Goal: Communication & Community: Answer question/provide support

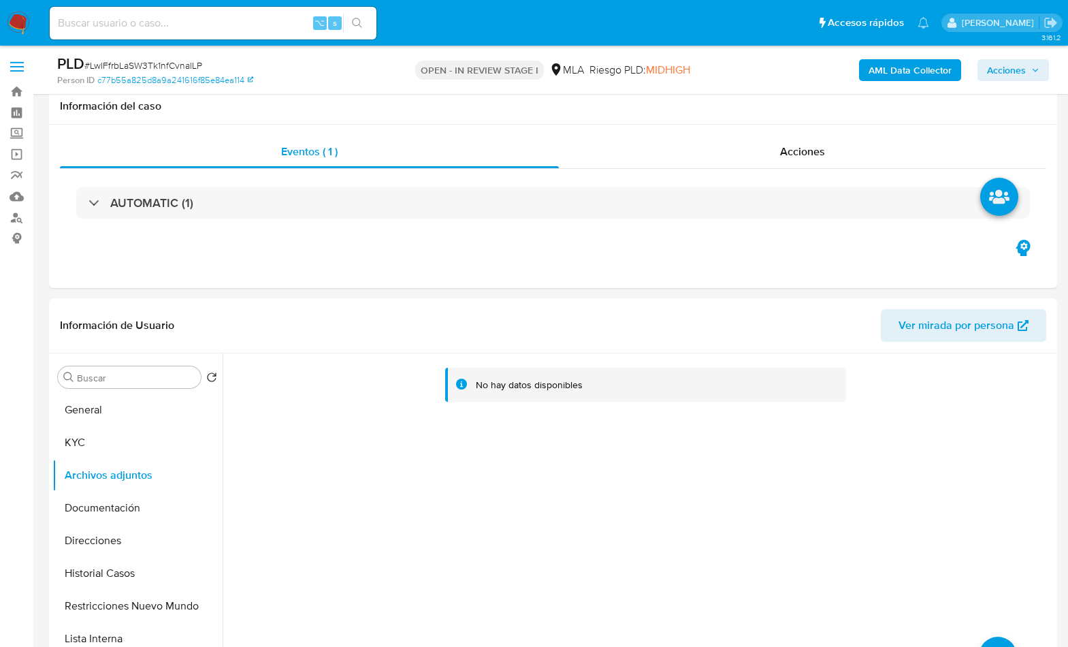
select select "10"
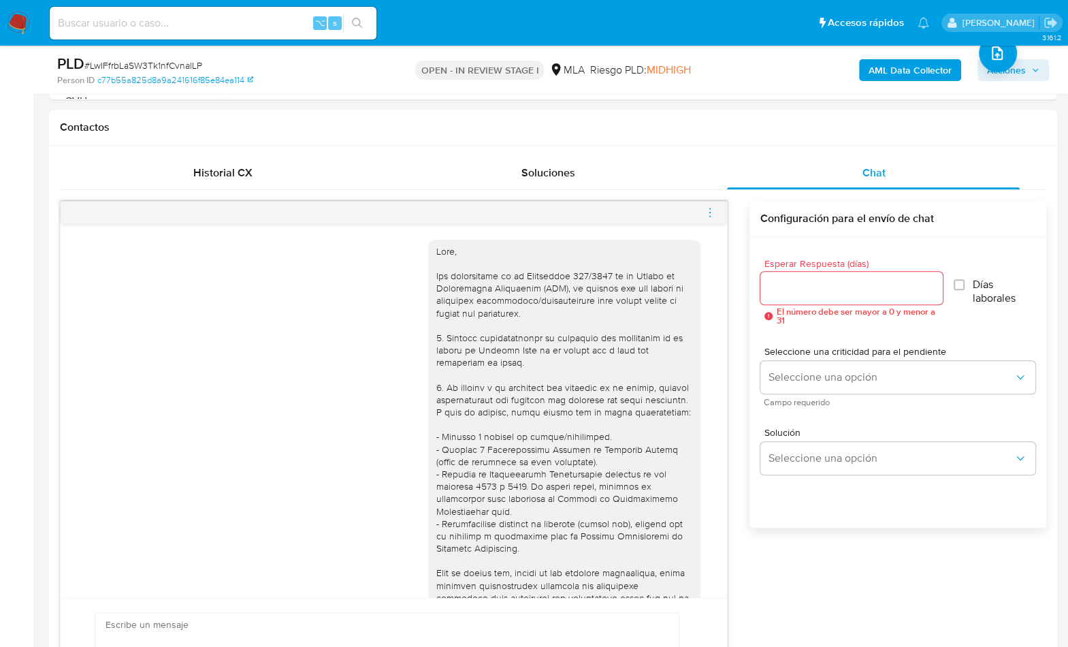
scroll to position [1268, 0]
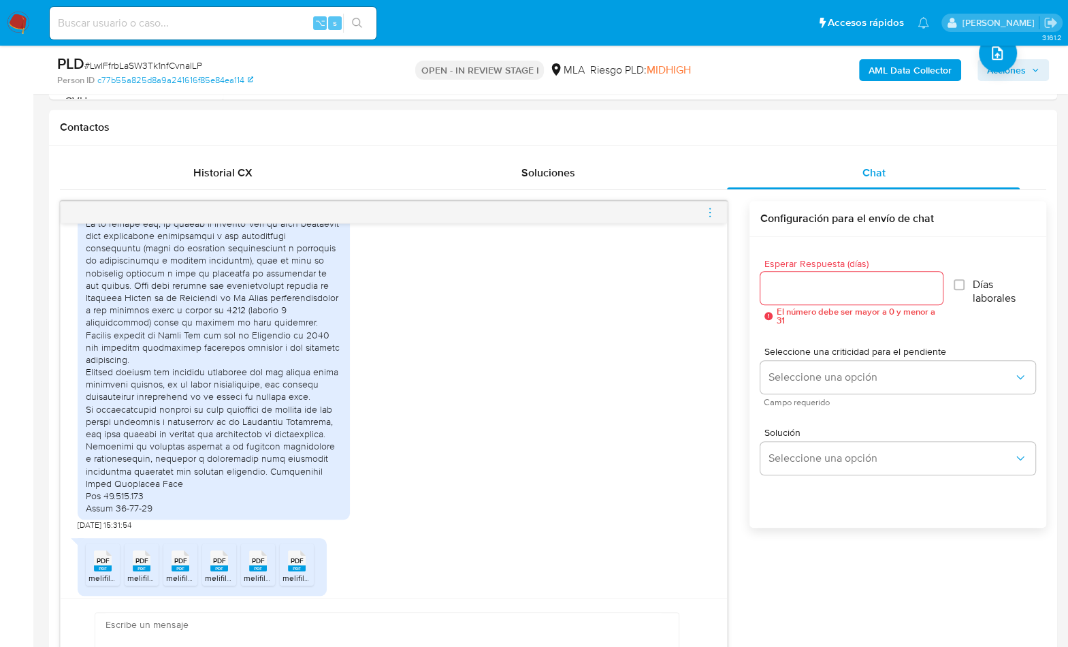
click at [205, 64] on div "PLD # LwIFfrbLaSW3Tk1nfCvnalLP" at bounding box center [219, 64] width 325 height 20
click at [752, 331] on div "Esperar Respuesta (días) El número debe ser mayor a 0 y menor a 31 Días laboral…" at bounding box center [898, 400] width 297 height 327
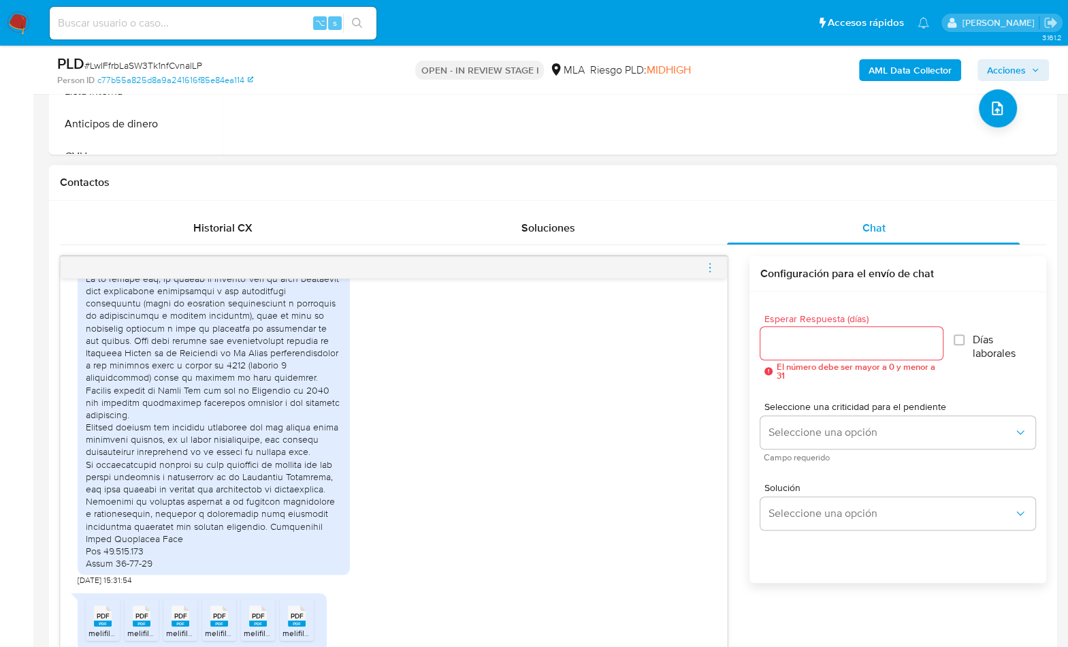
scroll to position [129, 0]
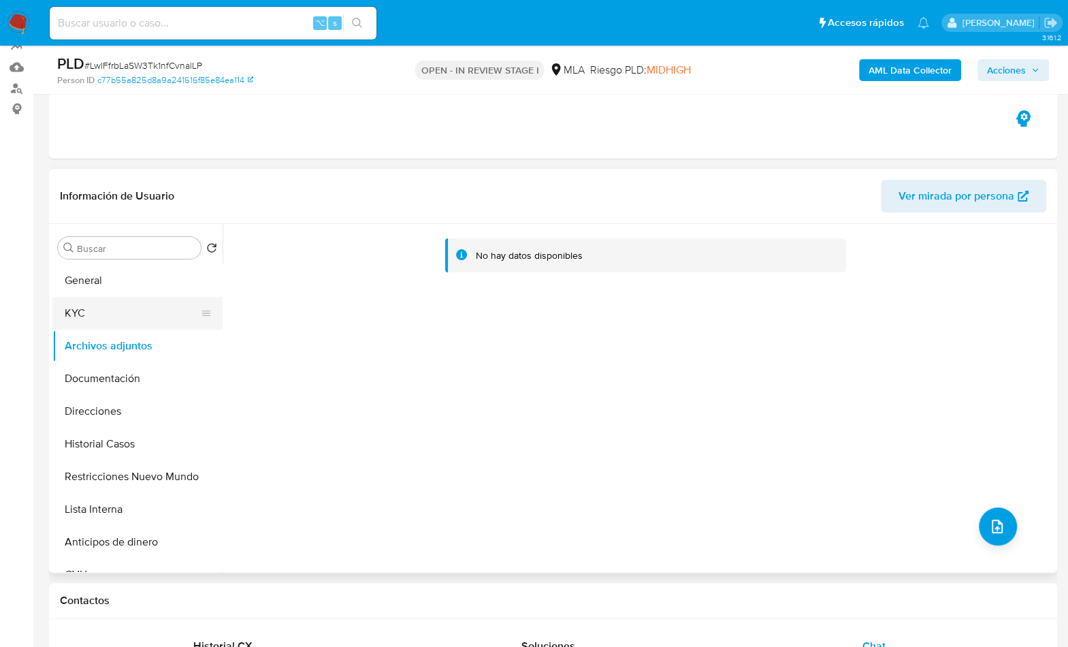
click at [80, 313] on button "KYC" at bounding box center [131, 313] width 159 height 33
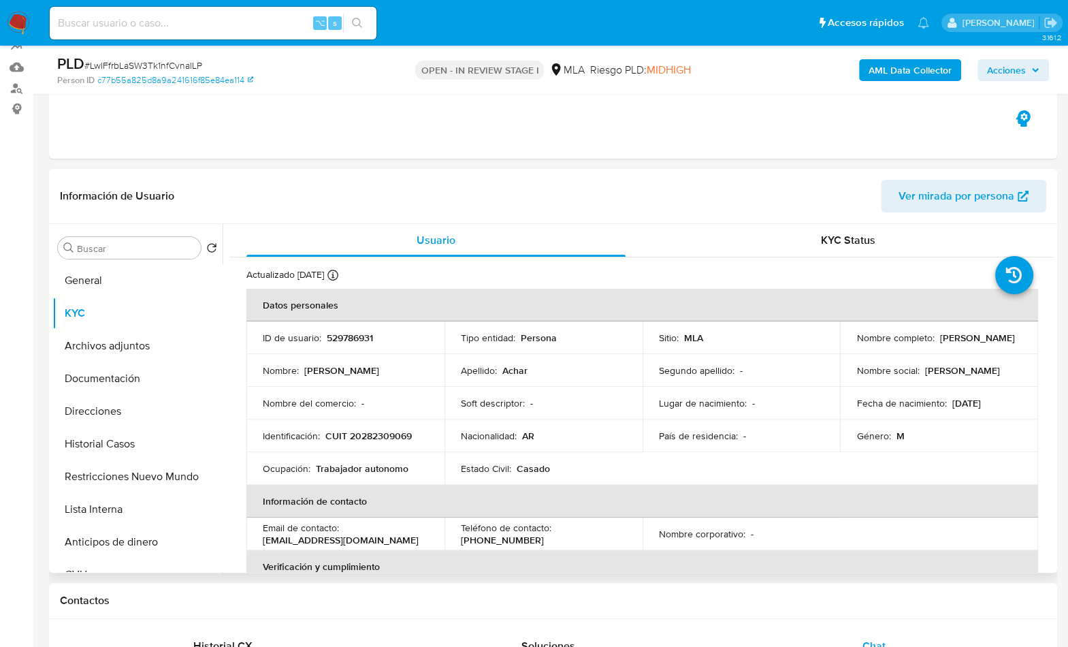
click at [372, 438] on p "CUIT 20282309069" at bounding box center [368, 436] width 86 height 12
click at [373, 438] on p "CUIT 20282309069" at bounding box center [368, 436] width 86 height 12
copy p "20282309069"
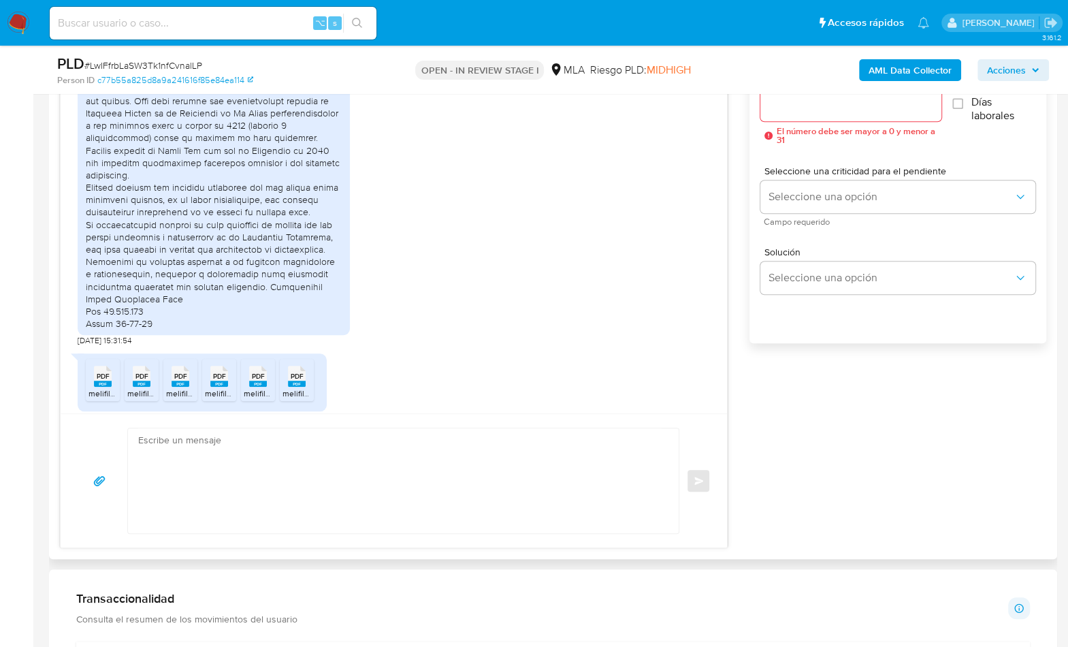
scroll to position [788, 0]
click at [214, 474] on textarea at bounding box center [400, 480] width 524 height 105
paste textarea "Hola, ¡Muchas gracias por tu respuesta! Confirmamos la recepción de la document…"
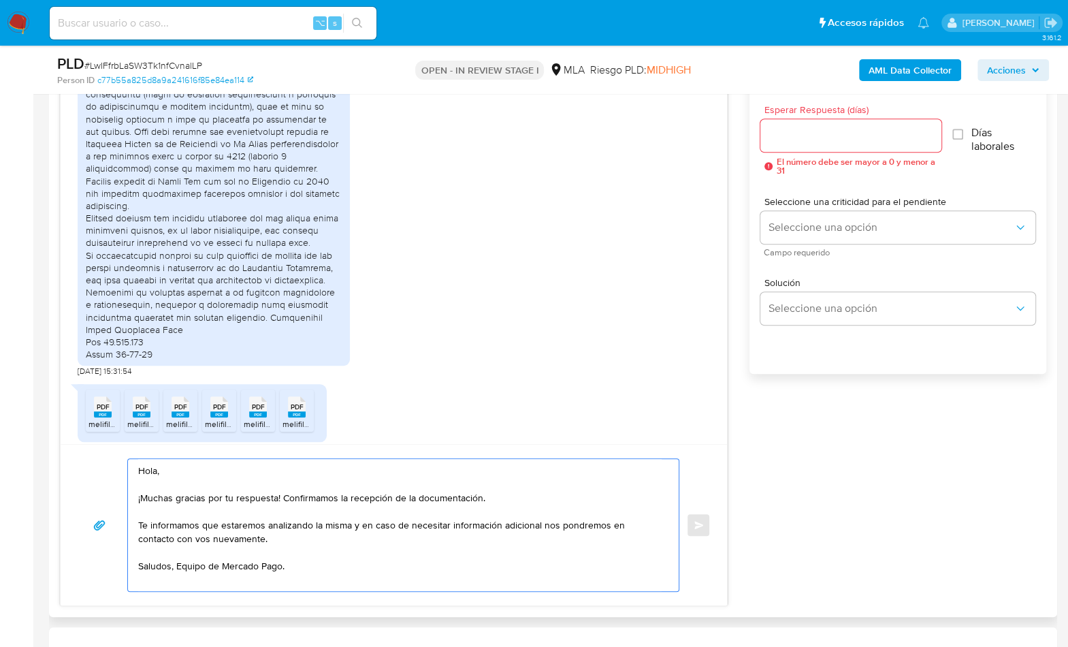
scroll to position [666, 0]
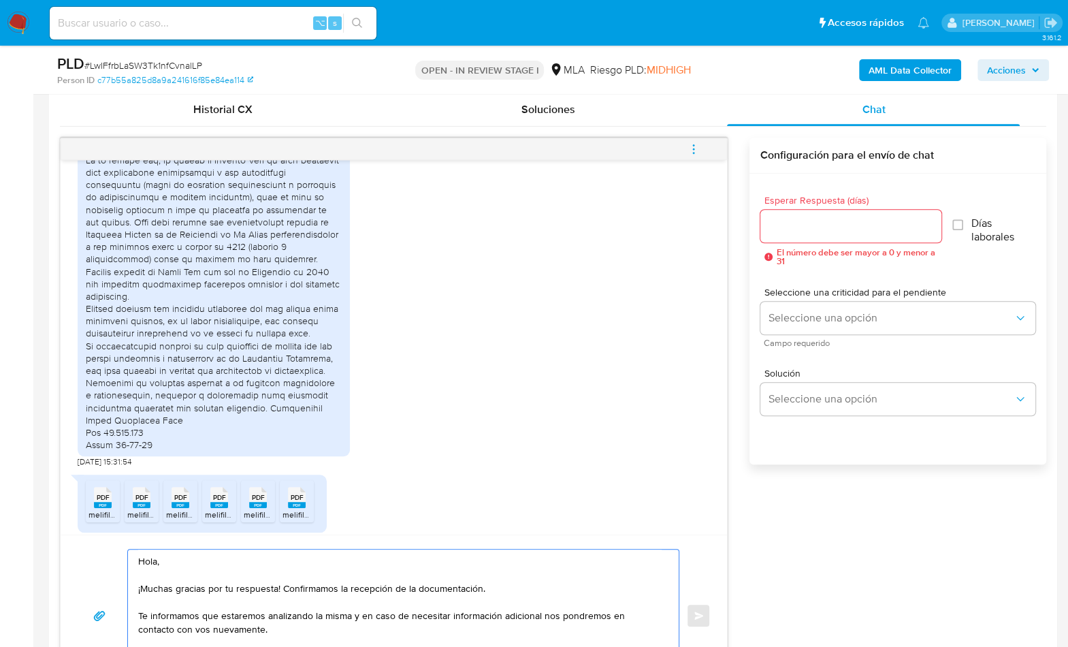
type textarea "Hola, ¡Muchas gracias por tu respuesta! Confirmamos la recepción de la document…"
click at [807, 227] on input "Esperar Respuesta (días)" at bounding box center [850, 226] width 181 height 18
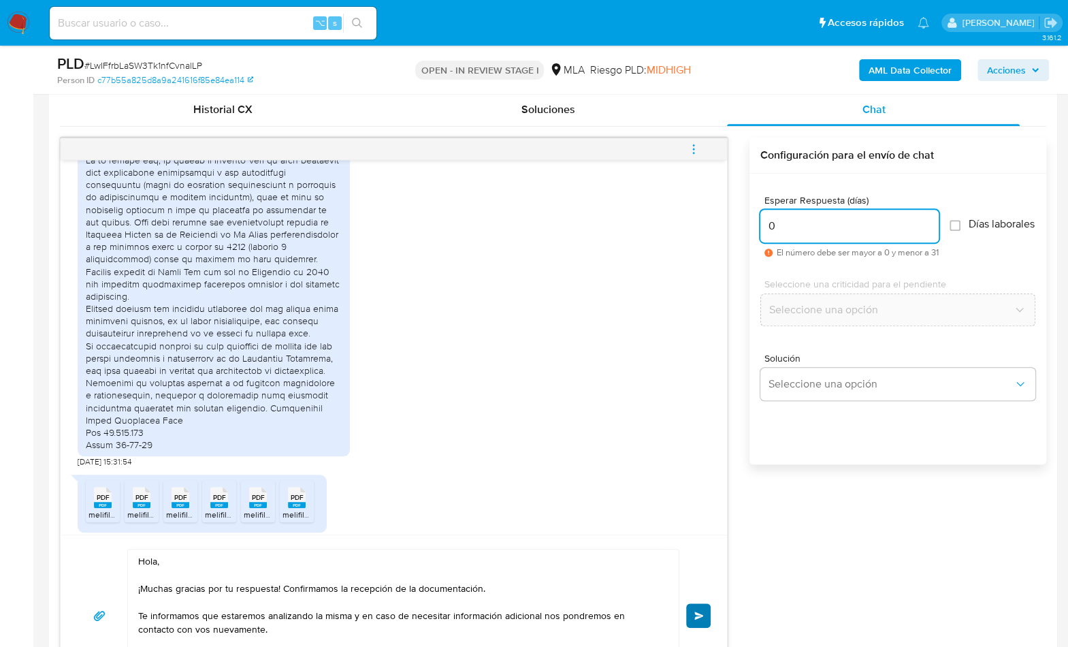
type input "0"
click at [705, 615] on button "Enviar" at bounding box center [698, 615] width 25 height 25
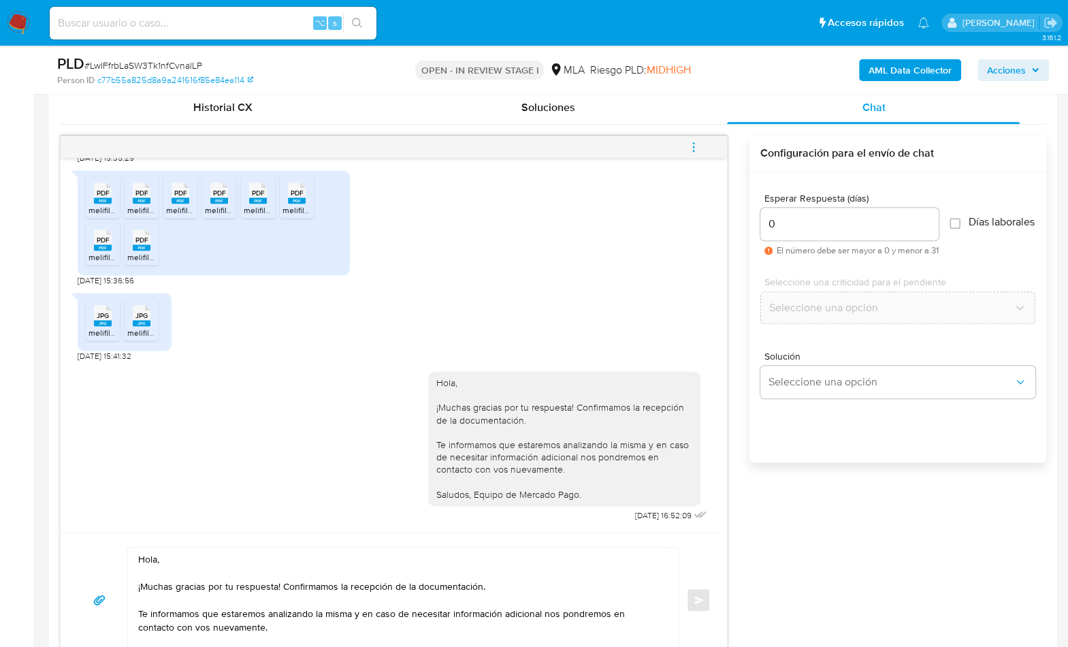
scroll to position [669, 0]
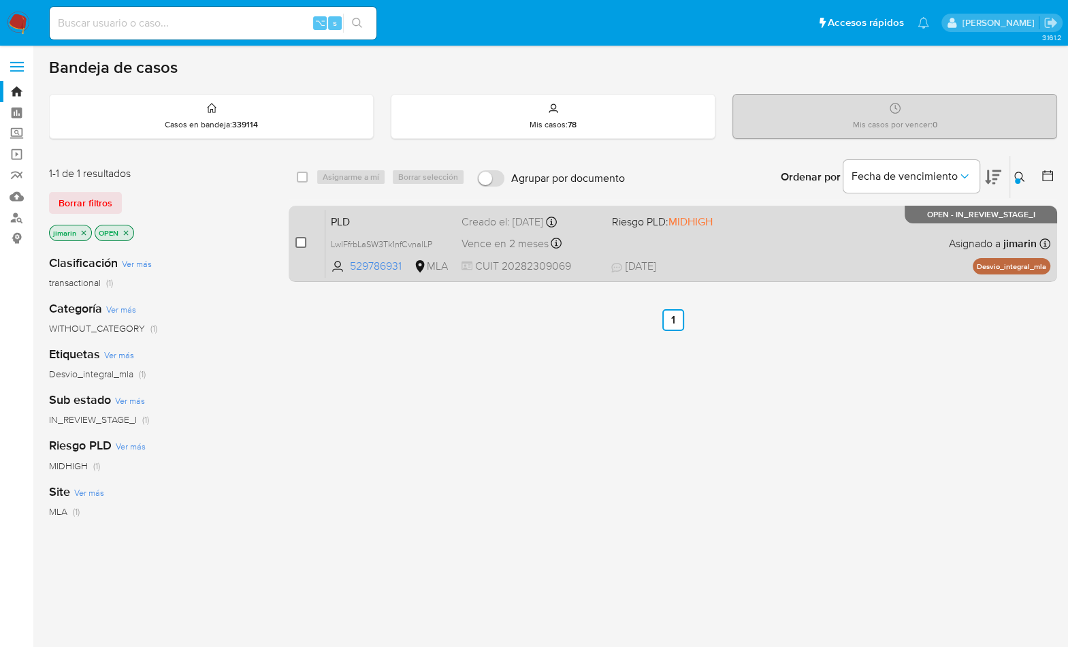
click at [306, 242] on div "case-item-checkbox No es posible asignar el caso" at bounding box center [310, 243] width 30 height 69
click at [304, 240] on input "checkbox" at bounding box center [300, 242] width 11 height 11
checkbox input "true"
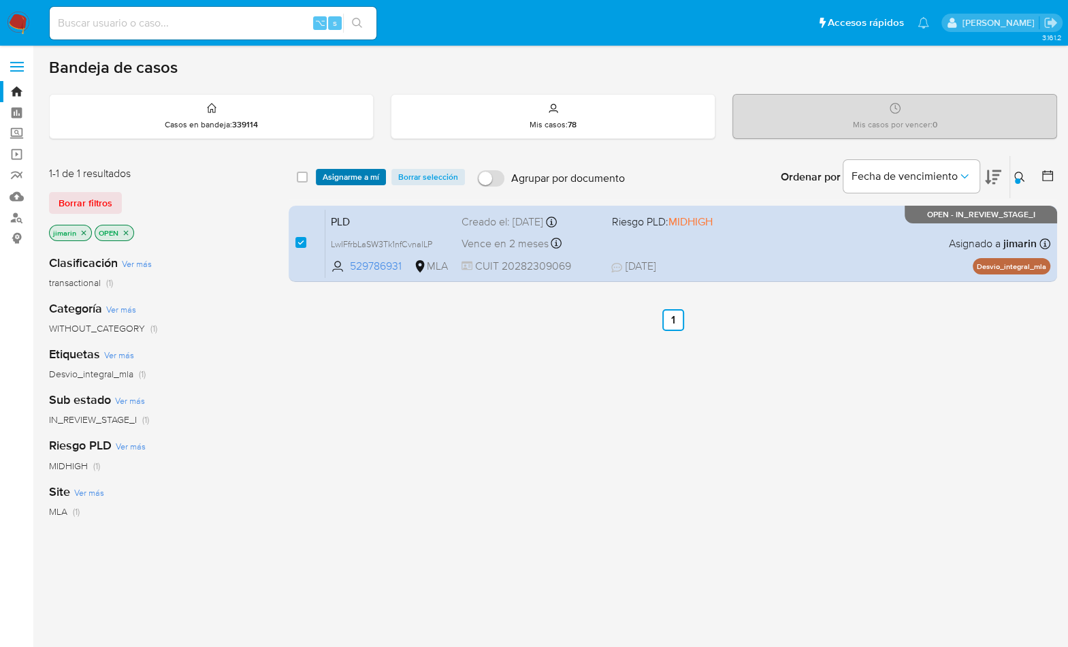
click at [332, 177] on span "Asignarme a mí" at bounding box center [351, 177] width 57 height 14
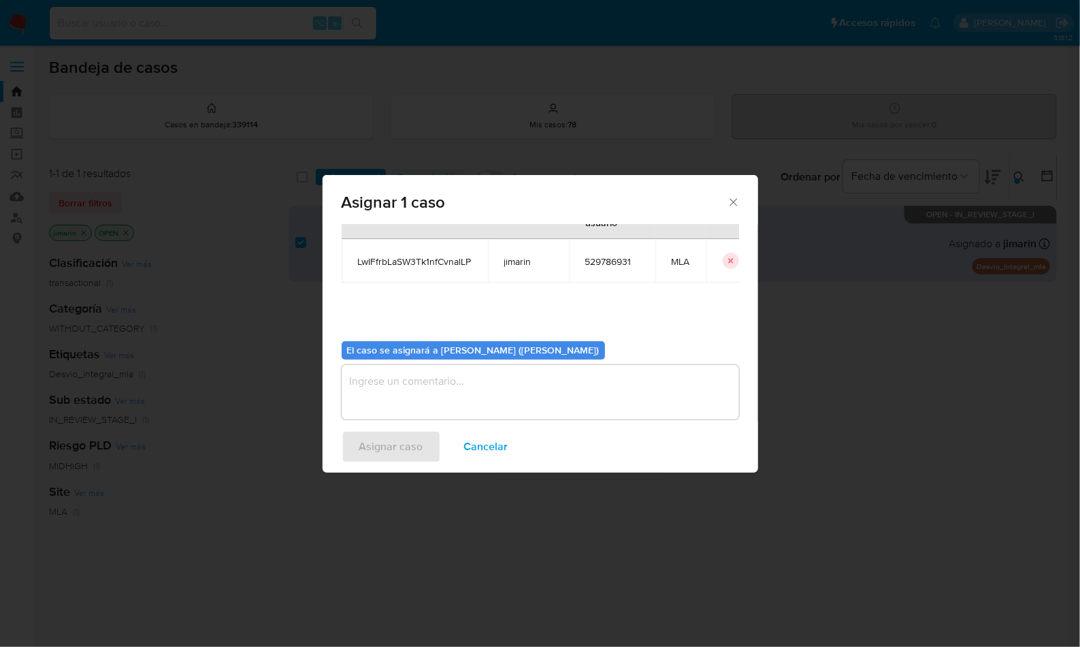
scroll to position [69, 0]
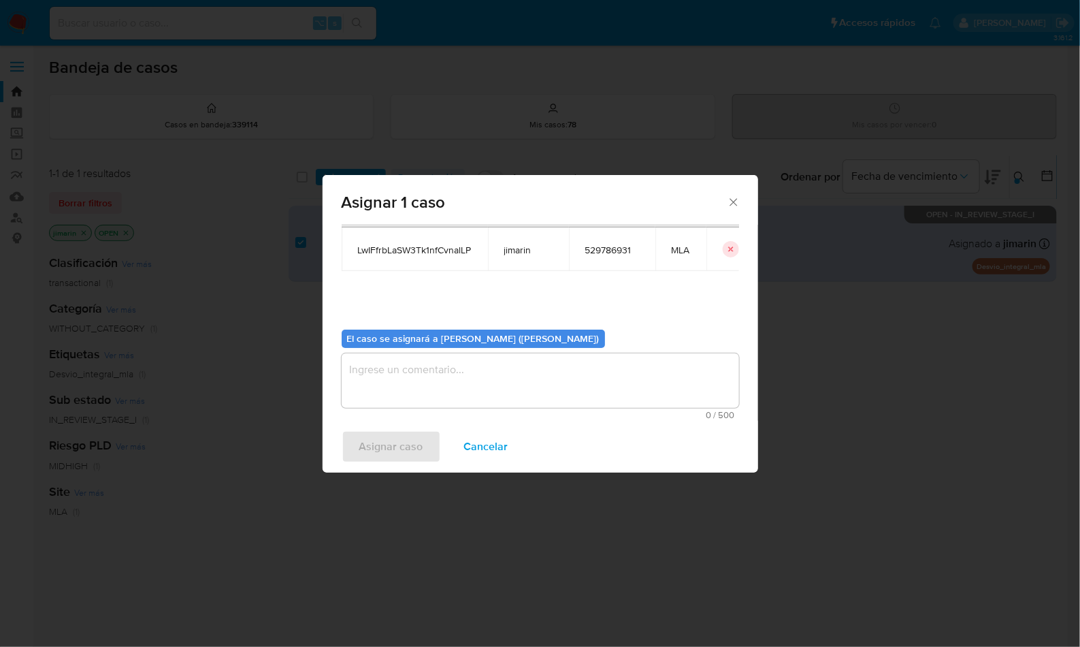
click at [430, 368] on textarea "assign-modal" at bounding box center [541, 380] width 398 height 54
click at [386, 453] on span "Asignar caso" at bounding box center [391, 447] width 64 height 30
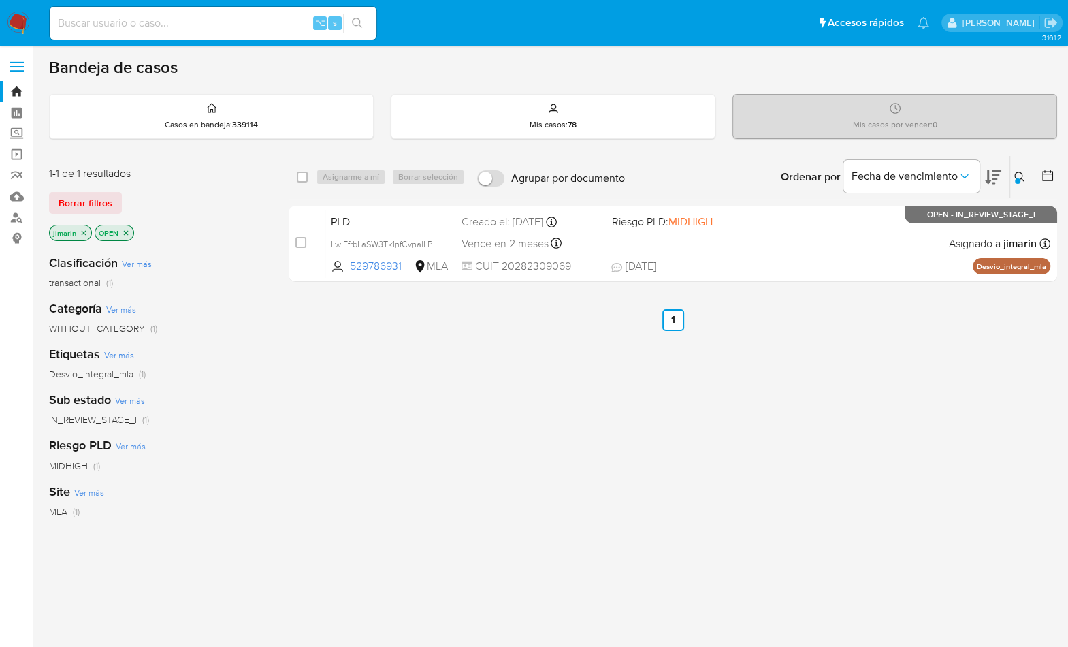
click at [1018, 176] on icon at bounding box center [1019, 177] width 11 height 11
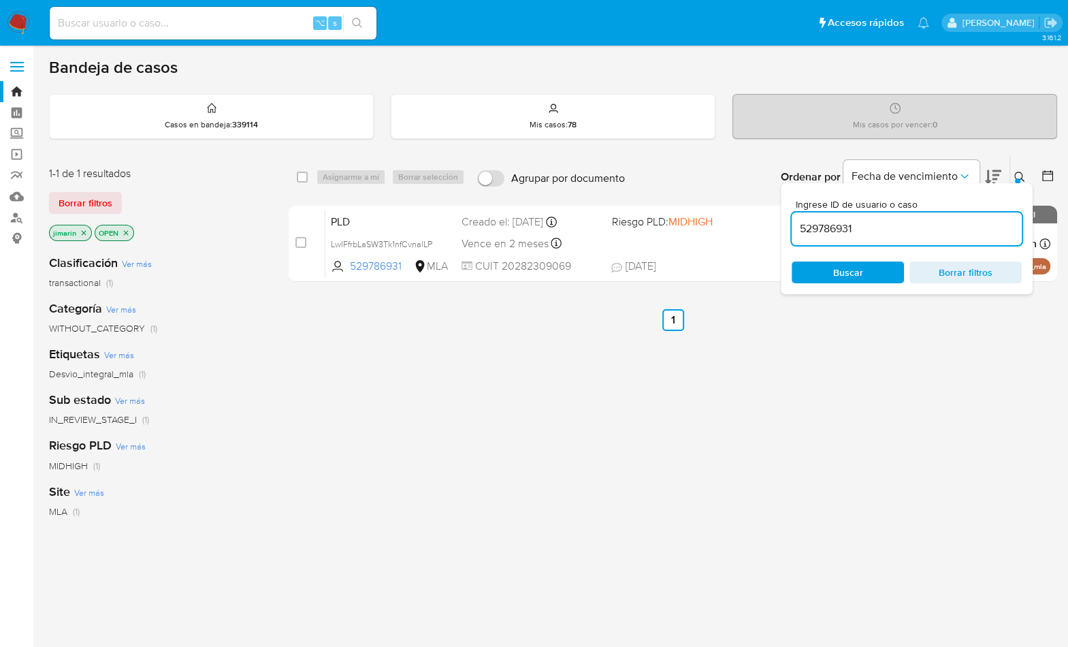
click at [950, 239] on div "529786931" at bounding box center [907, 228] width 230 height 33
click at [946, 231] on input "529786931" at bounding box center [907, 229] width 230 height 18
paste input "12189879"
type input "12189879"
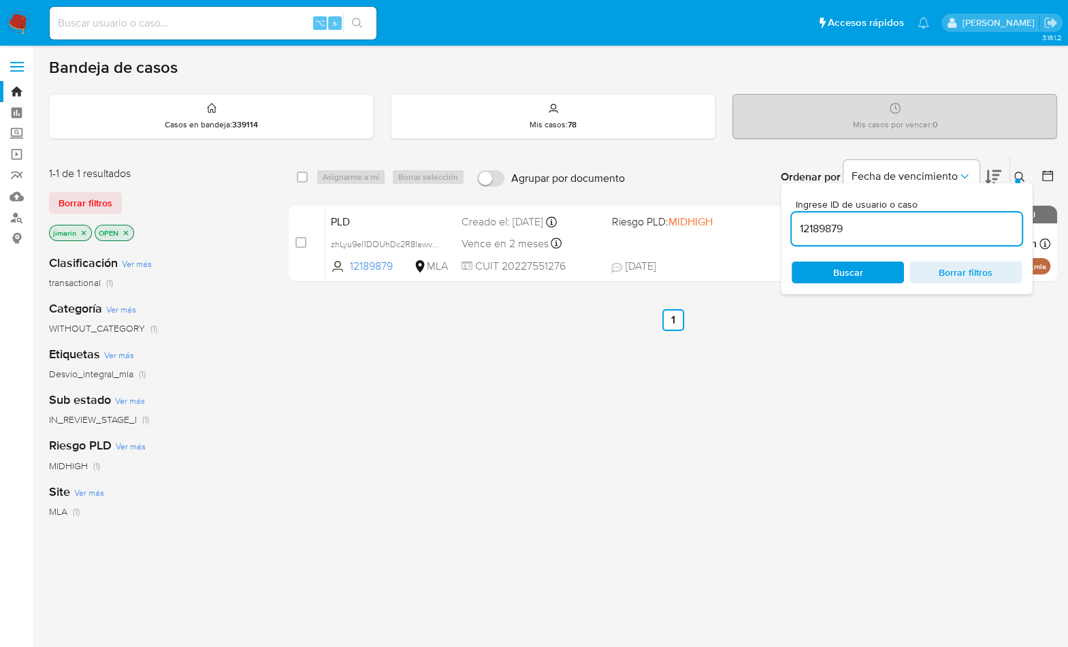
click at [1016, 172] on icon at bounding box center [1019, 177] width 11 height 11
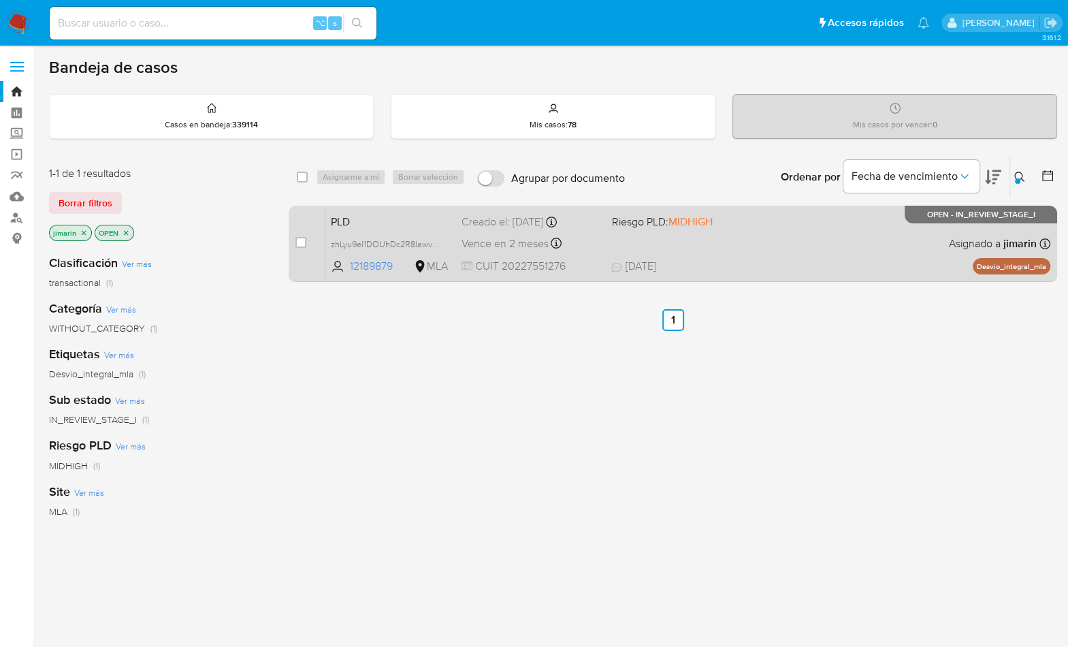
click at [886, 246] on div "PLD zhLyu9el1DOUhDc2R8lawvg5 12189879 MLA Riesgo PLD: MIDHIGH Creado el: 12/09/…" at bounding box center [687, 243] width 725 height 69
click at [302, 247] on div "case-item-checkbox" at bounding box center [300, 243] width 11 height 14
click at [304, 234] on div "case-item-checkbox No es posible asignar el caso" at bounding box center [310, 243] width 30 height 69
click at [303, 242] on input "checkbox" at bounding box center [300, 242] width 11 height 11
checkbox input "true"
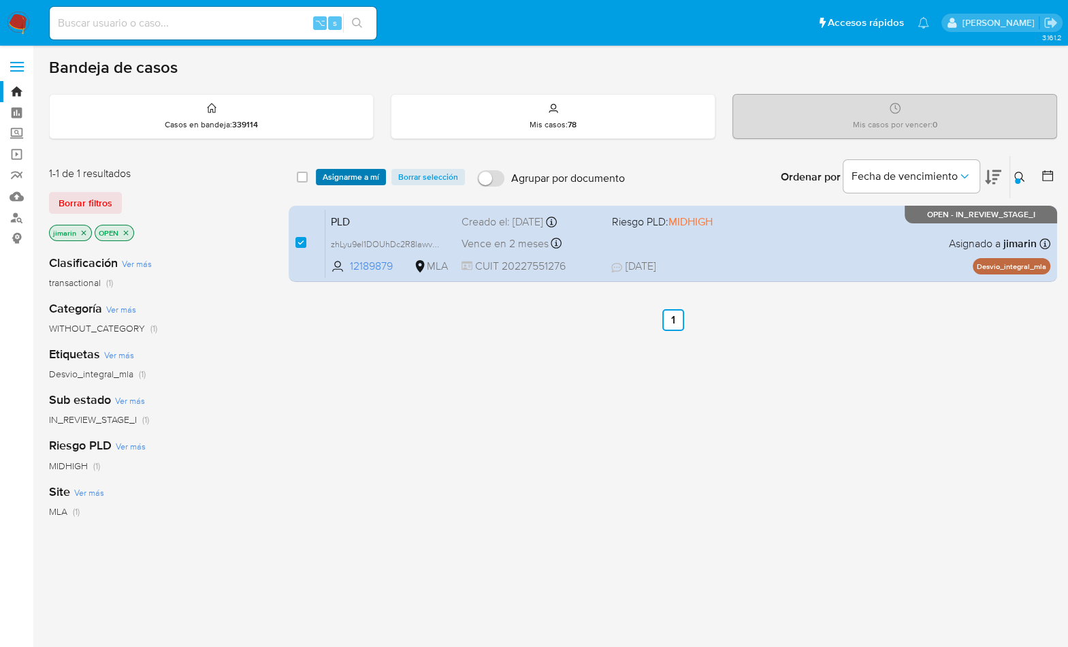
click at [347, 178] on span "Asignarme a mí" at bounding box center [351, 177] width 57 height 14
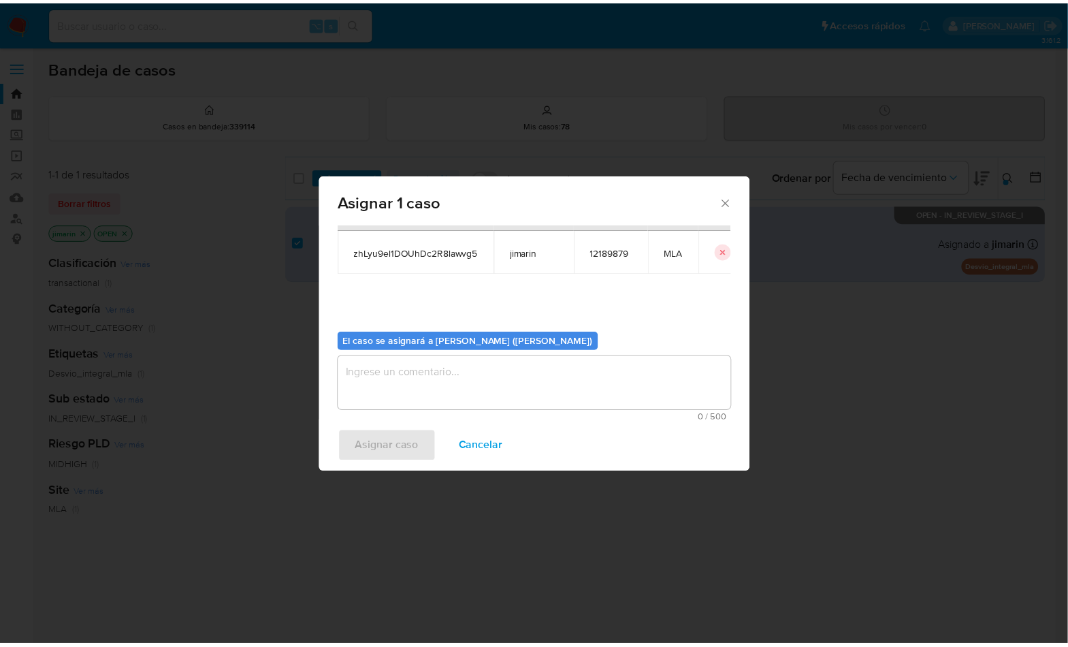
scroll to position [69, 0]
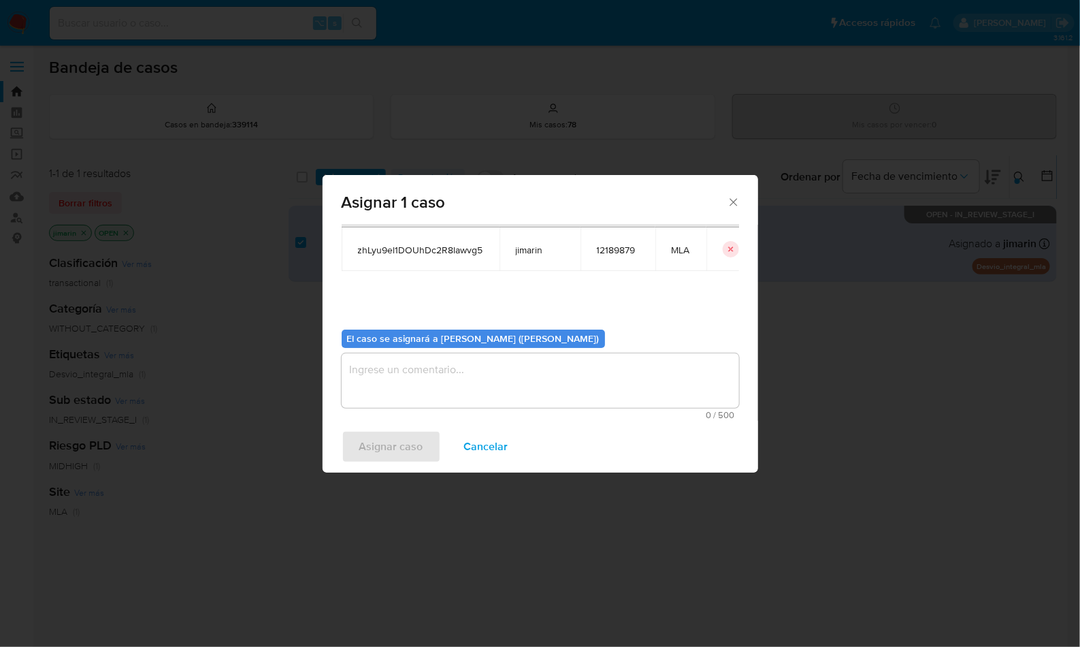
click at [431, 373] on textarea "assign-modal" at bounding box center [541, 380] width 398 height 54
click at [408, 437] on span "Asignar caso" at bounding box center [391, 447] width 64 height 30
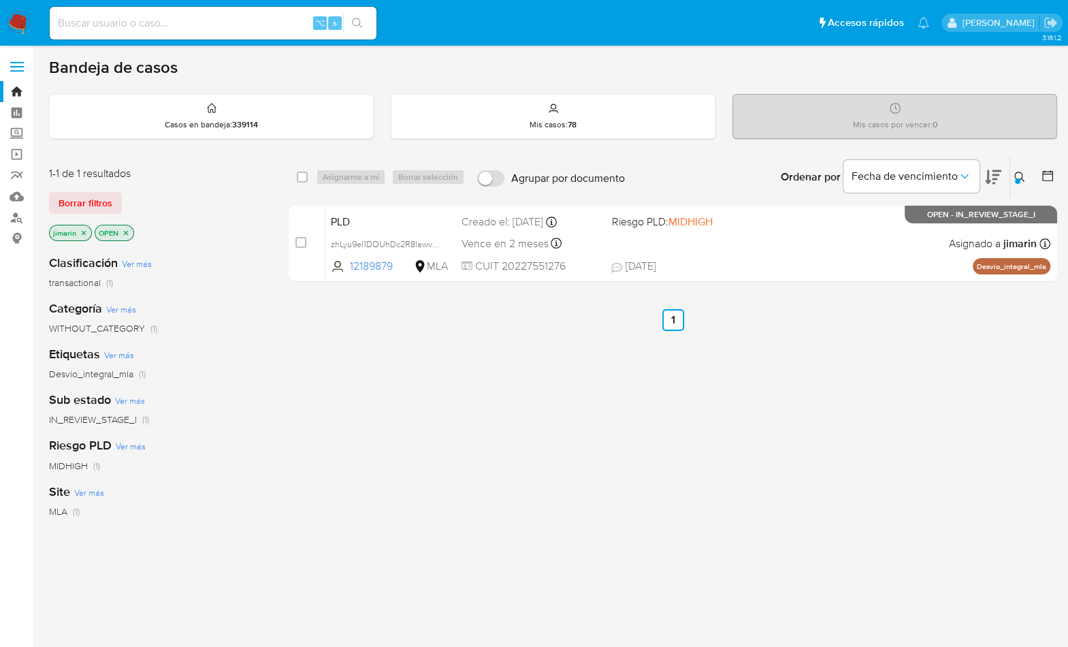
click at [1020, 175] on icon at bounding box center [1019, 177] width 11 height 11
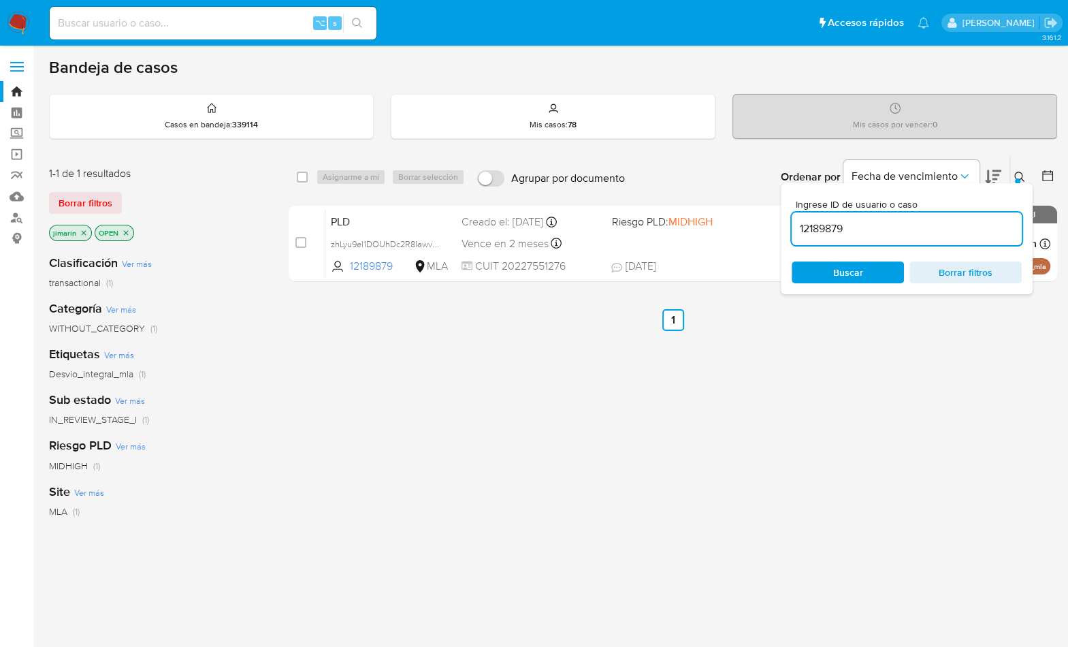
click at [944, 229] on input "12189879" at bounding box center [907, 229] width 230 height 18
type input "586213371"
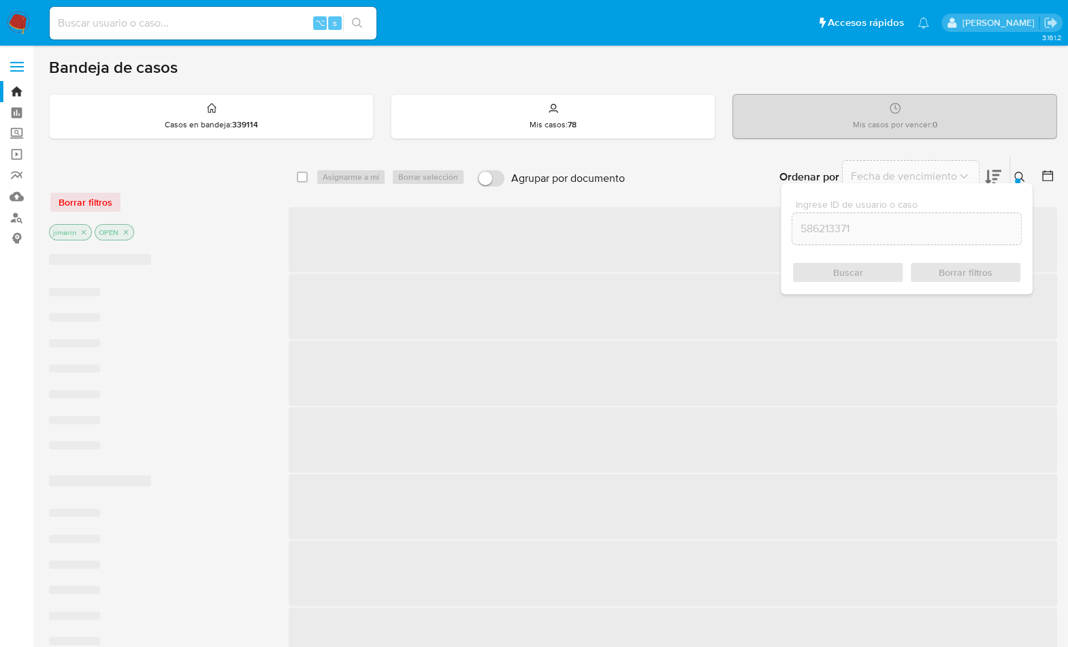
click at [1018, 172] on icon at bounding box center [1019, 177] width 11 height 11
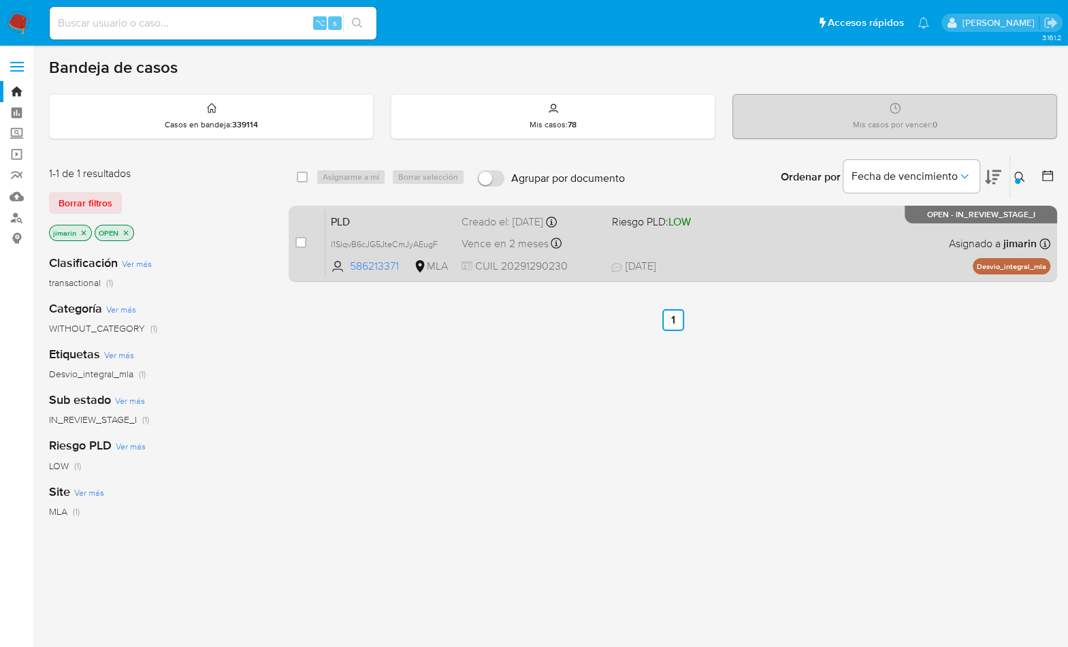
click at [888, 235] on div "PLD I1SIqvB6cJG5JteCmJyAEugF 586213371 MLA Riesgo PLD: LOW Creado el: 12/09/202…" at bounding box center [687, 243] width 725 height 69
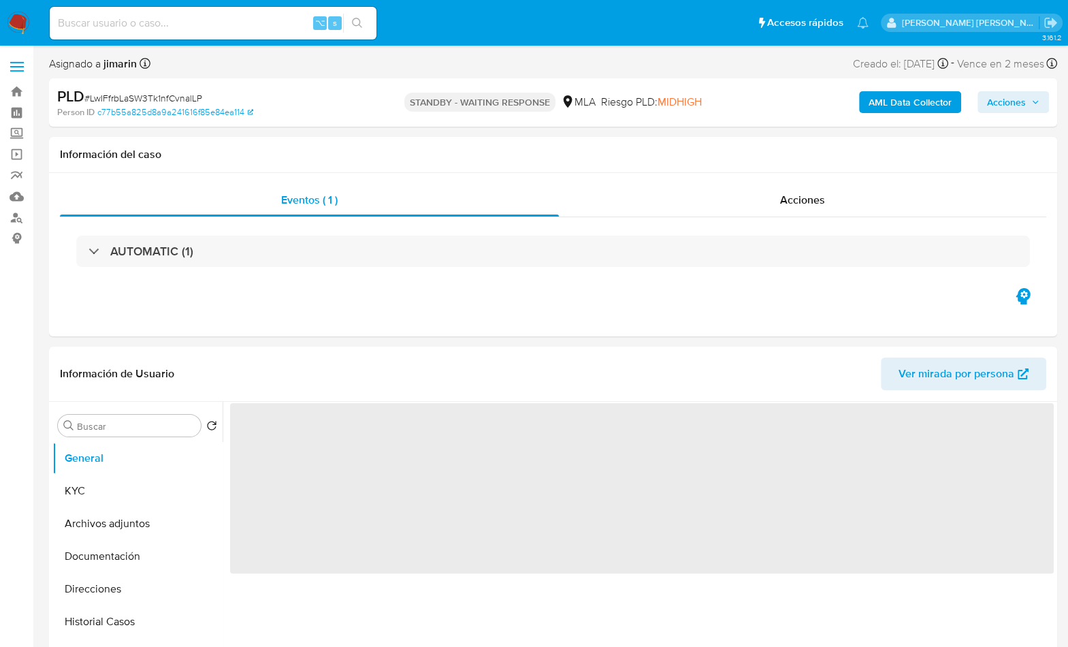
select select "10"
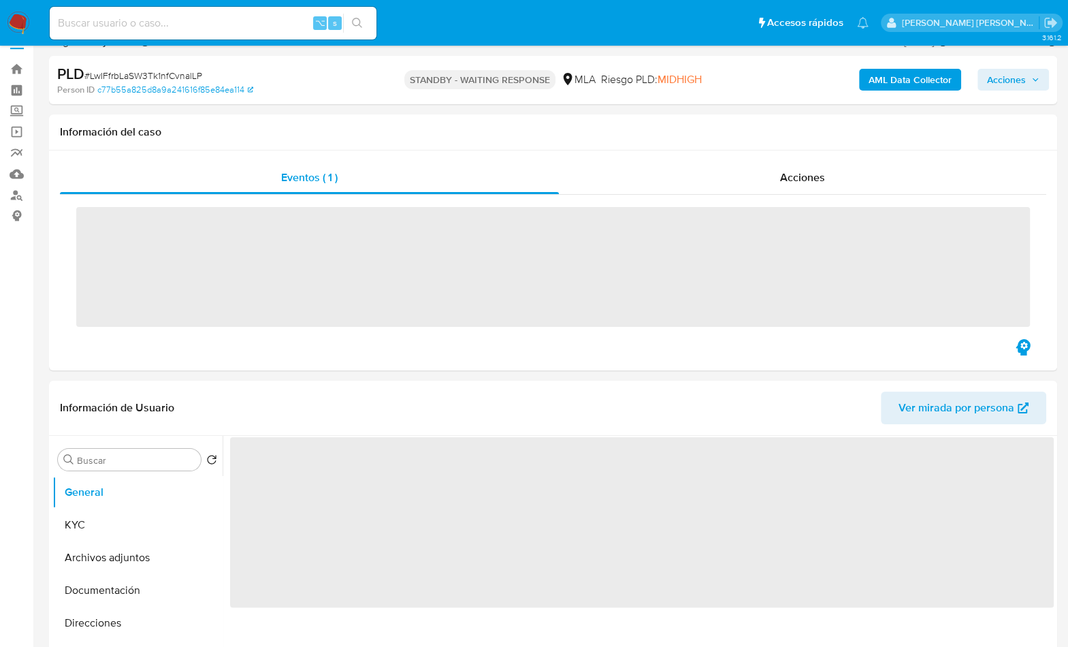
scroll to position [575, 0]
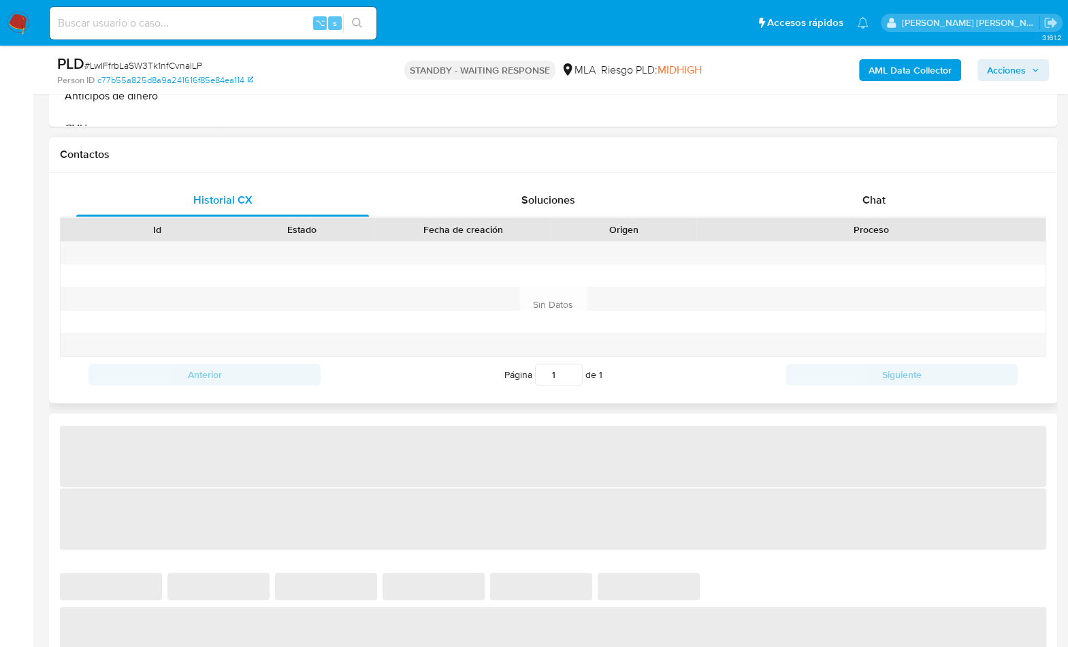
click at [866, 168] on div "Contactos" at bounding box center [553, 155] width 1008 height 36
click at [875, 192] on span "Chat" at bounding box center [873, 200] width 23 height 16
select select "10"
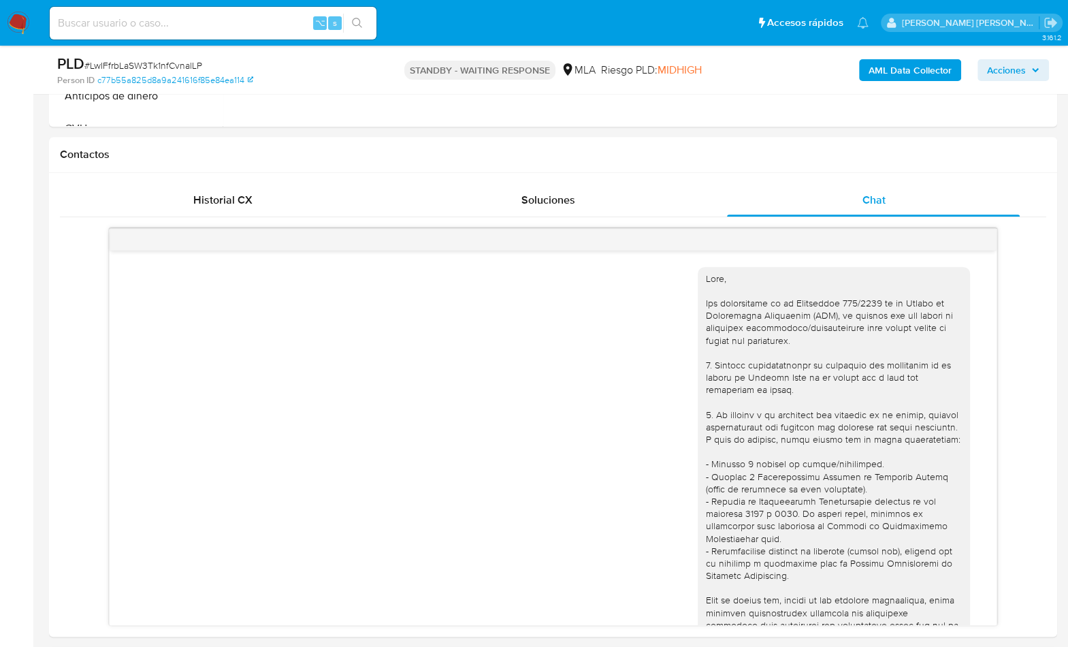
scroll to position [1684, 0]
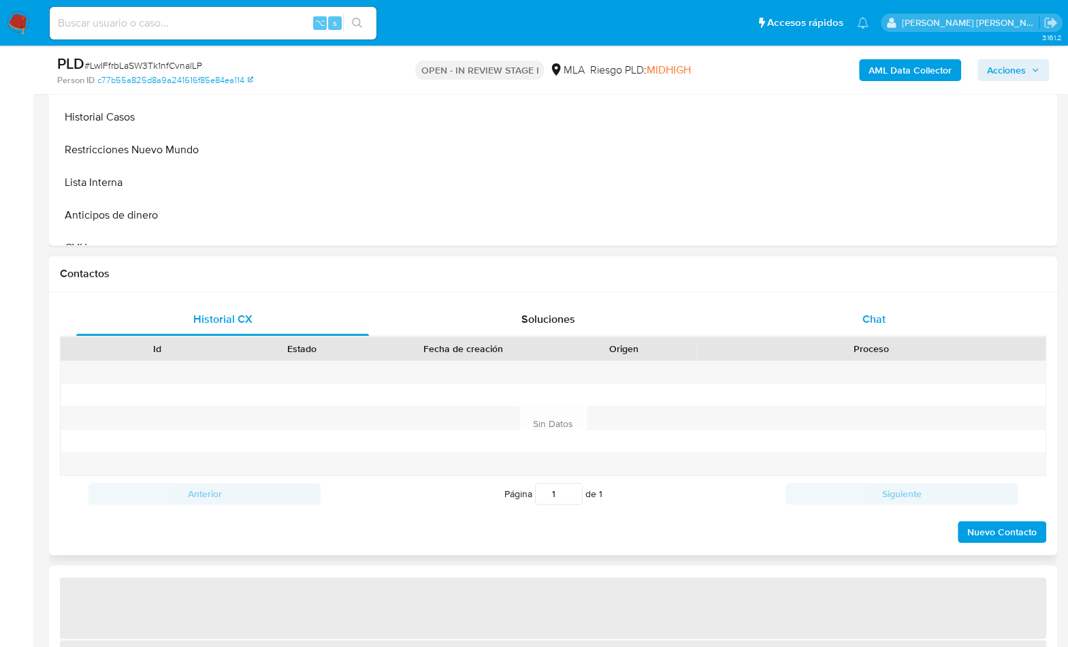
click at [882, 306] on div "Chat" at bounding box center [873, 319] width 293 height 33
select select "10"
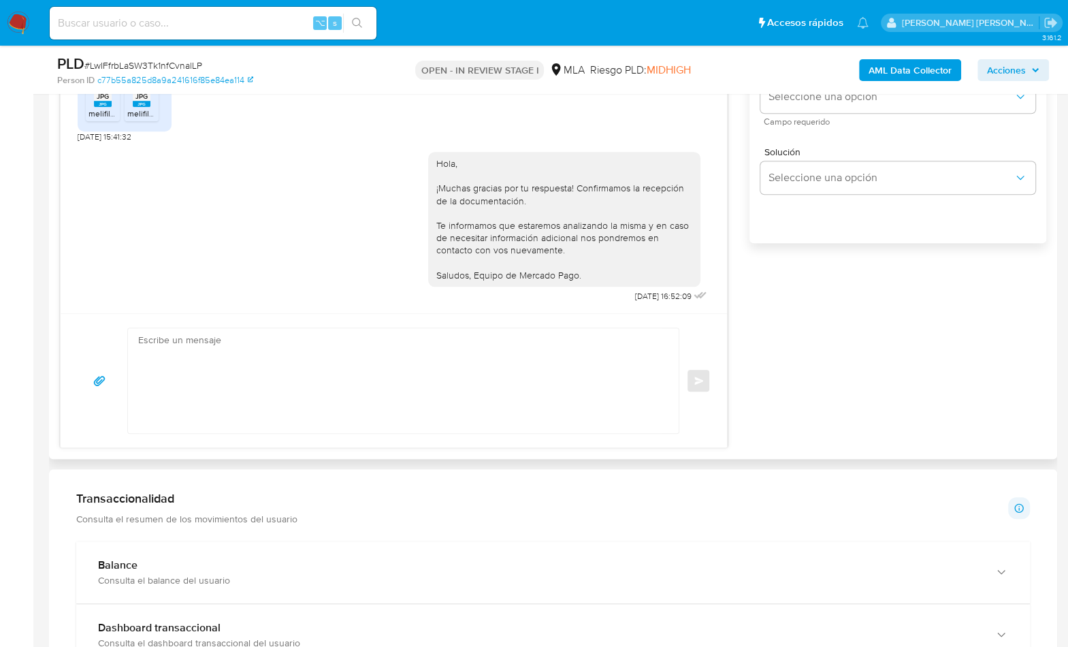
scroll to position [613, 0]
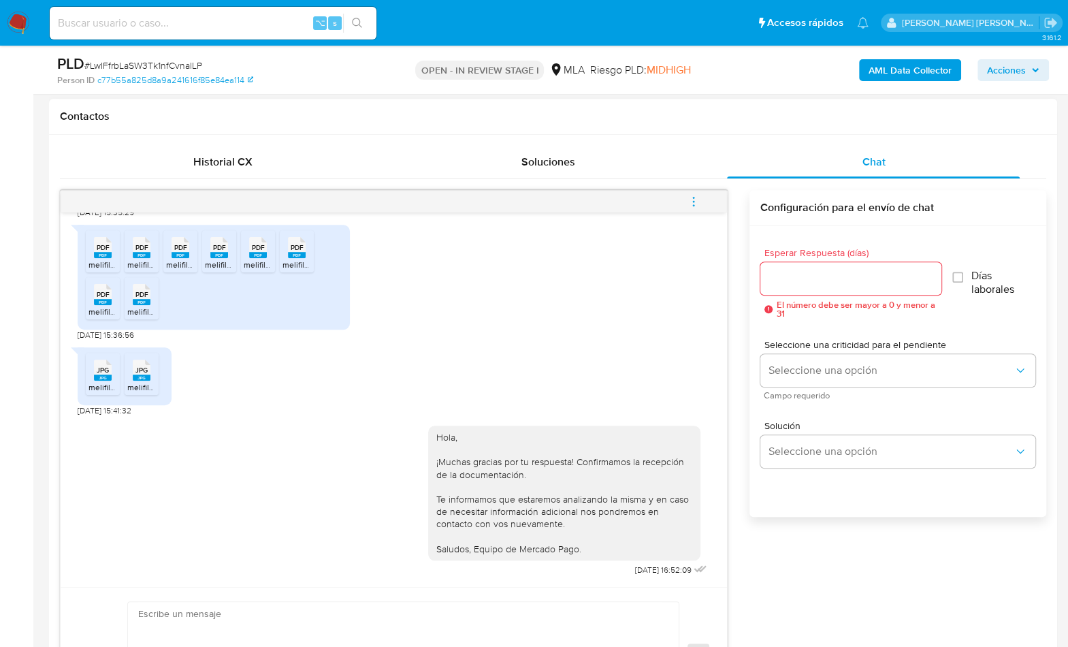
click at [705, 199] on button "menu-action" at bounding box center [693, 201] width 45 height 33
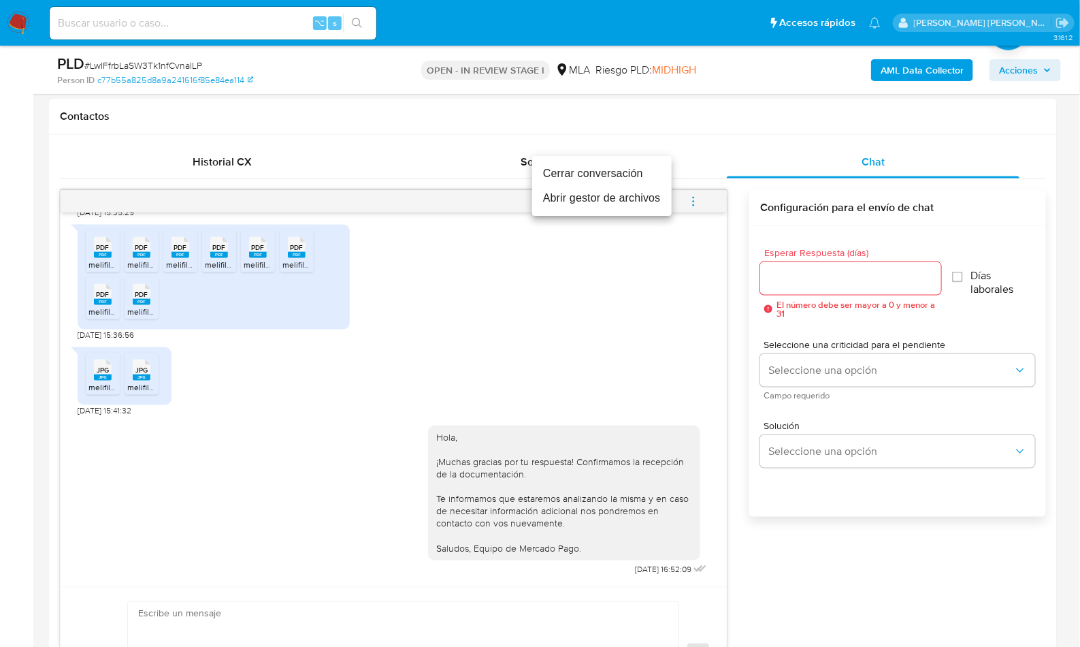
click at [614, 173] on li "Cerrar conversación" at bounding box center [602, 173] width 140 height 25
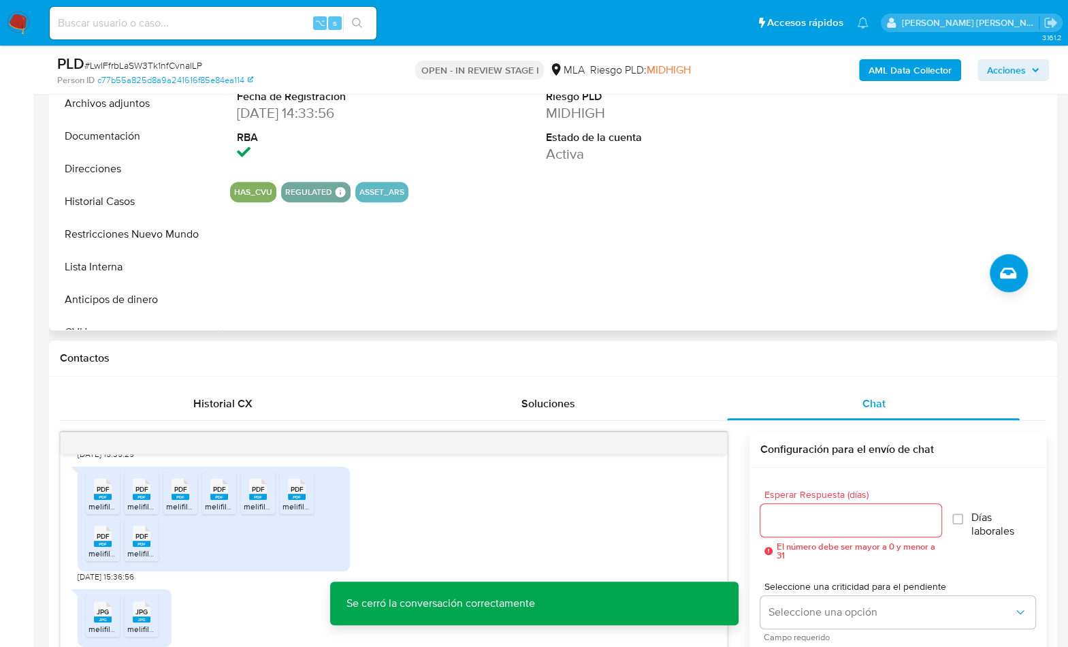
scroll to position [369, 0]
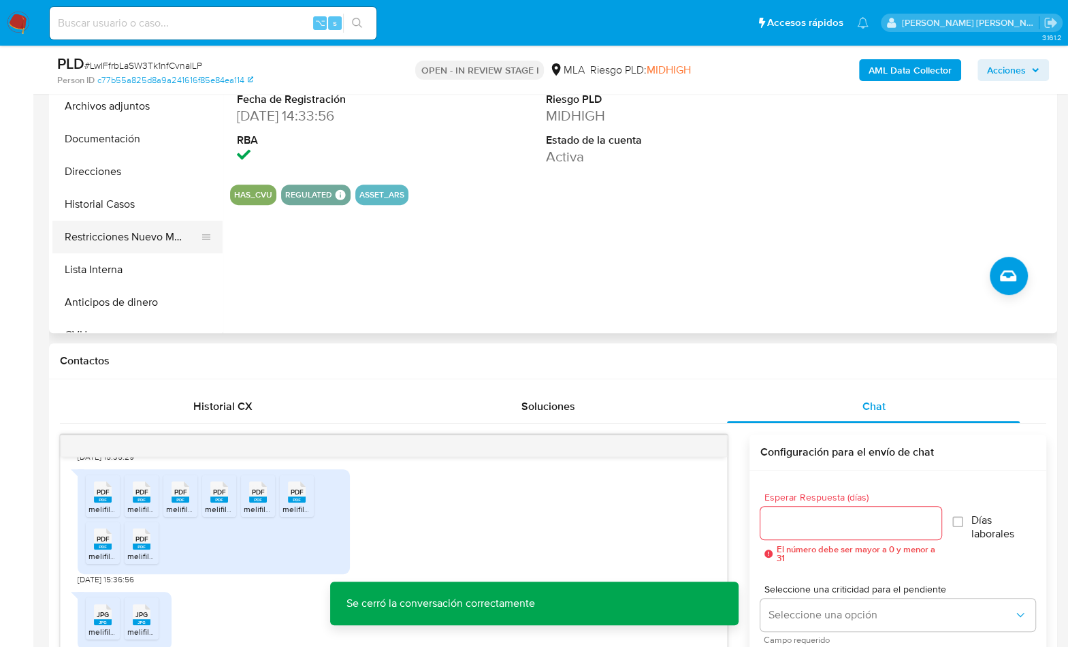
click at [125, 234] on button "Restricciones Nuevo Mundo" at bounding box center [131, 237] width 159 height 33
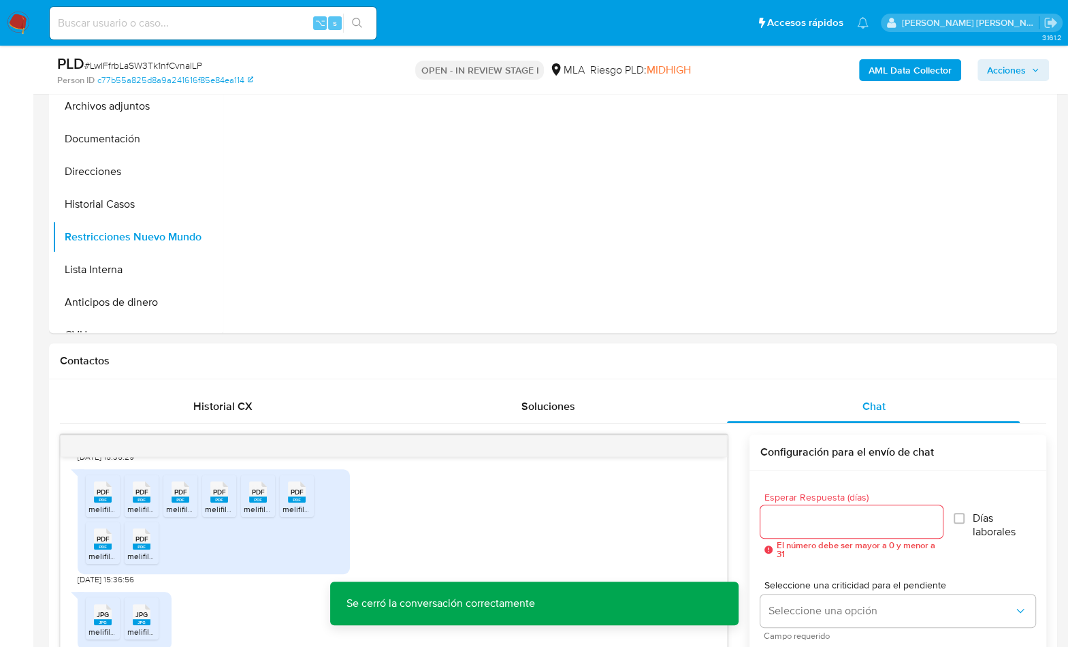
click at [889, 66] on b "AML Data Collector" at bounding box center [910, 70] width 83 height 22
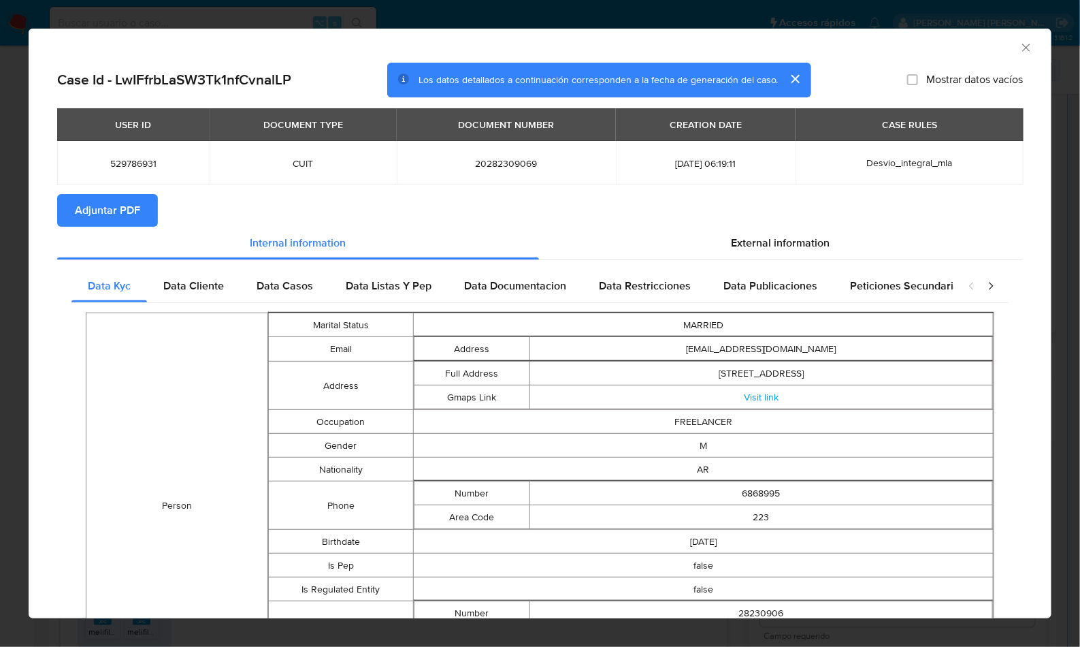
click at [132, 204] on span "Adjuntar PDF" at bounding box center [107, 210] width 65 height 30
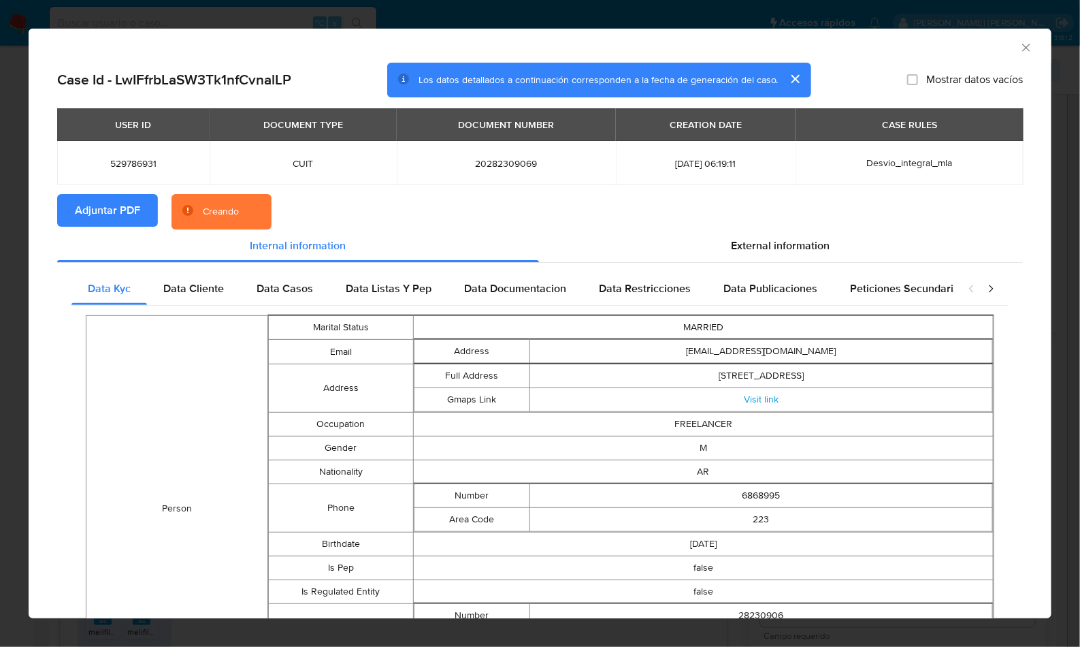
click at [1020, 47] on icon "Cerrar ventana" at bounding box center [1027, 48] width 14 height 14
click at [1015, 47] on div "AML Data Collector Case Id - LwIFfrbLaSW3Tk1nfCvnalLP Los datos detallados a co…" at bounding box center [540, 323] width 1080 height 647
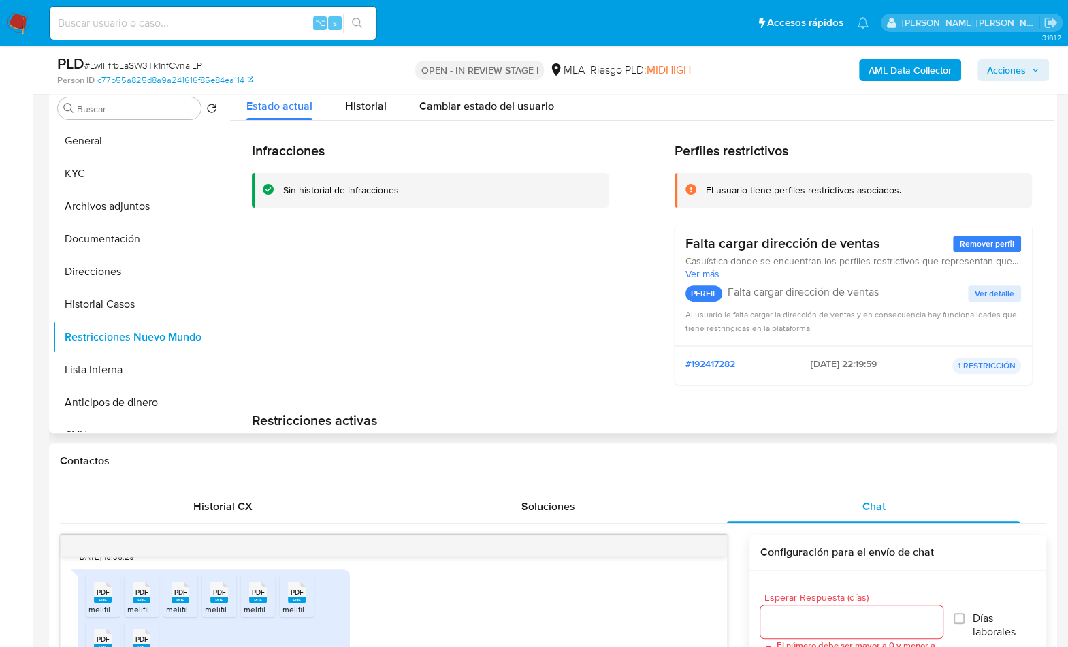
scroll to position [259, 0]
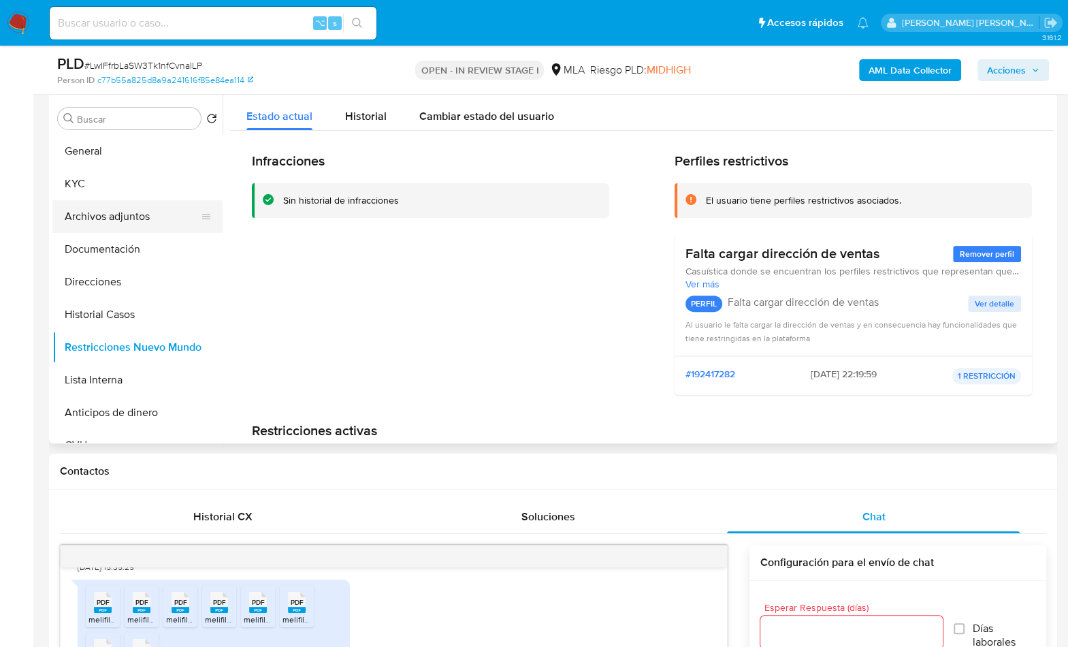
click at [118, 223] on button "Archivos adjuntos" at bounding box center [131, 216] width 159 height 33
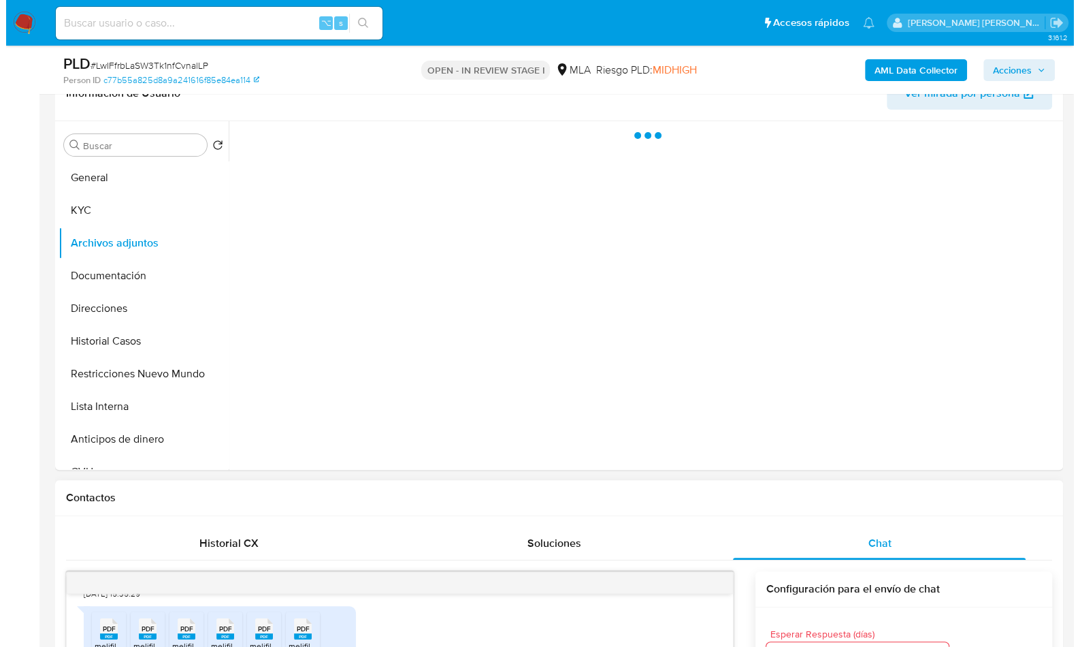
scroll to position [231, 0]
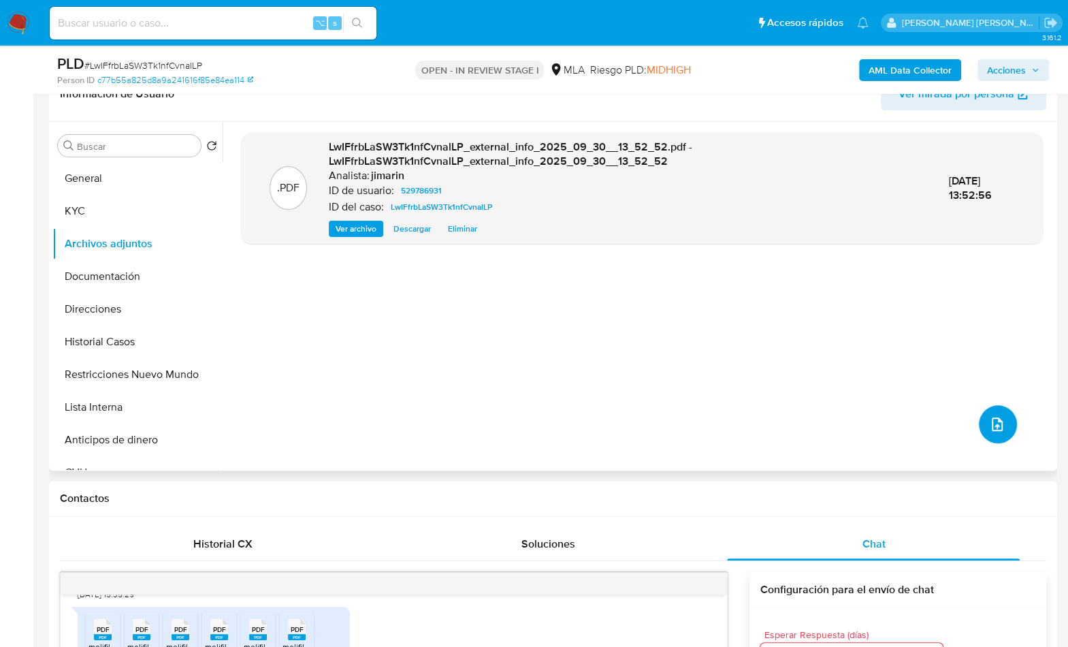
click at [989, 430] on span "upload-file" at bounding box center [997, 424] width 16 height 16
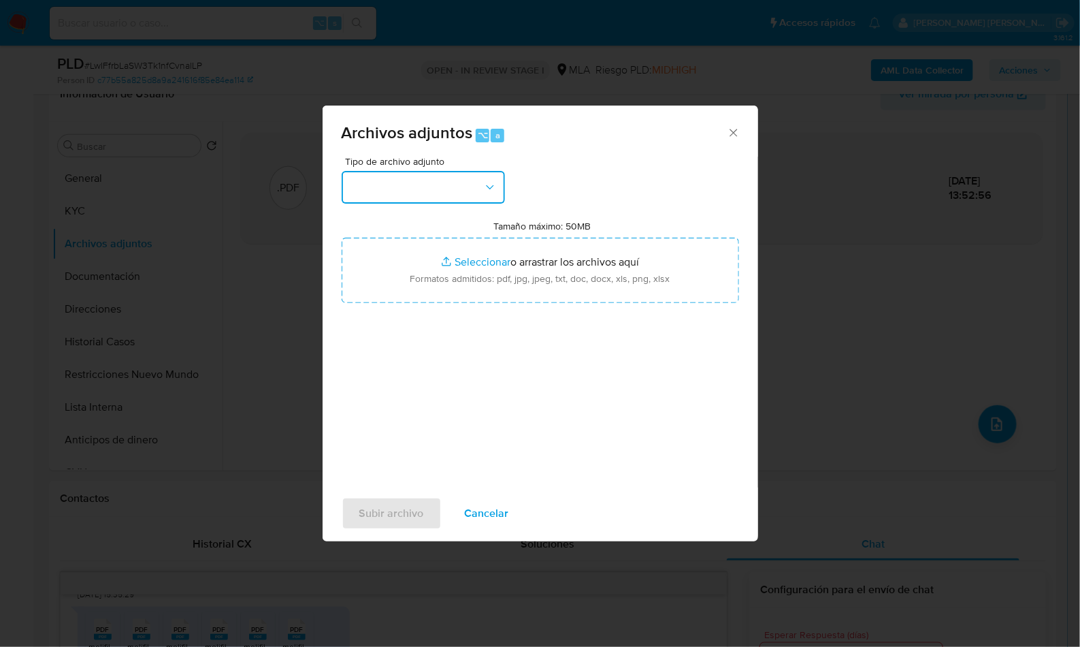
click at [386, 191] on button "button" at bounding box center [423, 187] width 163 height 33
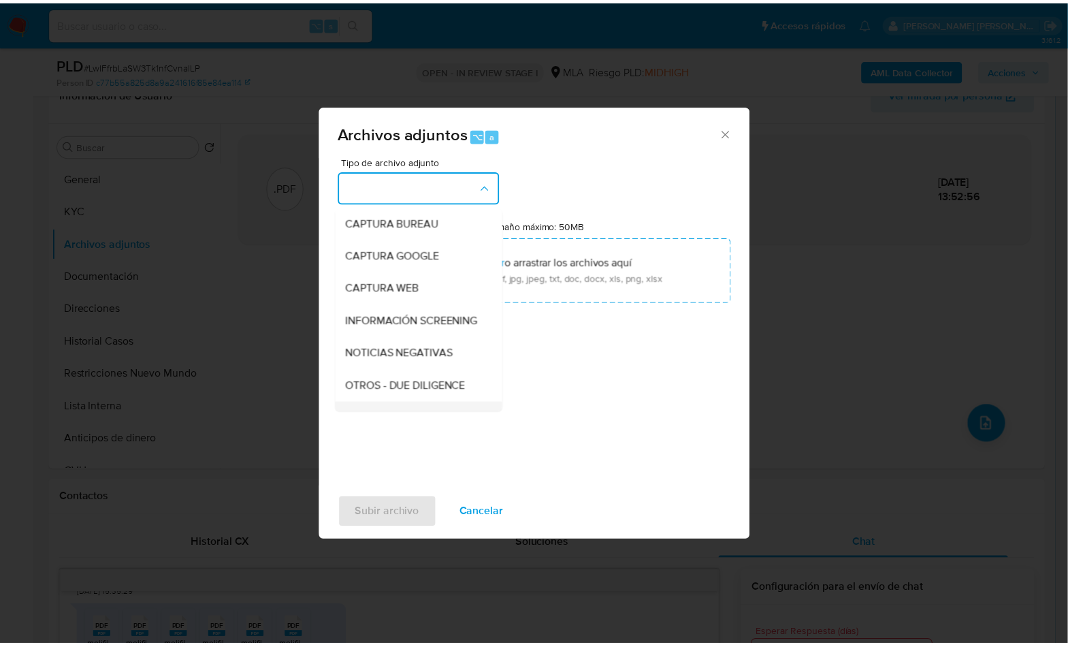
scroll to position [148, 0]
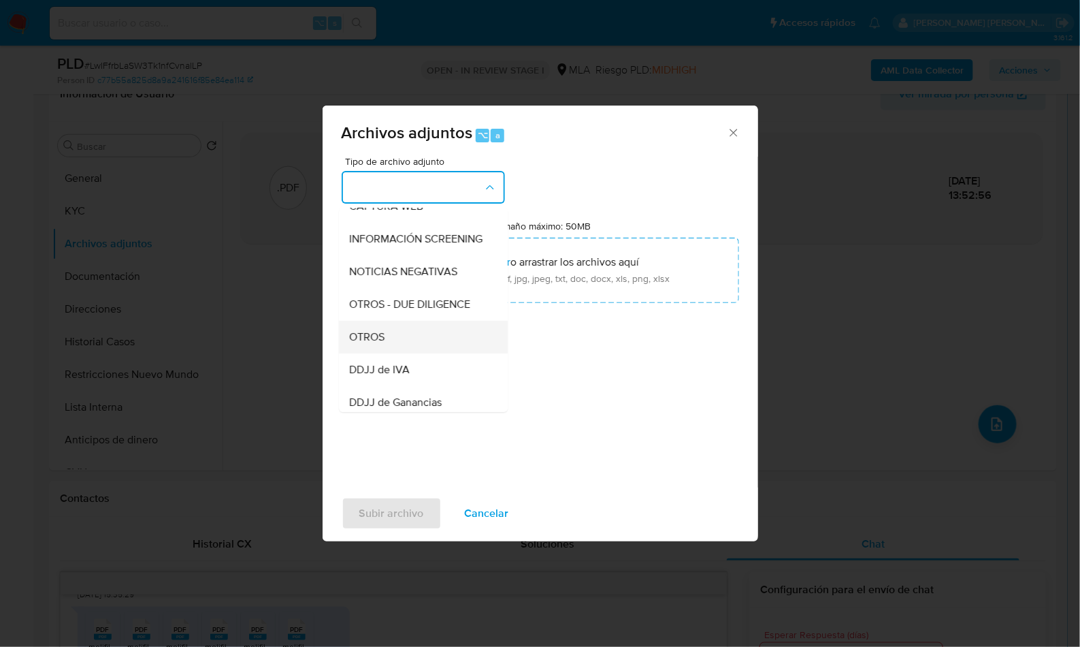
click at [403, 351] on div "OTROS" at bounding box center [419, 337] width 139 height 33
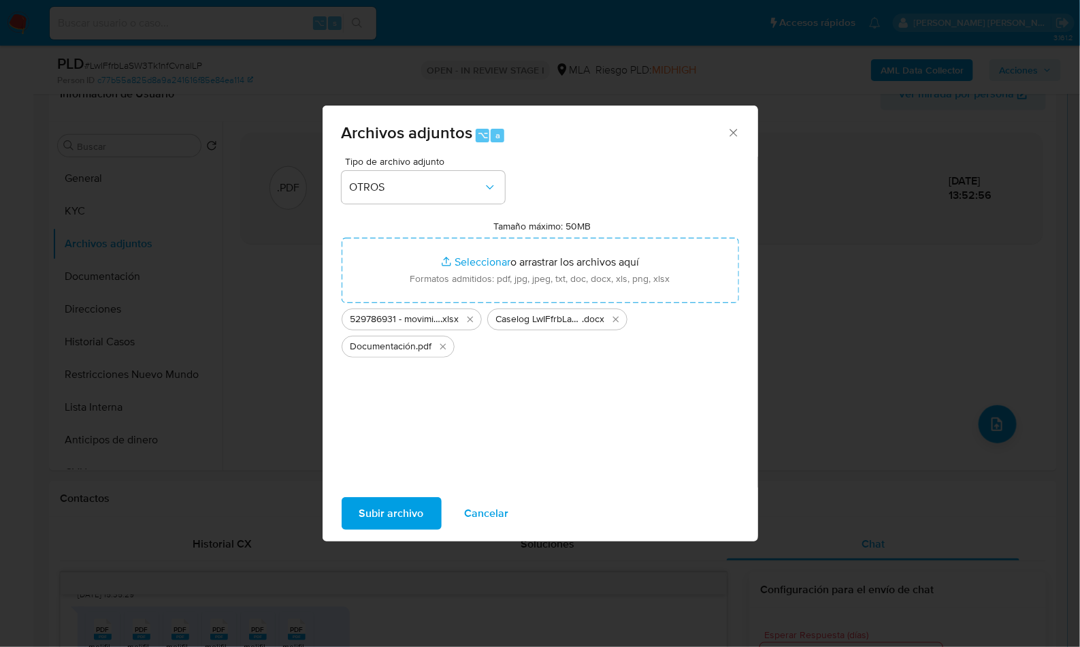
click at [382, 505] on span "Subir archivo" at bounding box center [391, 513] width 65 height 30
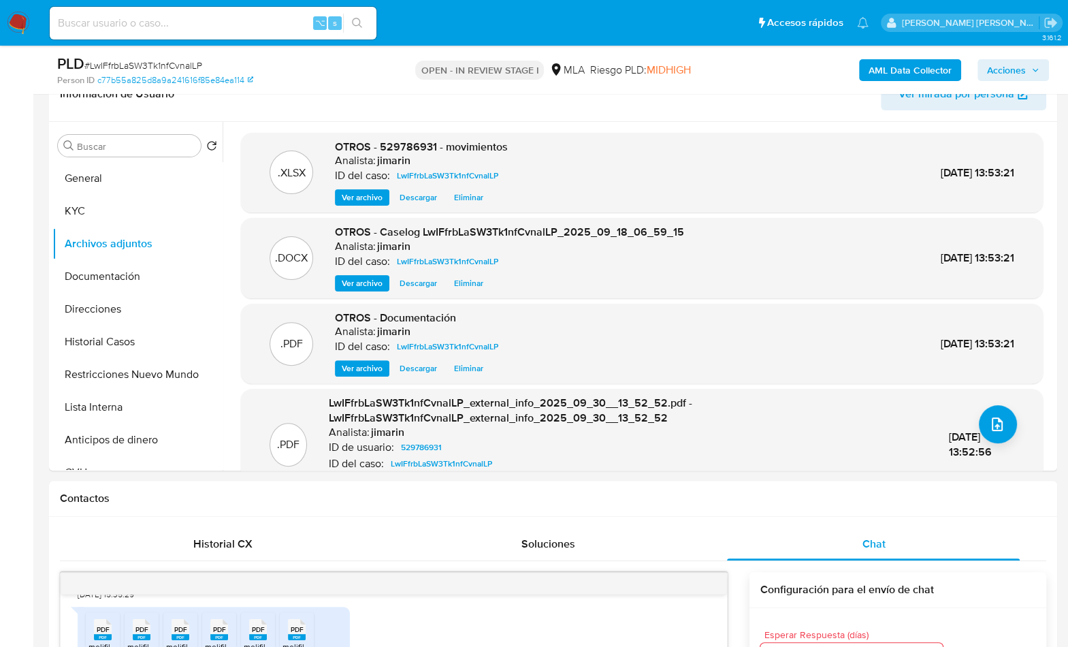
click at [1023, 69] on span "Acciones" at bounding box center [1006, 70] width 39 height 22
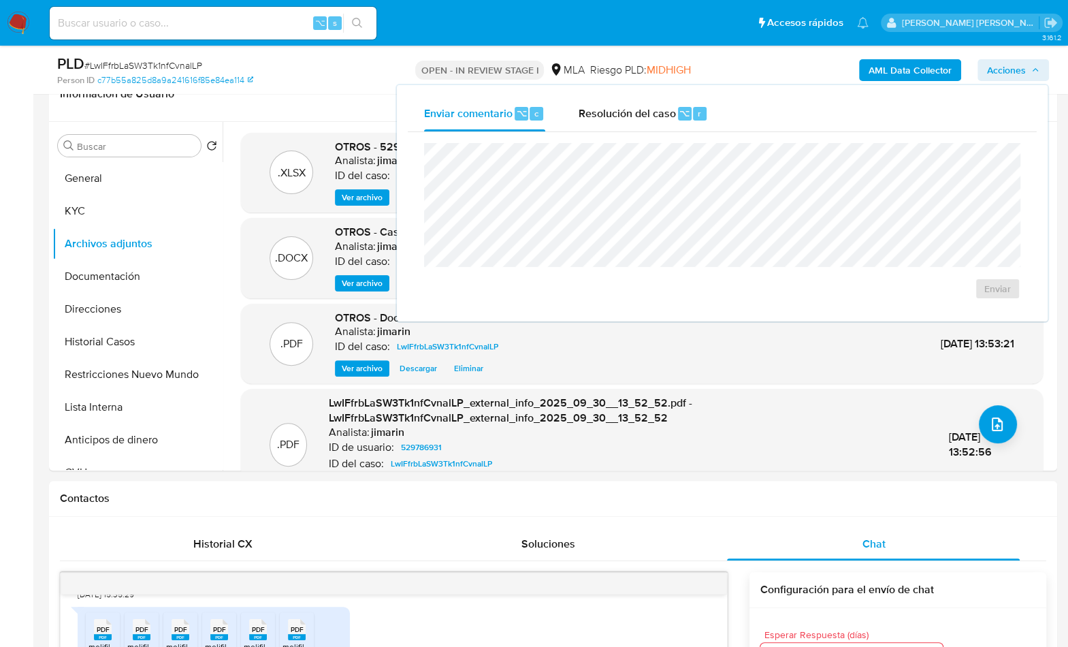
click at [703, 107] on div "r" at bounding box center [700, 114] width 14 height 14
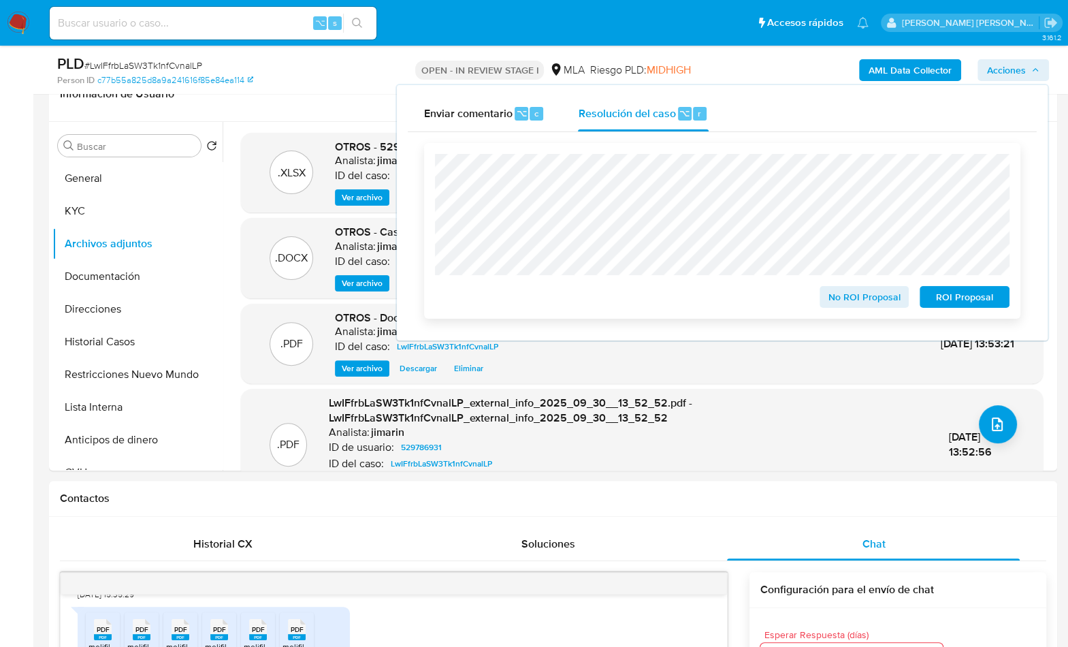
click at [853, 289] on span "No ROI Proposal" at bounding box center [864, 296] width 71 height 19
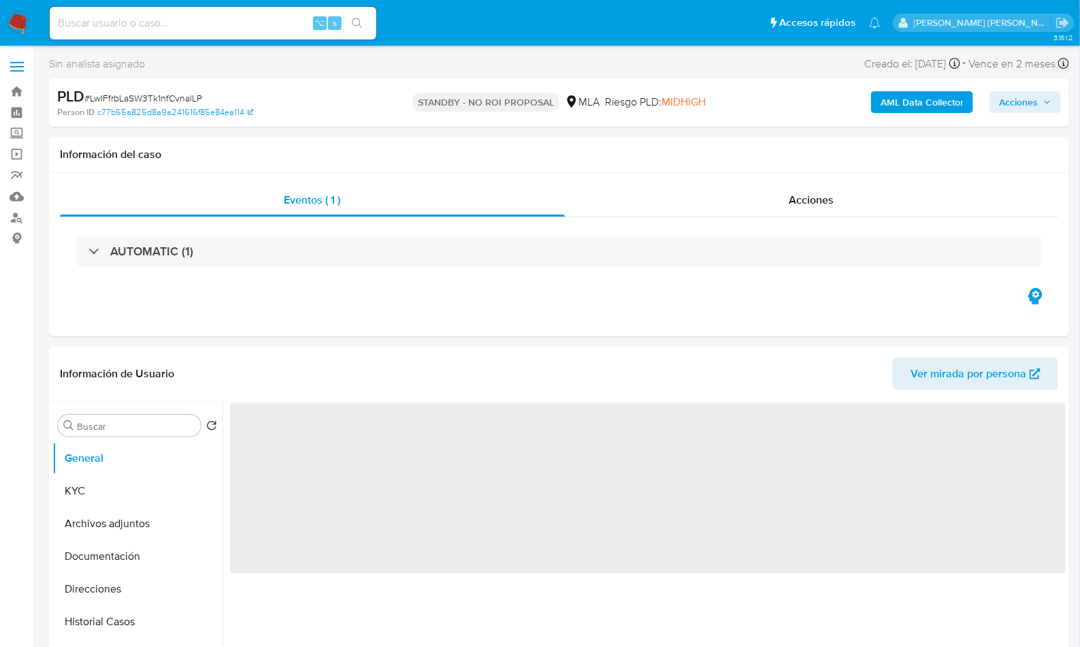
select select "10"
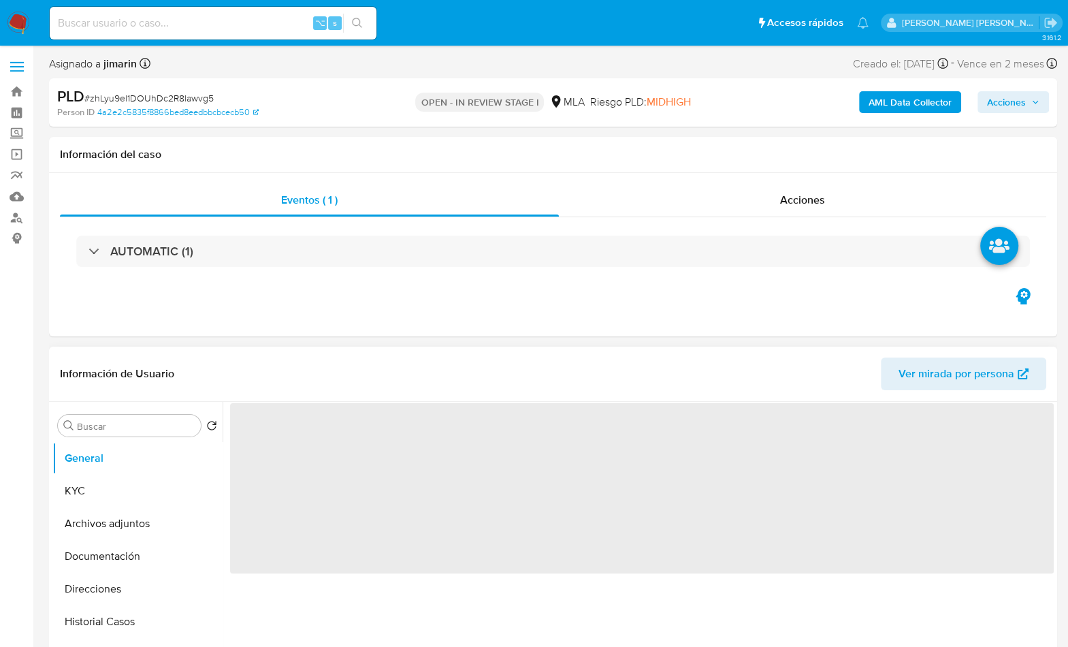
select select "10"
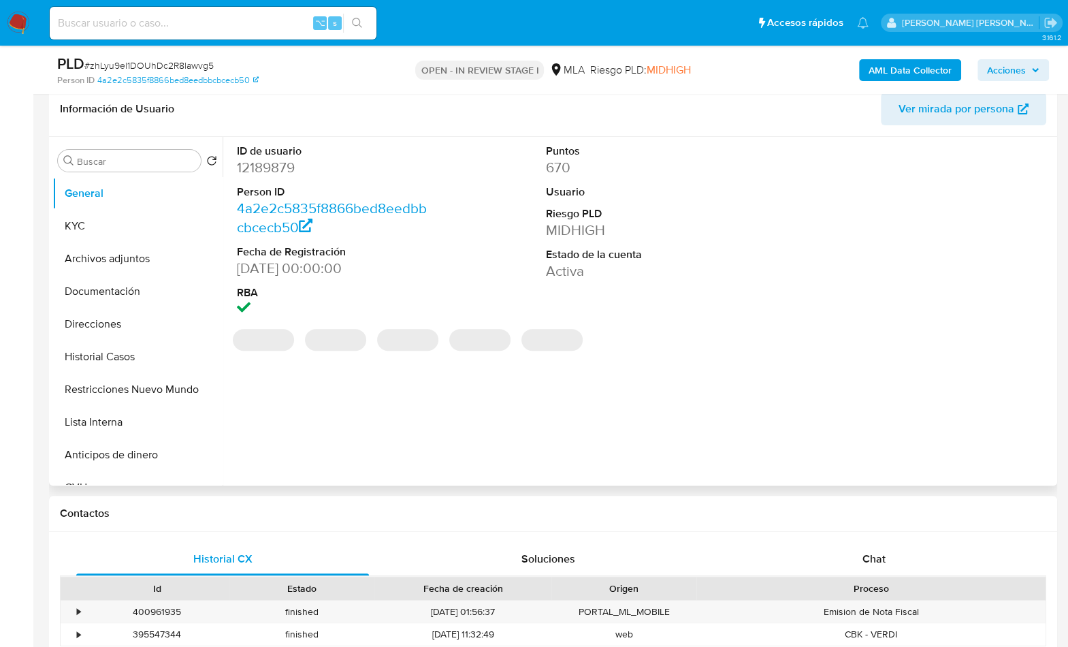
scroll to position [272, 0]
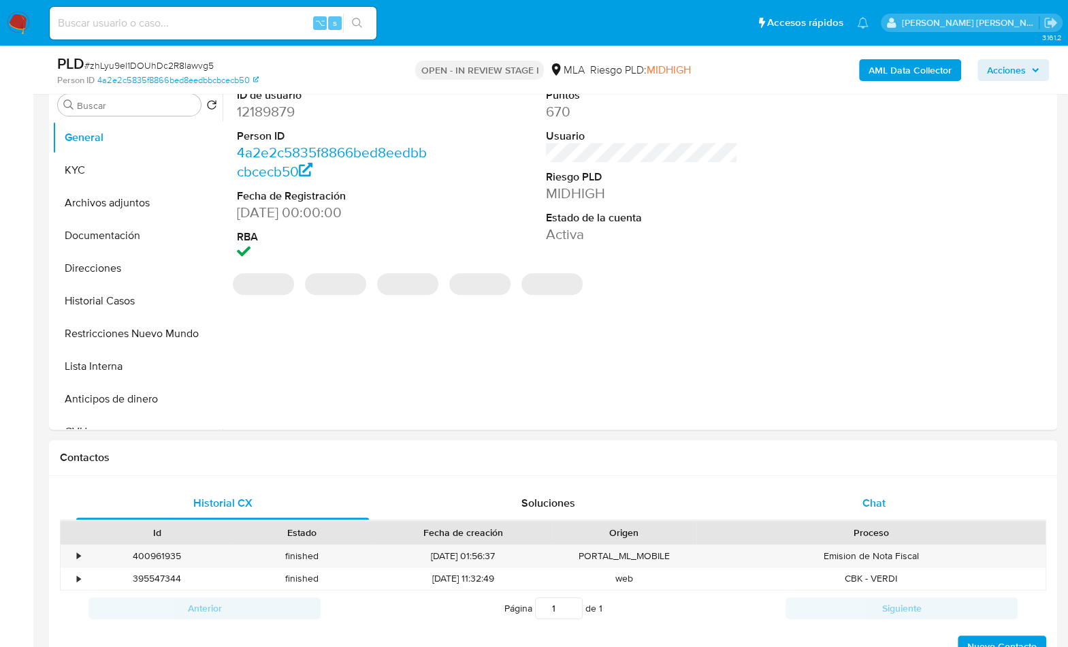
drag, startPoint x: 884, startPoint y: 477, endPoint x: 892, endPoint y: 493, distance: 17.7
click at [884, 478] on div "Historial CX Soluciones Chat Id Estado Fecha de creación Origen Proceso • 40096…" at bounding box center [553, 573] width 1008 height 194
click at [897, 505] on div "Chat" at bounding box center [873, 503] width 293 height 33
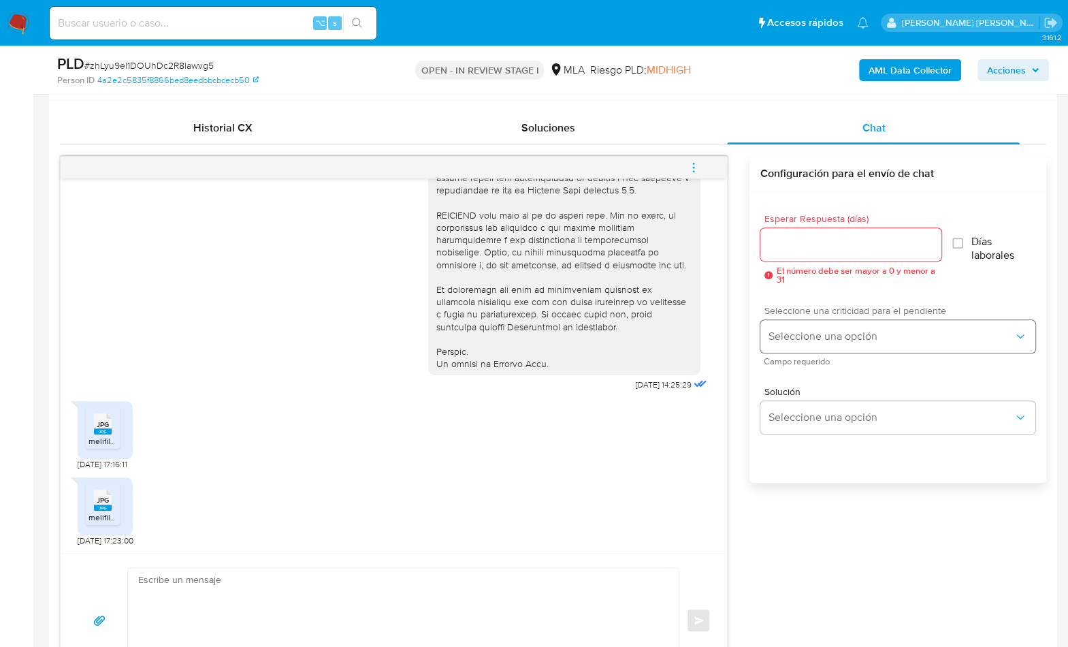
scroll to position [668, 0]
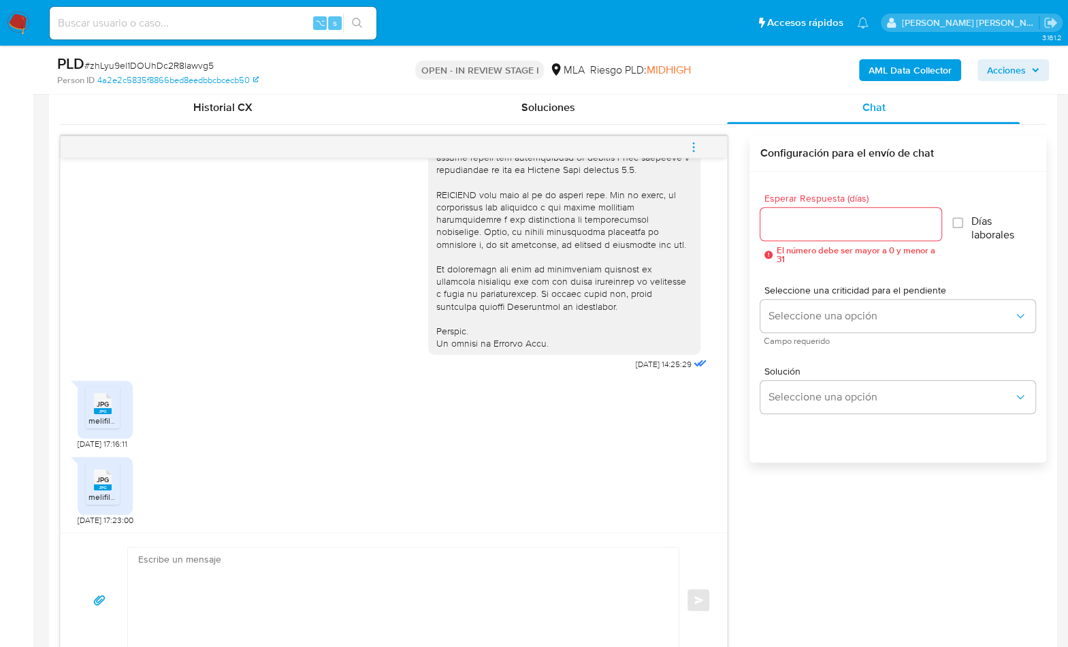
click at [332, 568] on textarea at bounding box center [400, 599] width 524 height 105
paste textarea "Hola, ¡Muchas gracias por tu respuesta! Confirmamos la recepción de la document…"
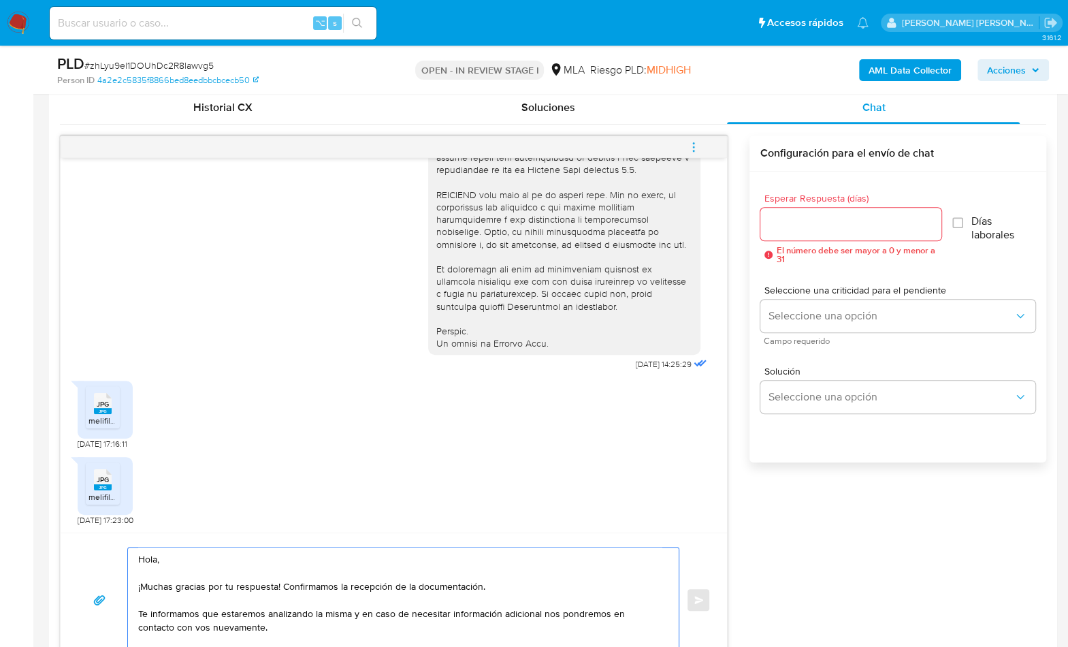
scroll to position [693, 0]
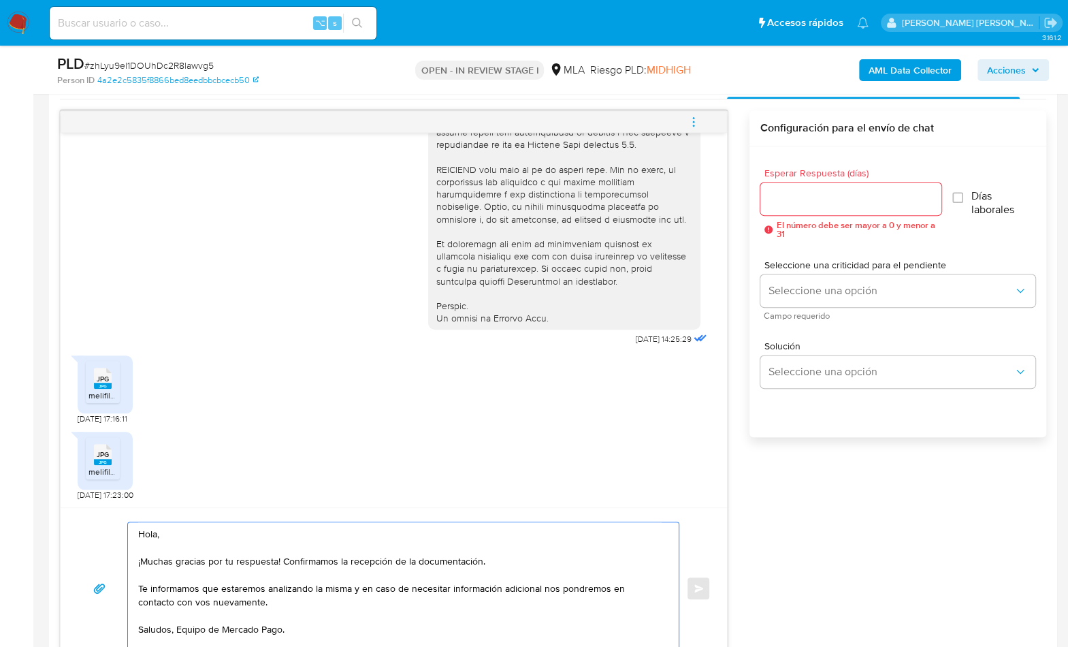
type textarea "Hola, ¡Muchas gracias por tu respuesta! Confirmamos la recepción de la document…"
click at [794, 206] on div at bounding box center [850, 198] width 181 height 33
click at [796, 197] on input "Esperar Respuesta (días)" at bounding box center [850, 199] width 181 height 18
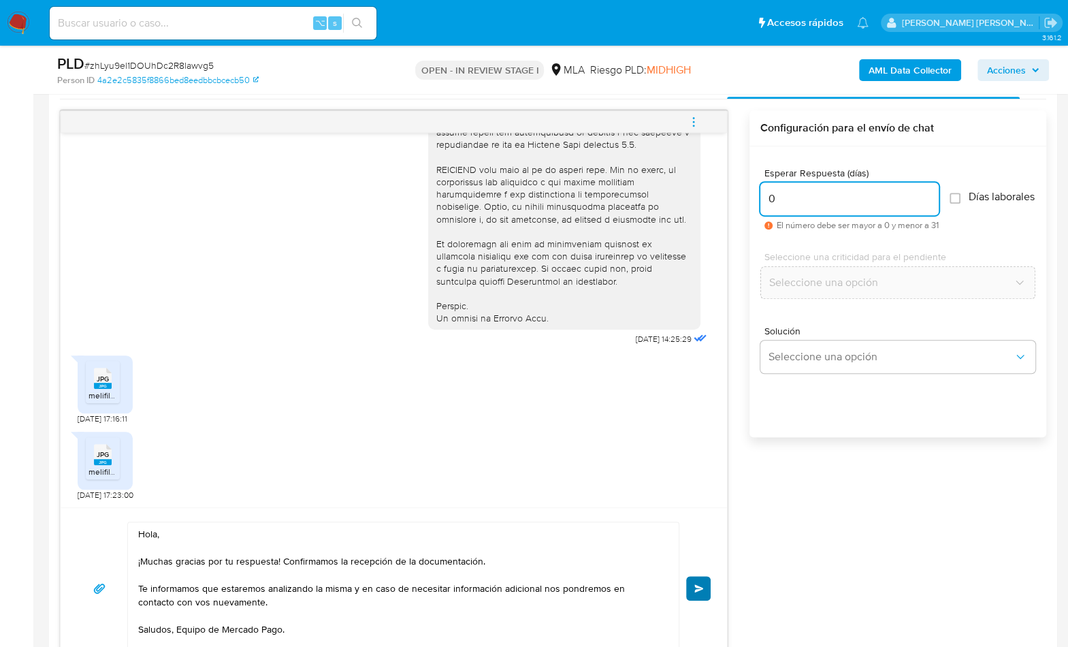
type input "0"
drag, startPoint x: 689, startPoint y: 590, endPoint x: 695, endPoint y: 578, distance: 13.1
click at [689, 590] on button "Enviar" at bounding box center [698, 588] width 25 height 25
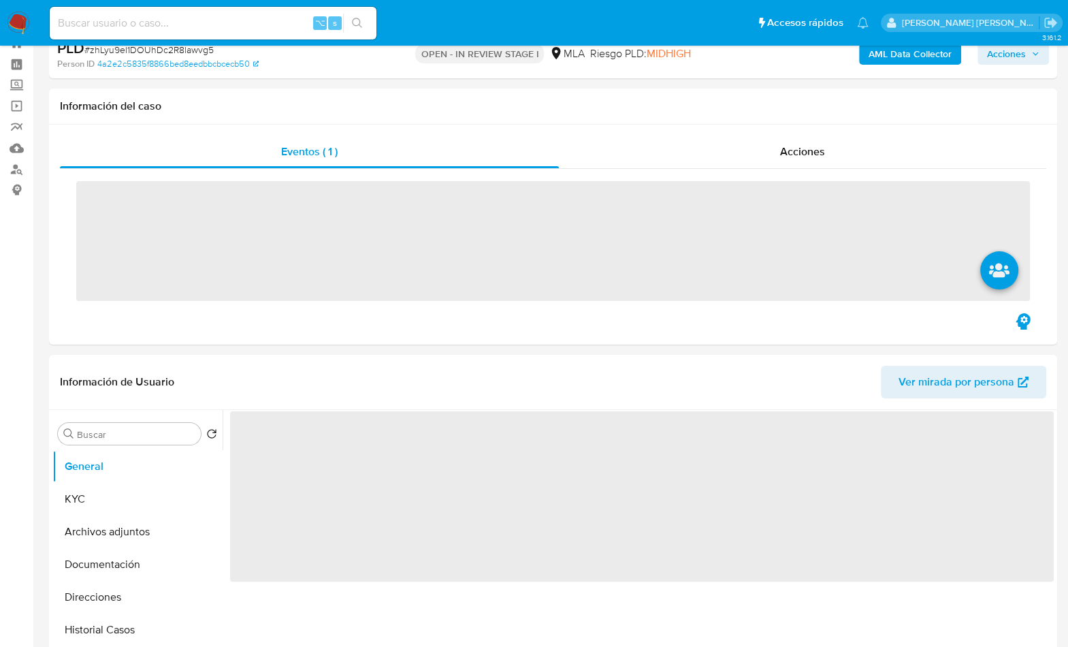
scroll to position [590, 0]
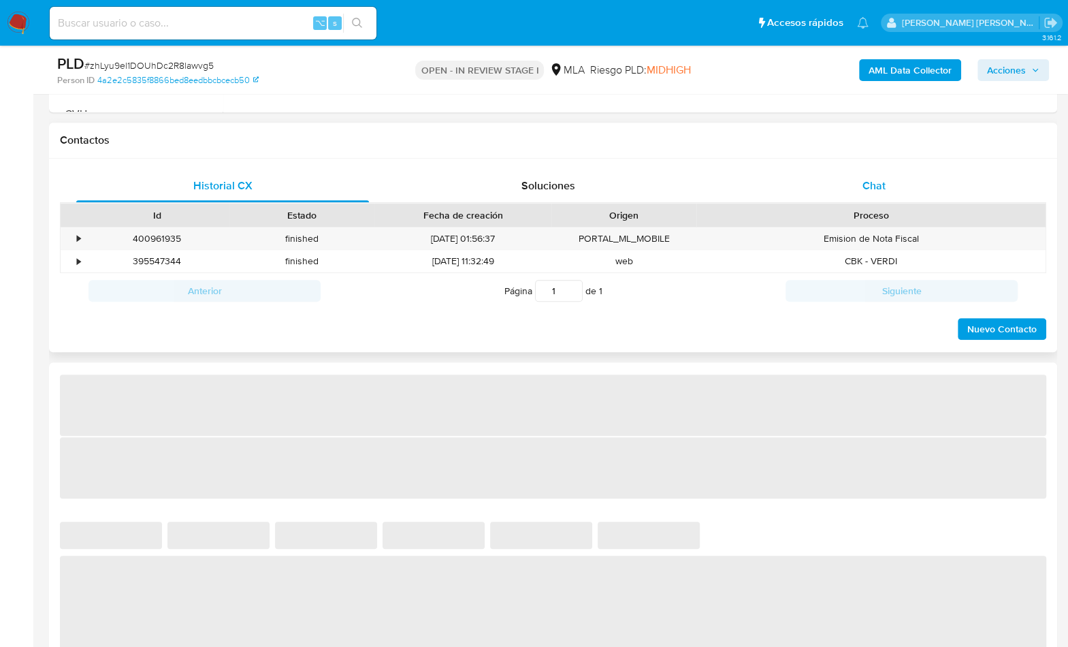
click at [867, 180] on span "Chat" at bounding box center [873, 186] width 23 height 16
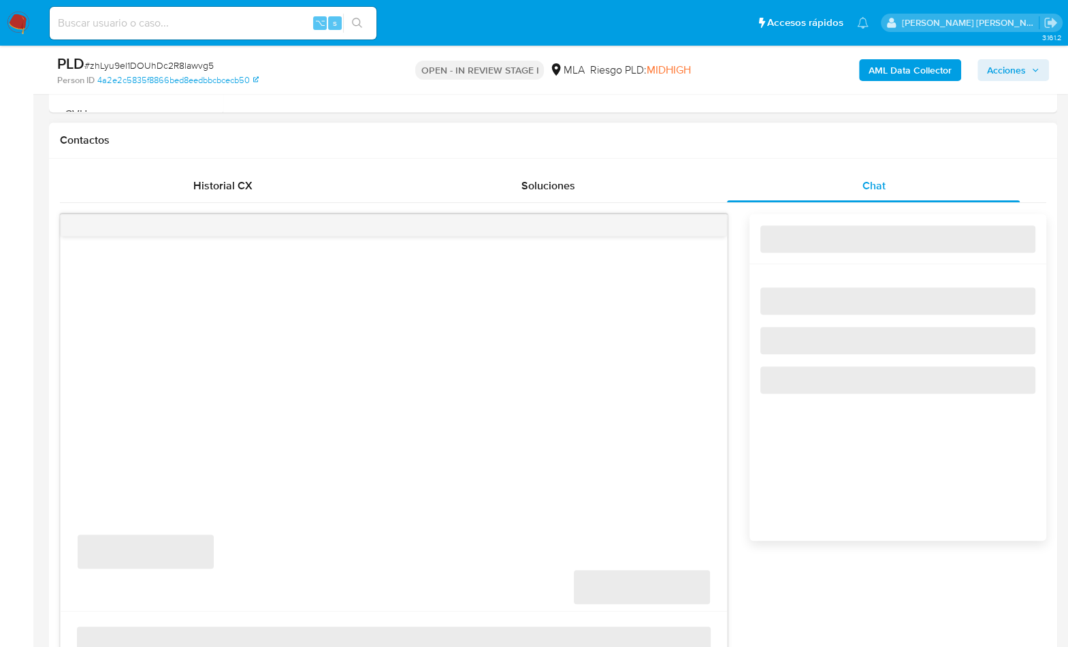
select select "10"
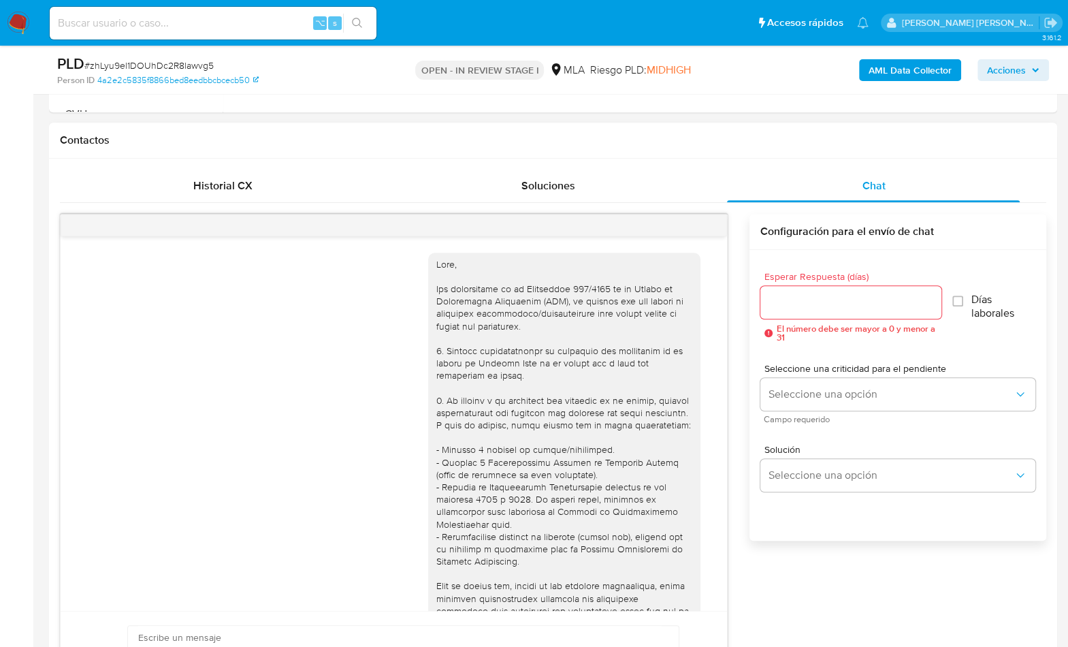
scroll to position [725, 0]
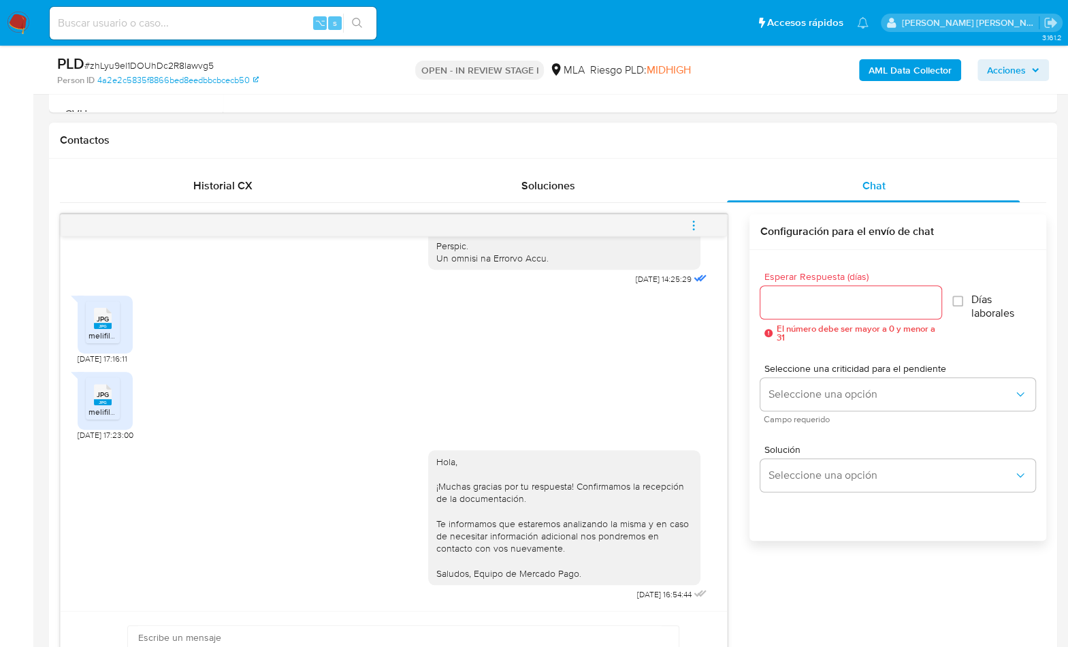
click at [697, 223] on icon "menu-action" at bounding box center [694, 225] width 12 height 12
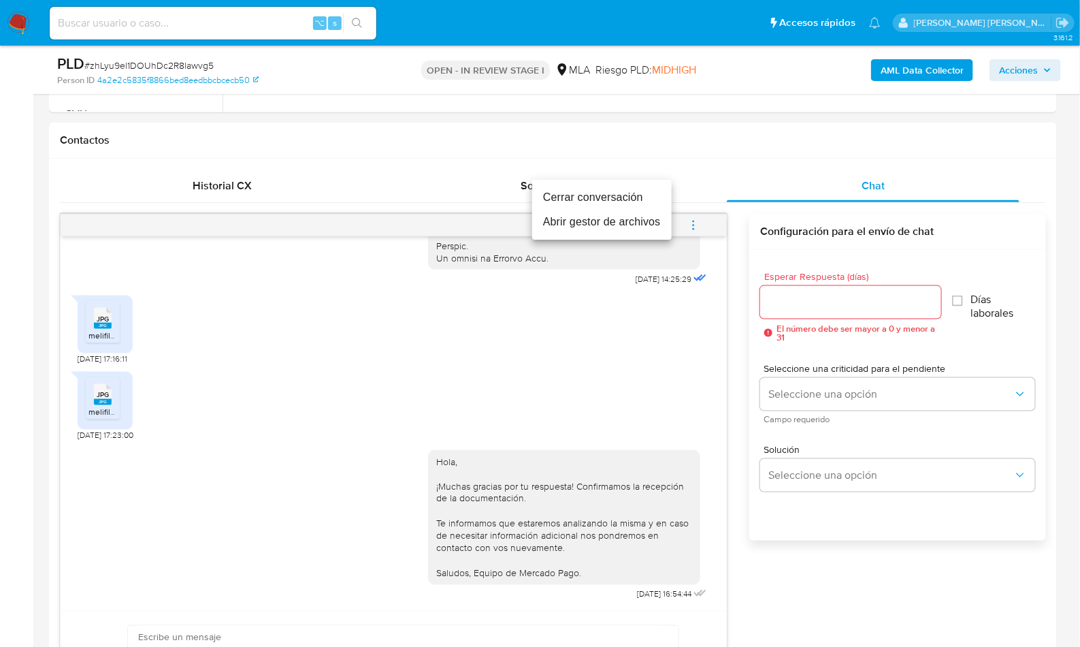
click at [615, 193] on li "Cerrar conversación" at bounding box center [602, 197] width 140 height 25
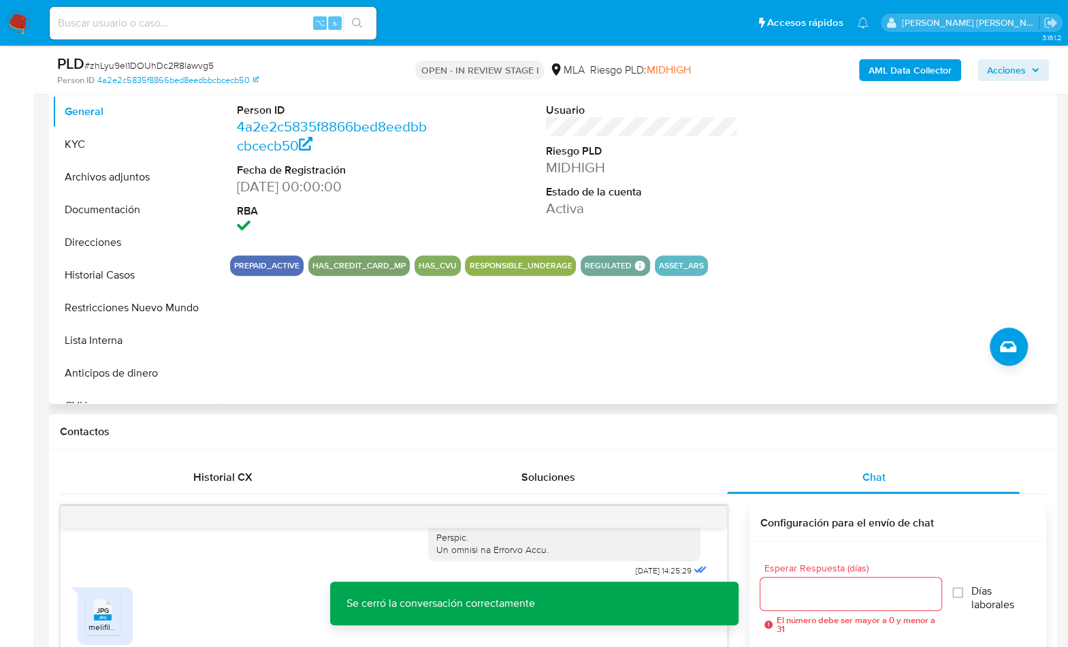
scroll to position [274, 0]
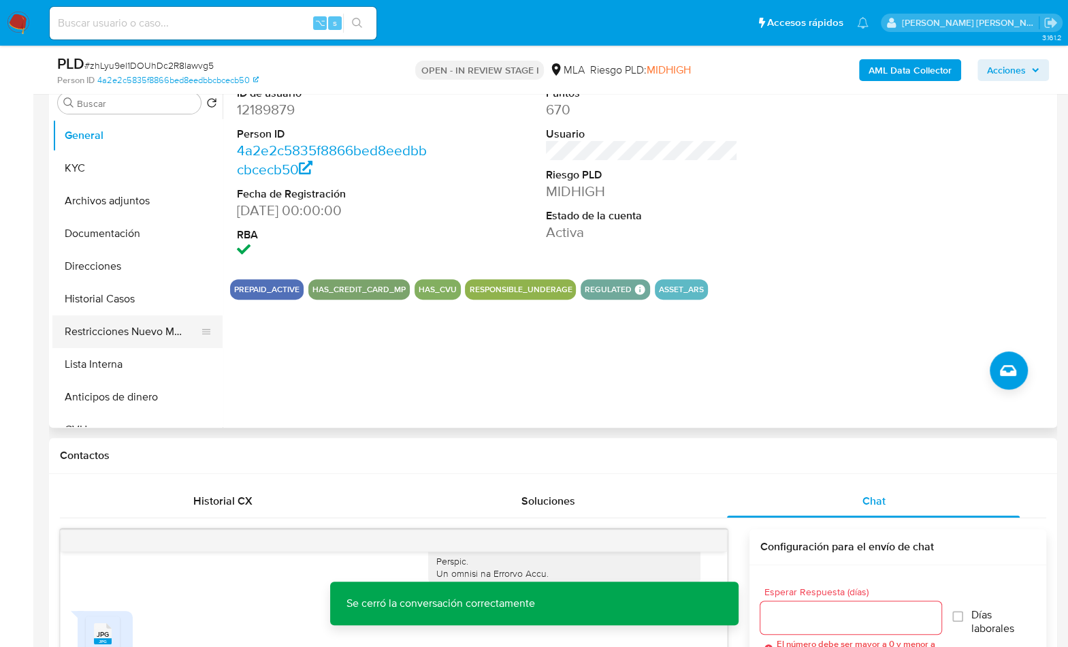
click at [129, 335] on button "Restricciones Nuevo Mundo" at bounding box center [131, 331] width 159 height 33
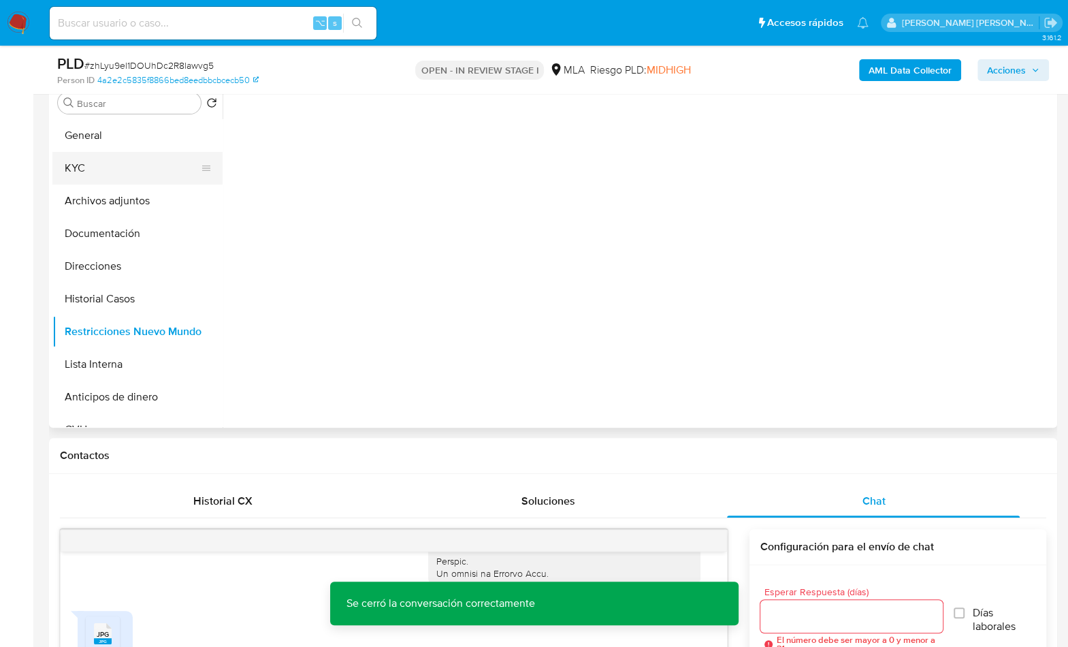
click at [116, 152] on button "KYC" at bounding box center [131, 168] width 159 height 33
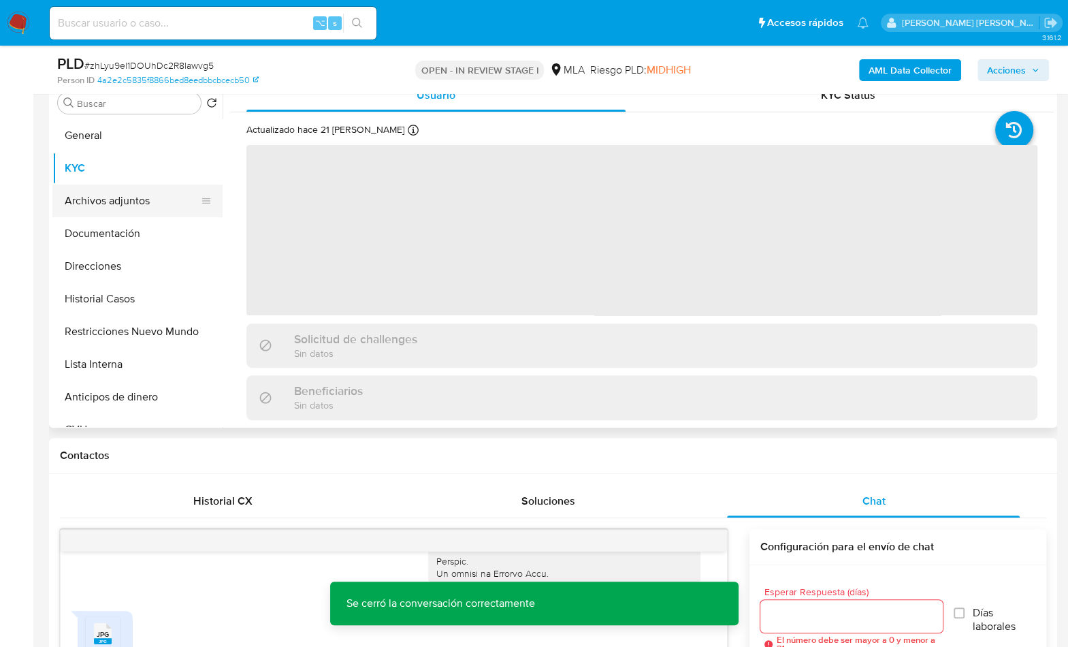
click at [147, 216] on button "Archivos adjuntos" at bounding box center [131, 200] width 159 height 33
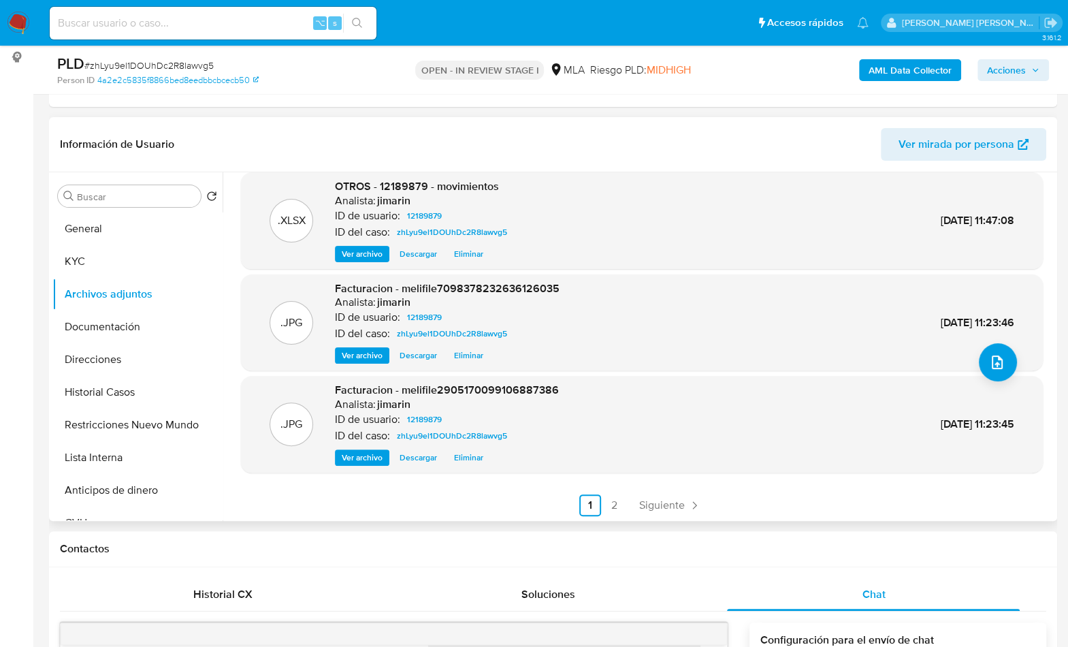
scroll to position [114, 0]
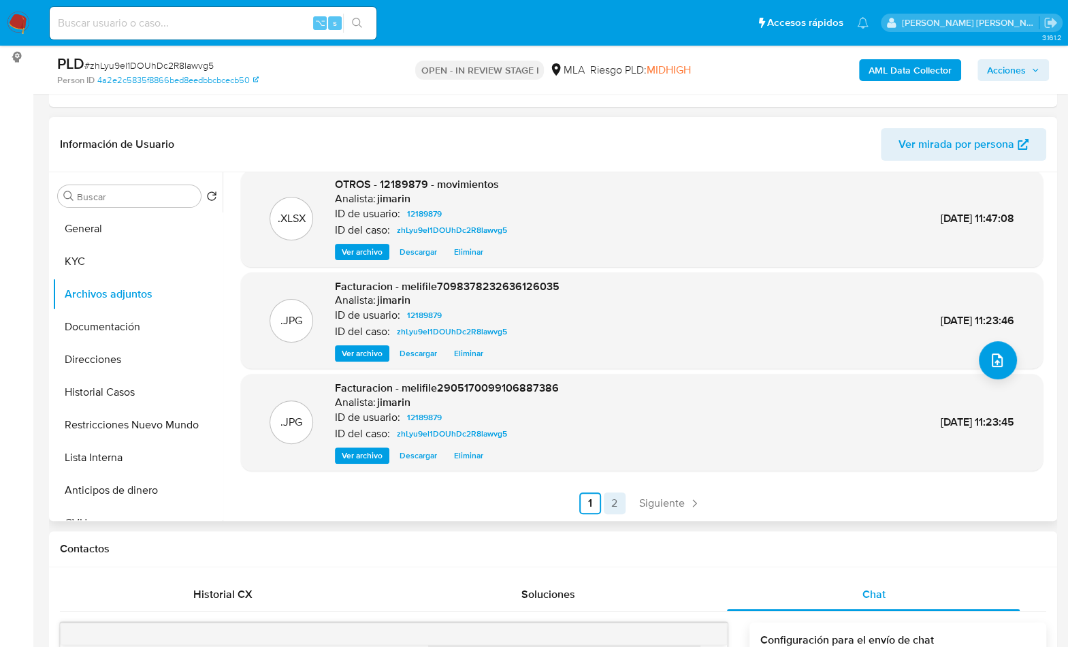
click at [612, 509] on link "2" at bounding box center [615, 503] width 22 height 22
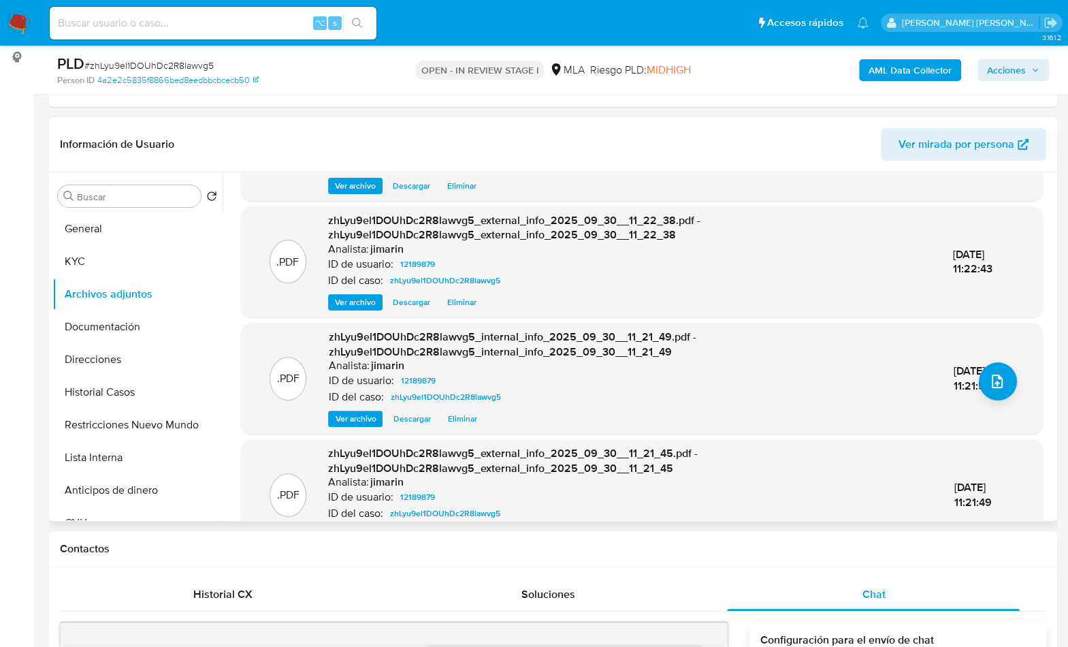
scroll to position [173, 0]
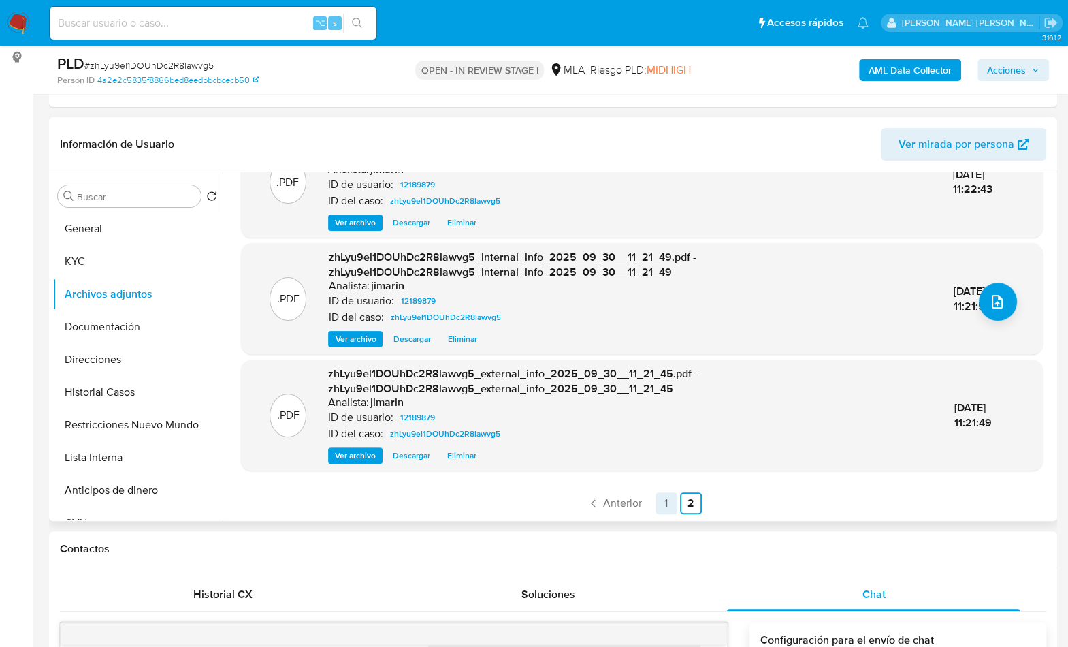
click at [668, 506] on link "1" at bounding box center [667, 503] width 22 height 22
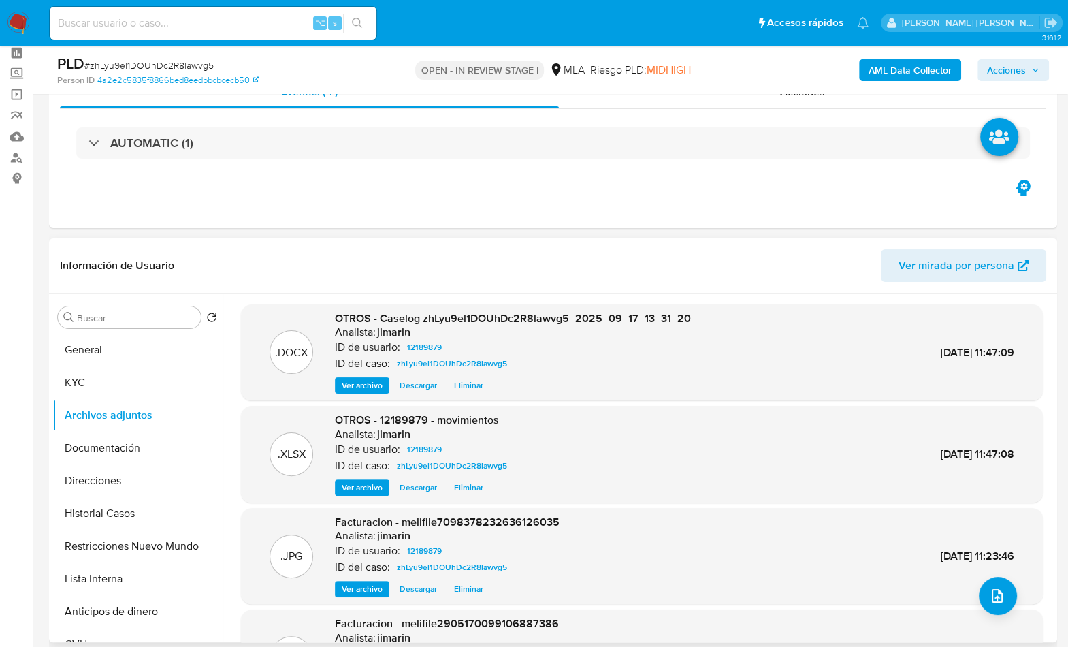
scroll to position [53, 0]
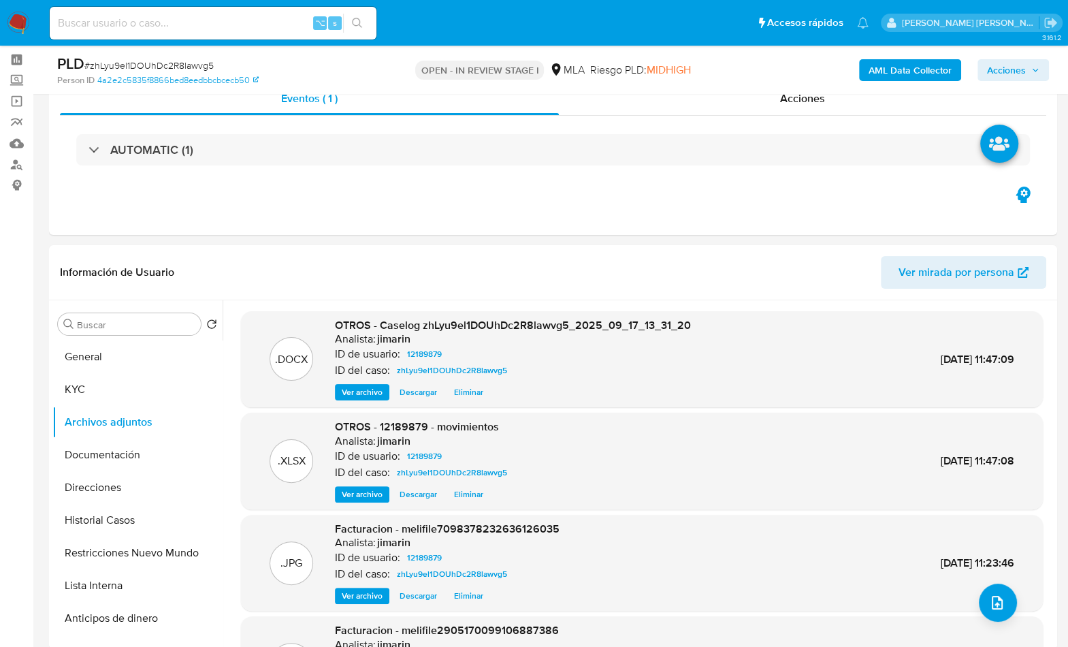
click at [1017, 66] on span "Acciones" at bounding box center [1006, 70] width 39 height 22
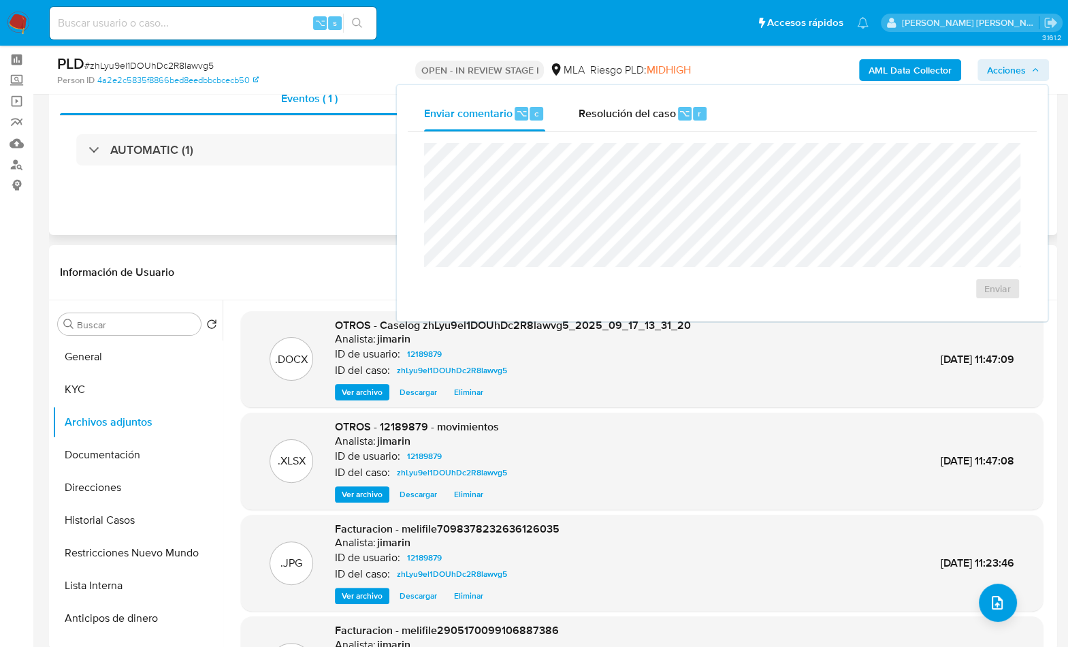
click at [320, 197] on div "Eventos ( 1 ) Acciones AUTOMATIC (1)" at bounding box center [553, 152] width 1008 height 163
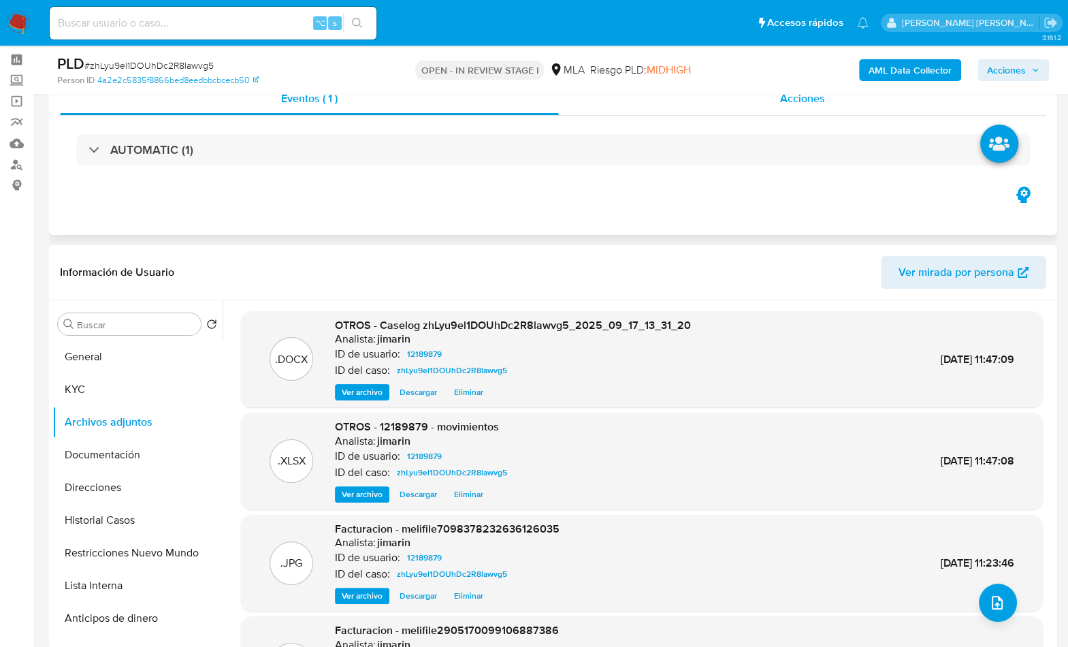
click at [786, 100] on span "Acciones" at bounding box center [802, 99] width 45 height 16
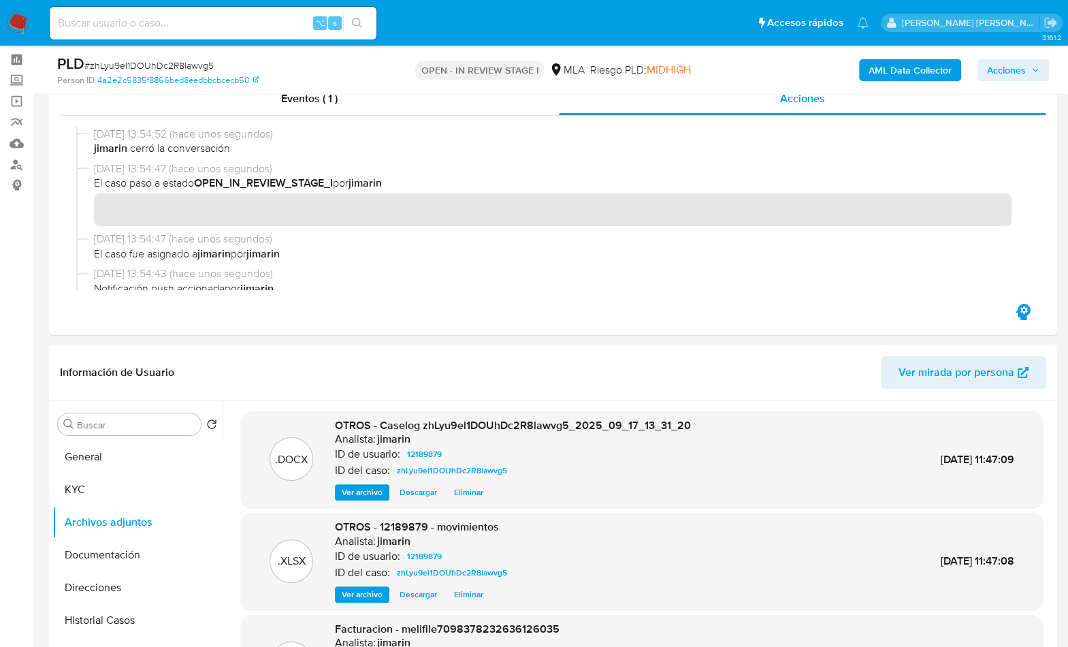
click at [1004, 72] on span "Acciones" at bounding box center [1006, 70] width 39 height 22
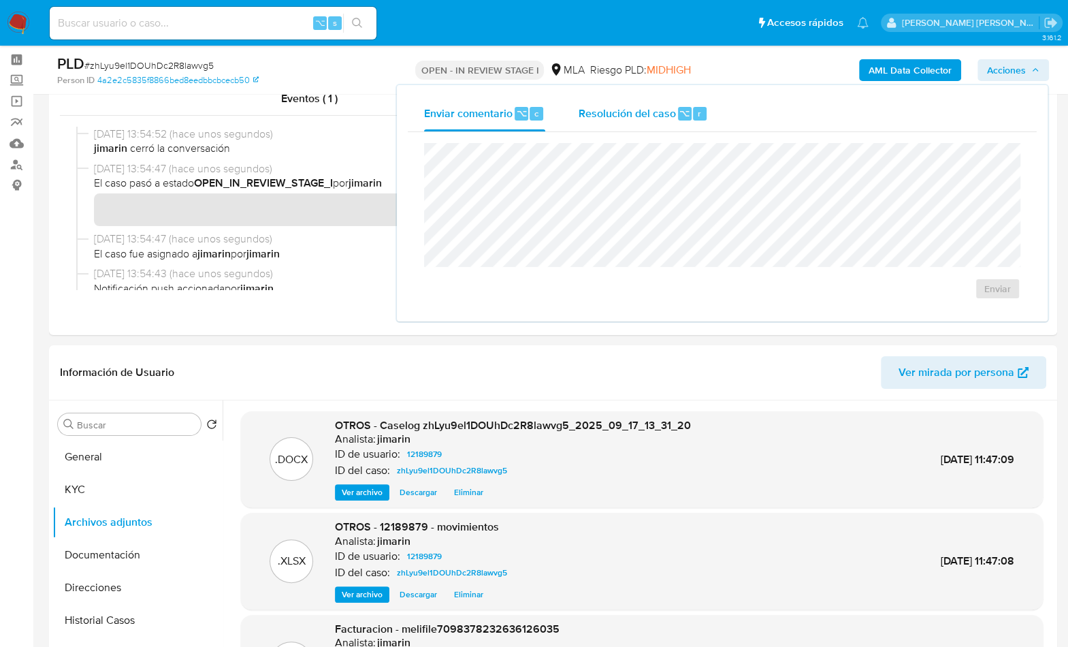
click at [623, 120] on span "Resolución del caso" at bounding box center [626, 113] width 97 height 16
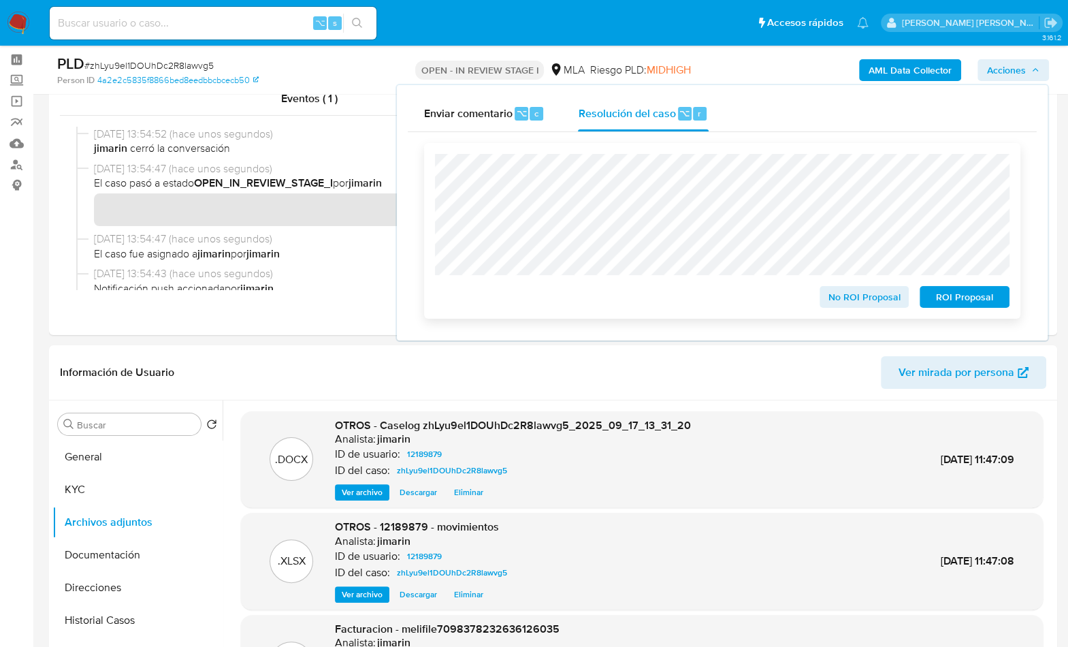
click at [859, 296] on span "No ROI Proposal" at bounding box center [864, 296] width 71 height 19
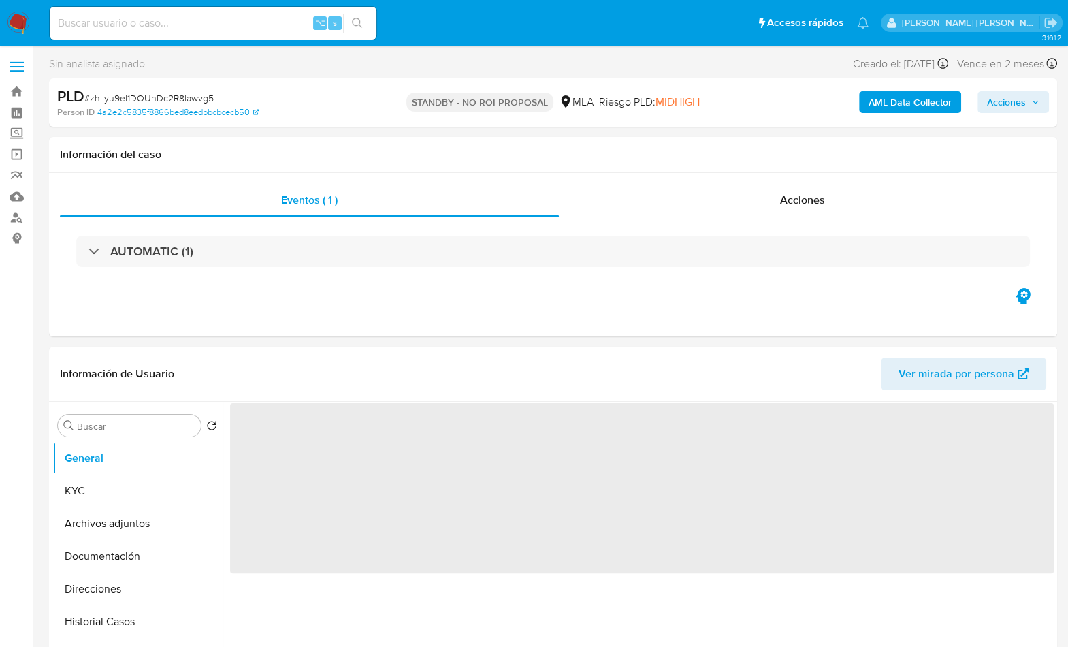
select select "10"
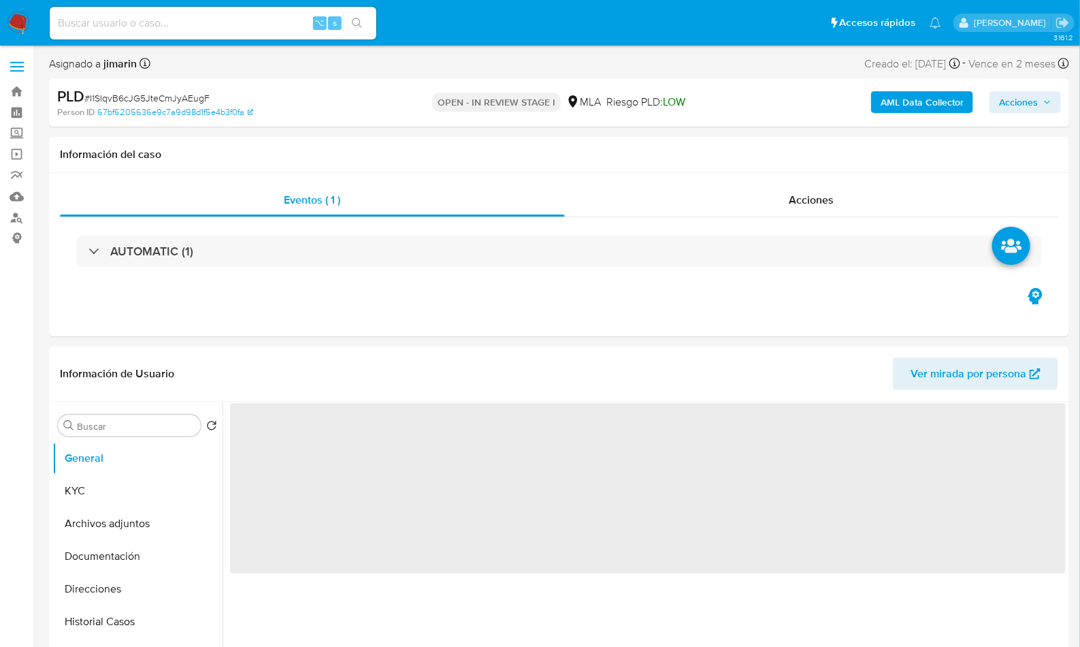
select select "10"
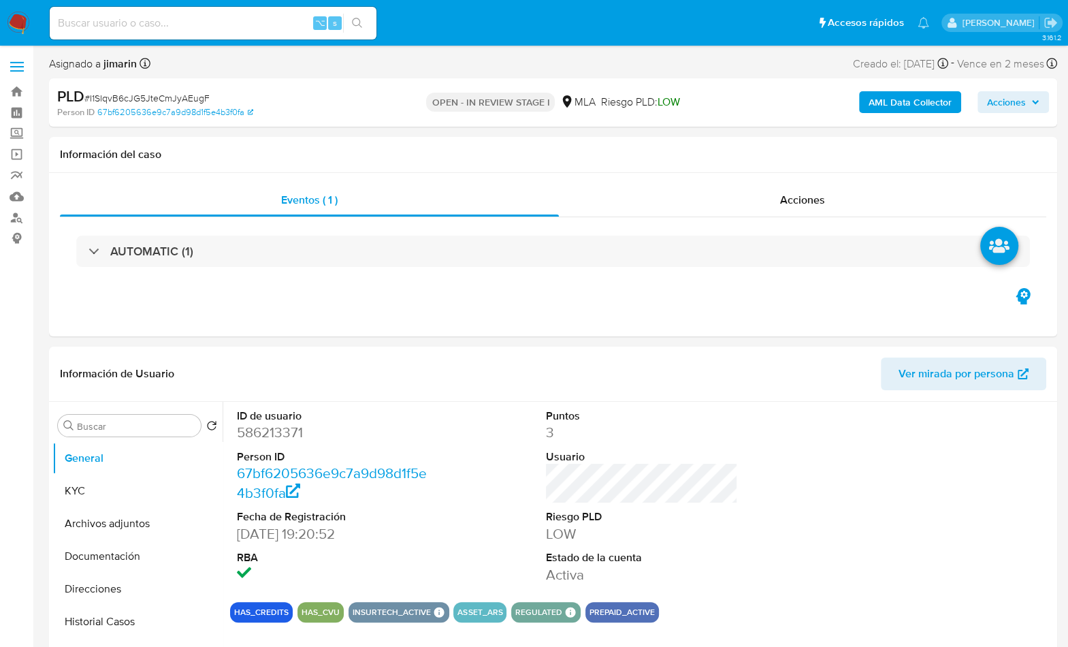
click at [176, 95] on span "# I1SIqvB6cJG5JteCmJyAEugF" at bounding box center [146, 98] width 125 height 14
copy span "I1SIqvB6cJG5JteCmJyAEugF"
click at [270, 434] on dd "586213371" at bounding box center [333, 432] width 193 height 19
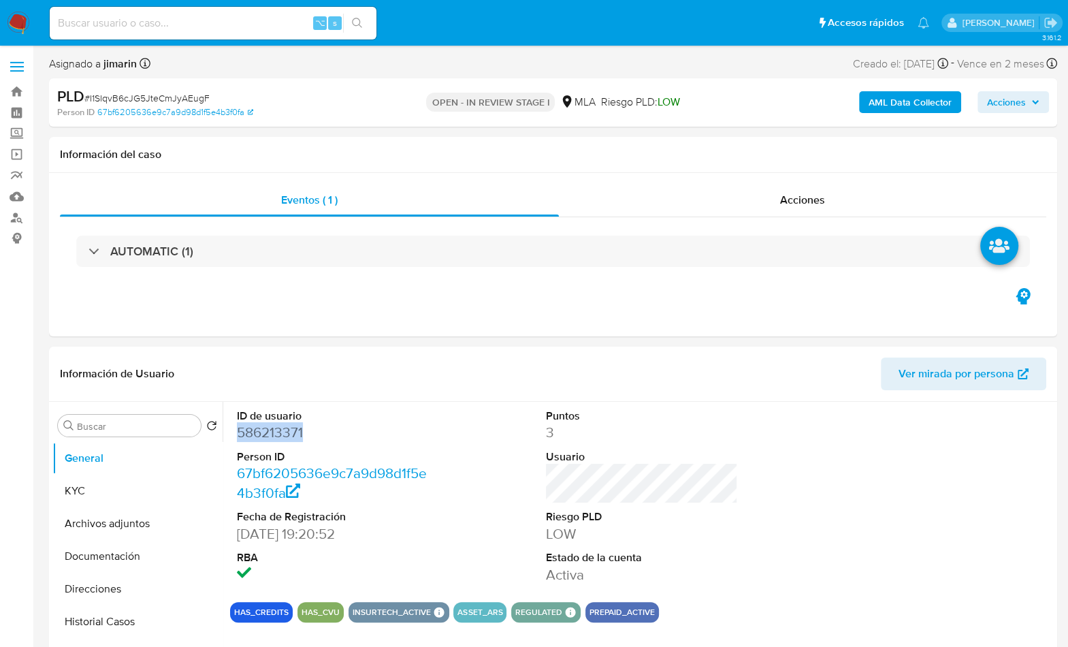
copy dd "586213371"
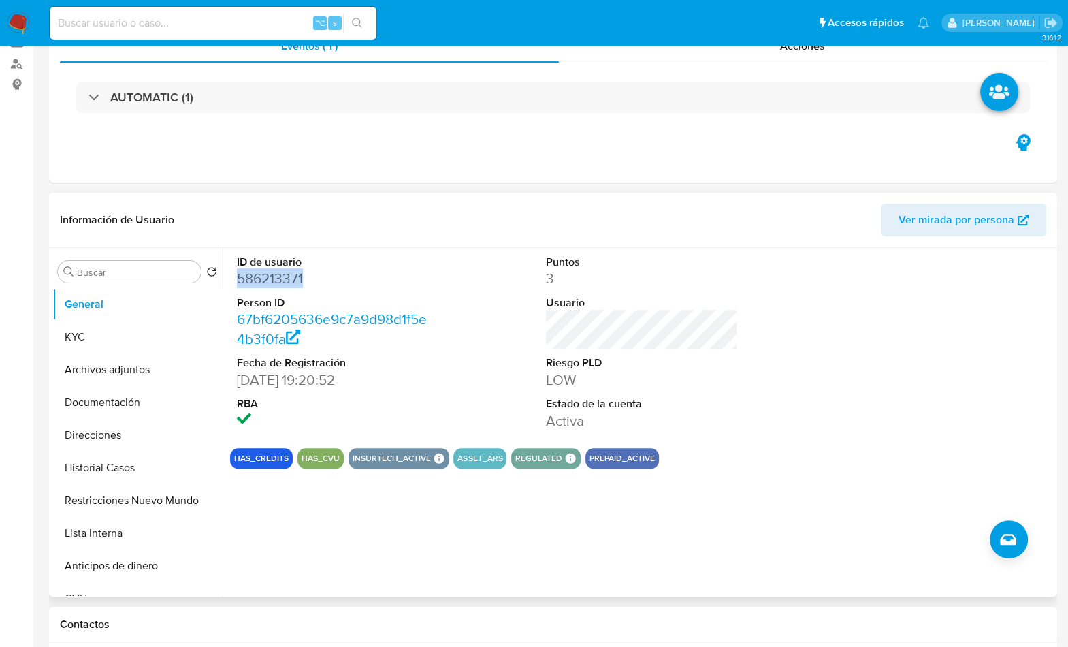
scroll to position [186, 0]
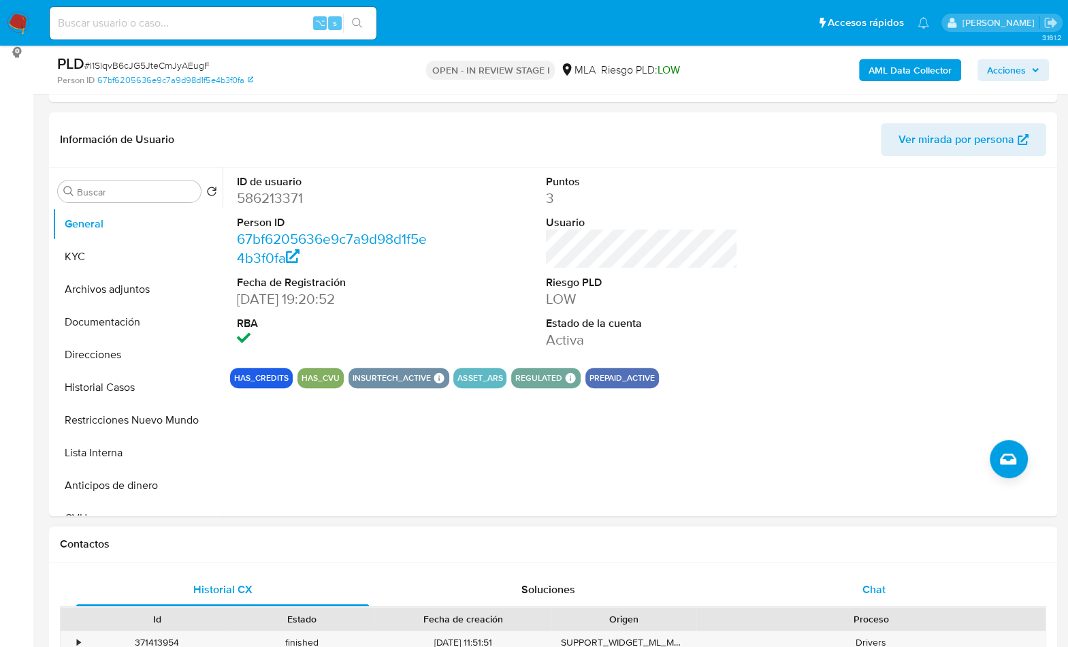
click at [879, 571] on div "Historial CX Soluciones Chat Id Estado Fecha de creación Origen Proceso • 37141…" at bounding box center [553, 647] width 1008 height 171
click at [880, 588] on span "Chat" at bounding box center [873, 589] width 23 height 16
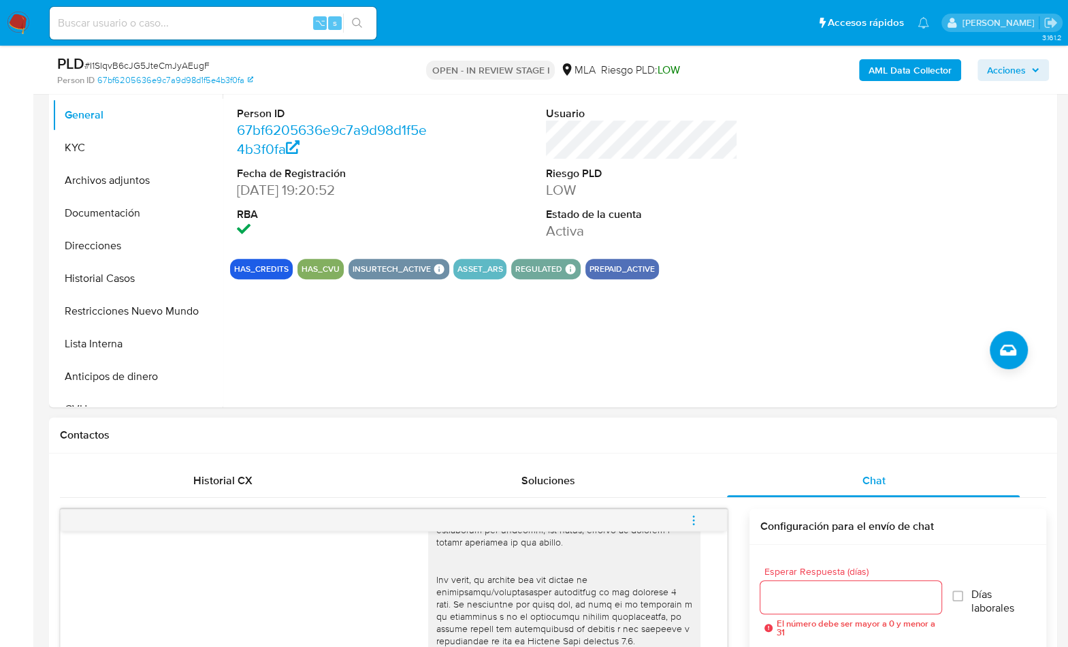
scroll to position [279, 0]
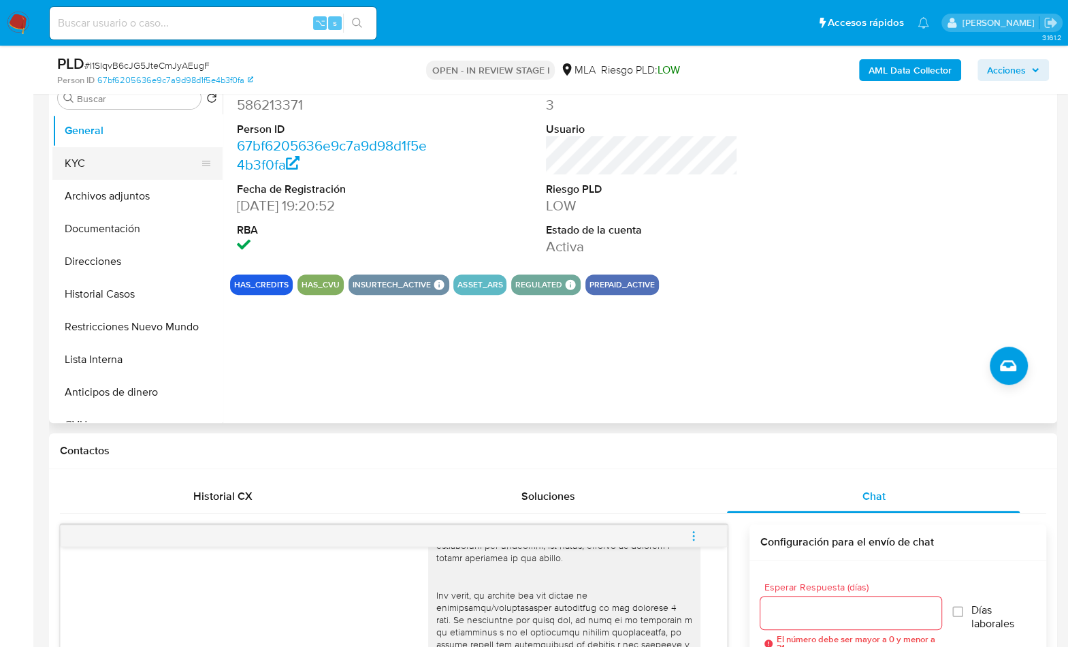
click at [124, 170] on button "KYC" at bounding box center [131, 163] width 159 height 33
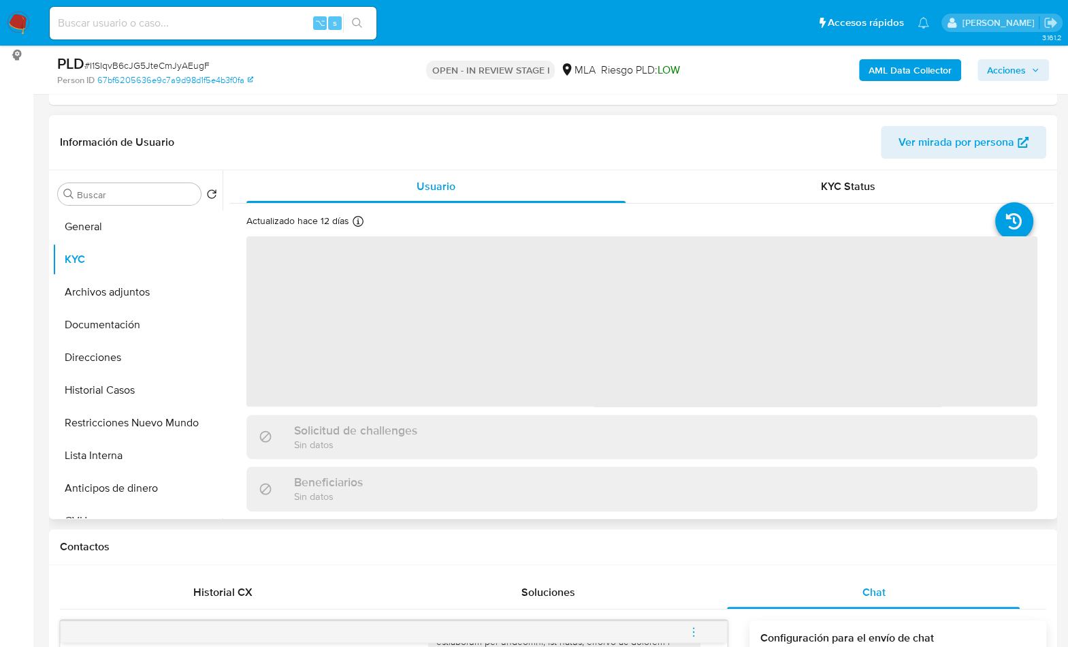
scroll to position [180, 0]
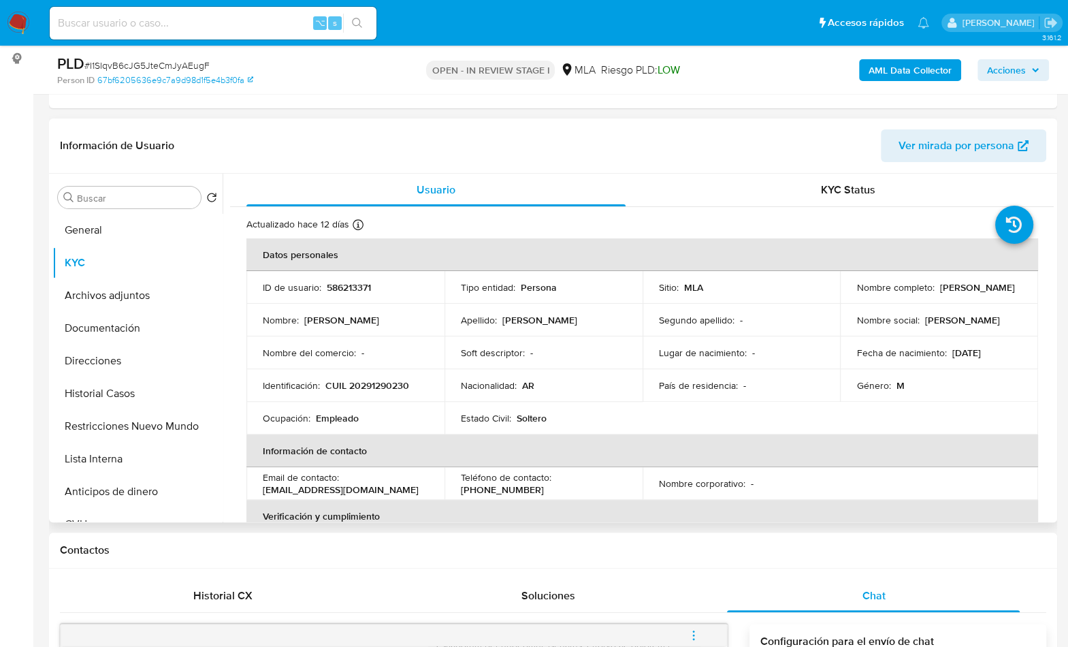
click at [406, 383] on p "CUIL 20291290230" at bounding box center [367, 385] width 84 height 12
click at [398, 381] on p "CUIL 20291290230" at bounding box center [367, 385] width 84 height 12
copy p "20291290230"
click at [129, 329] on button "Documentación" at bounding box center [131, 328] width 159 height 33
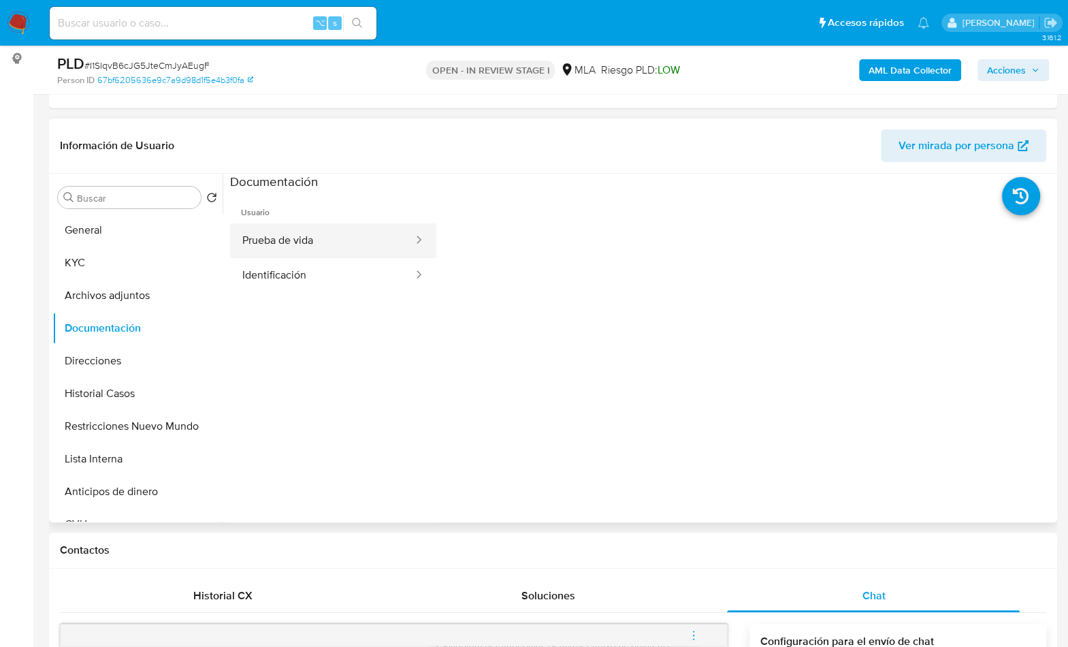
click at [304, 246] on button "Prueba de vida" at bounding box center [322, 240] width 184 height 35
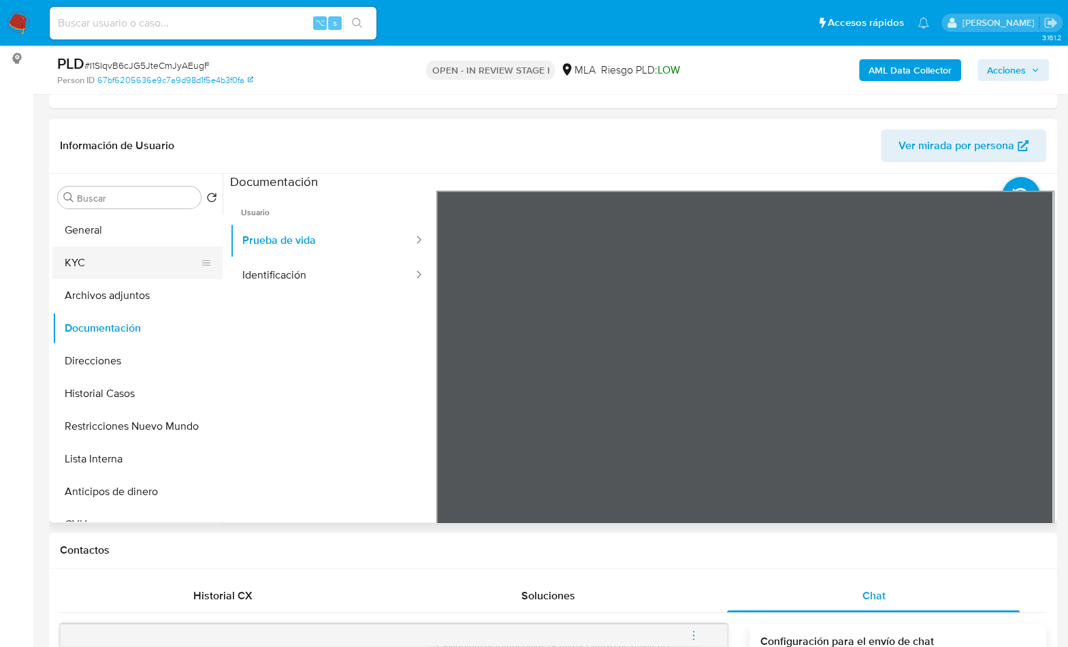
click at [107, 270] on button "KYC" at bounding box center [131, 262] width 159 height 33
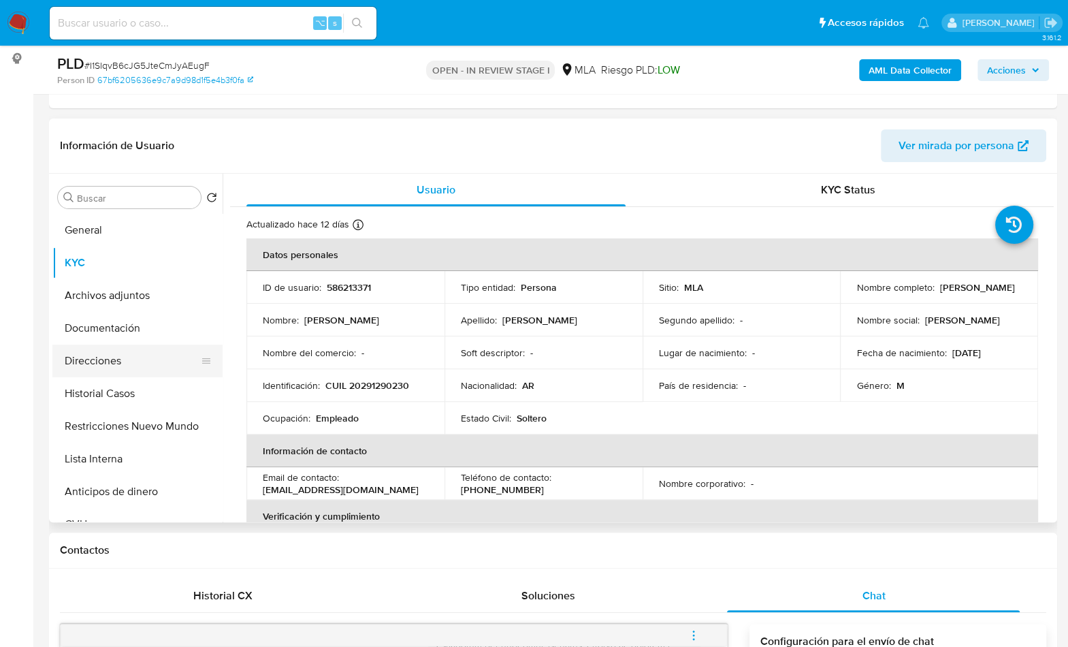
click at [119, 349] on button "Direcciones" at bounding box center [131, 360] width 159 height 33
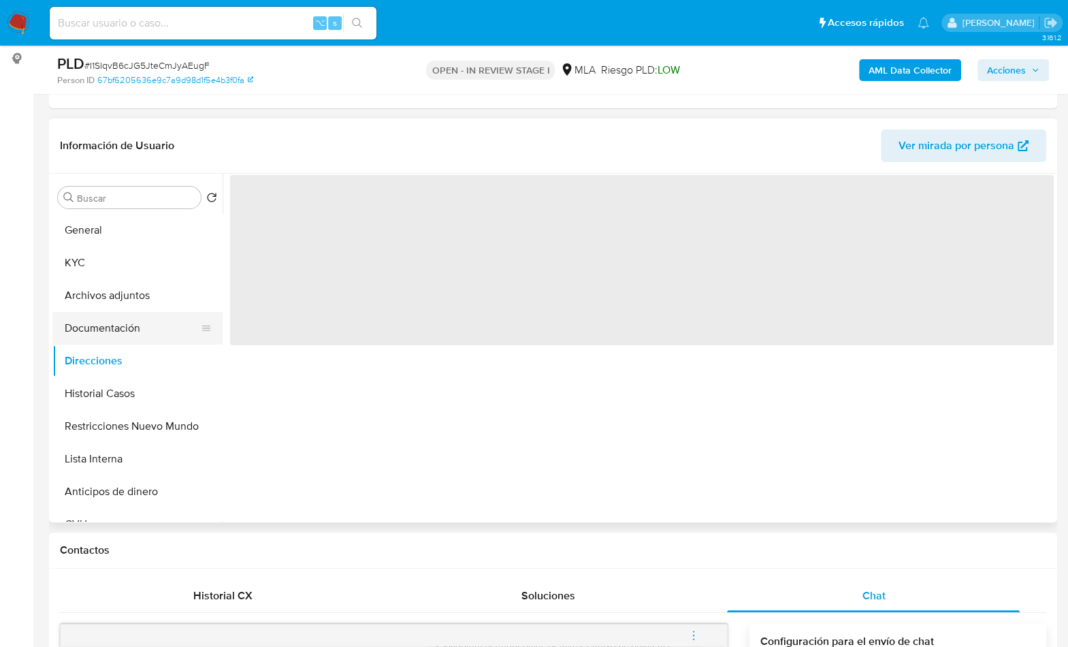
click at [120, 335] on button "Documentación" at bounding box center [131, 328] width 159 height 33
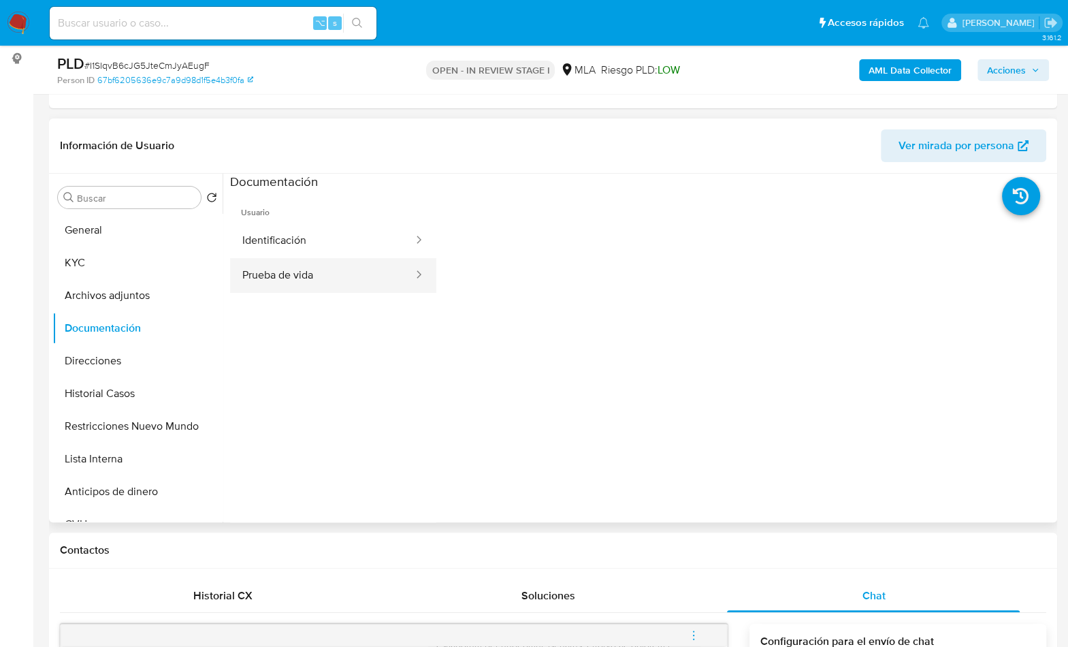
click at [295, 271] on button "Prueba de vida" at bounding box center [322, 275] width 184 height 35
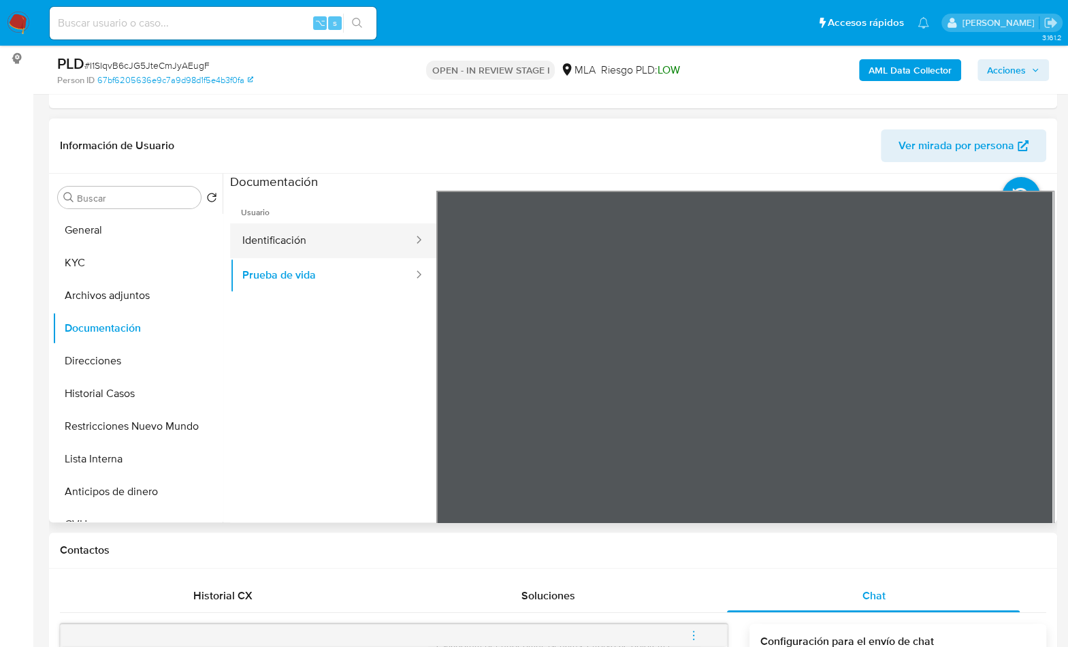
click at [323, 250] on button "Identificación" at bounding box center [322, 240] width 184 height 35
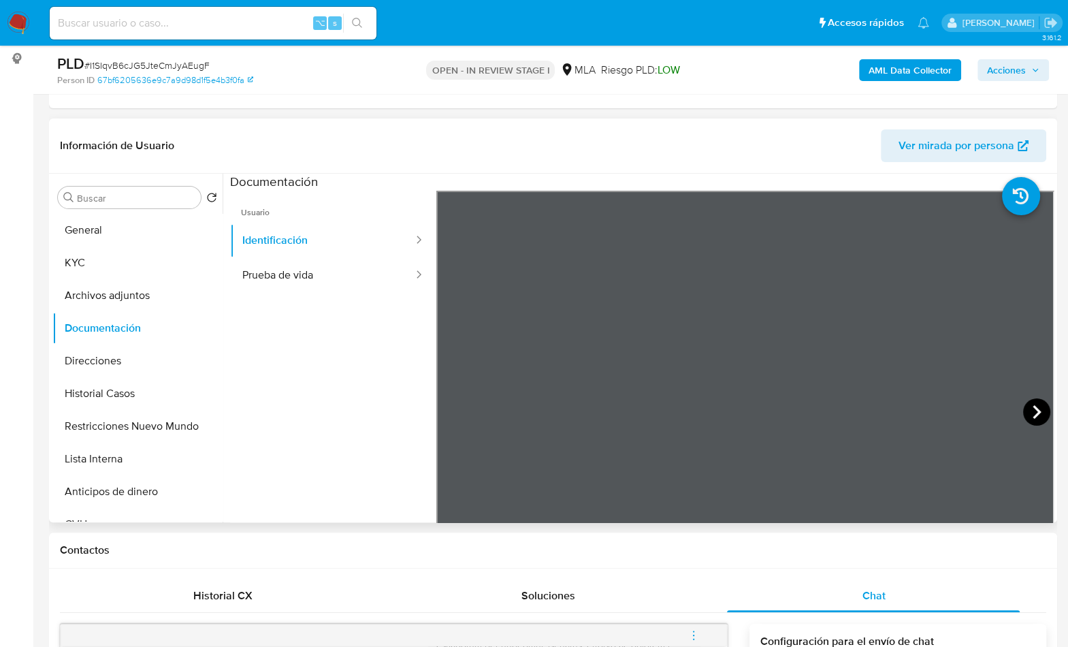
click at [1036, 402] on icon at bounding box center [1036, 411] width 27 height 27
click at [365, 286] on button "Prueba de vida" at bounding box center [322, 275] width 184 height 35
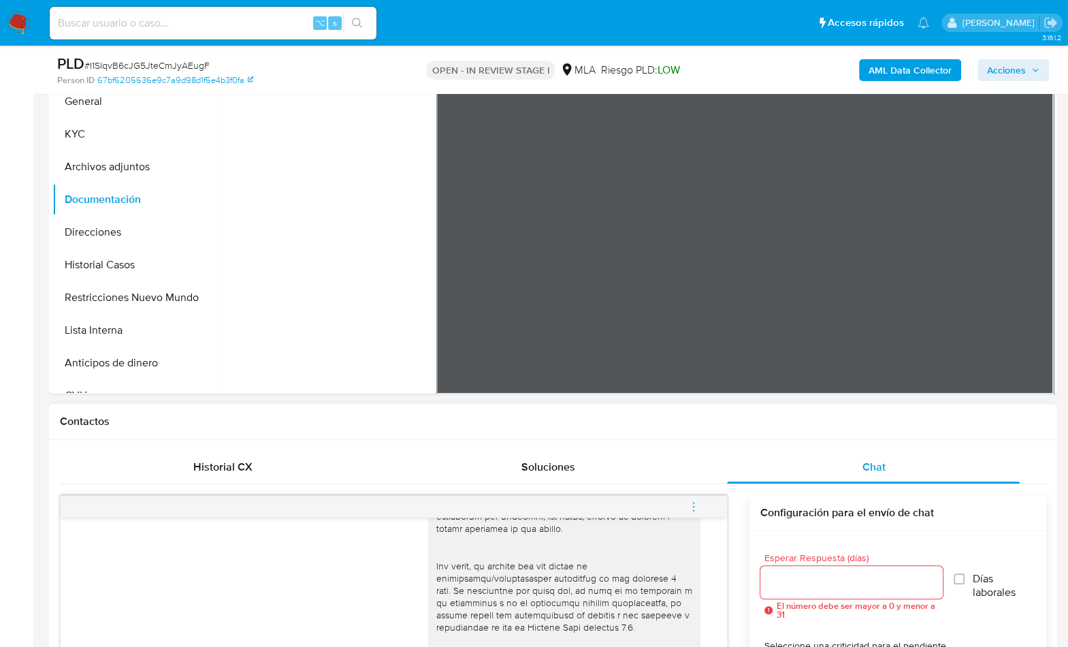
scroll to position [400, 0]
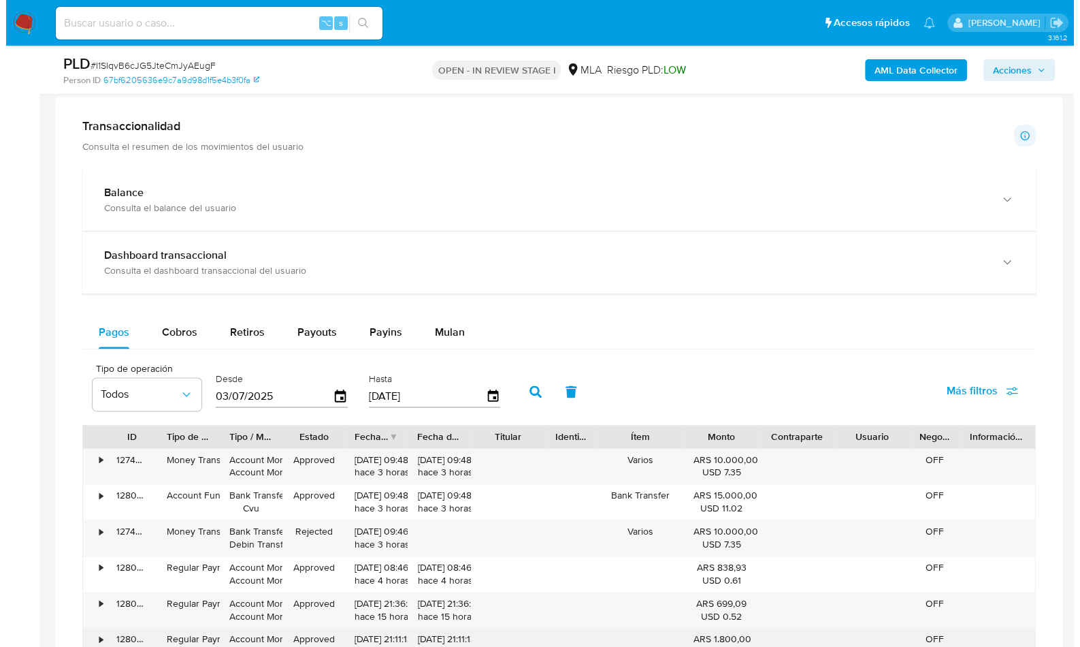
scroll to position [2110, 0]
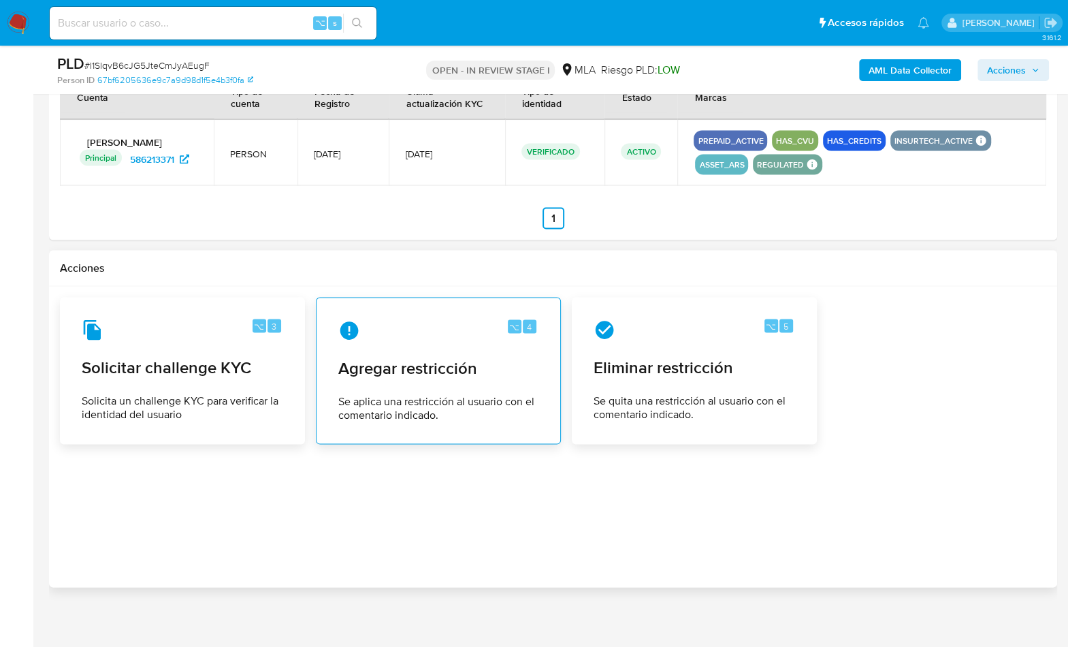
click at [366, 328] on div "⌥ 4" at bounding box center [438, 330] width 200 height 22
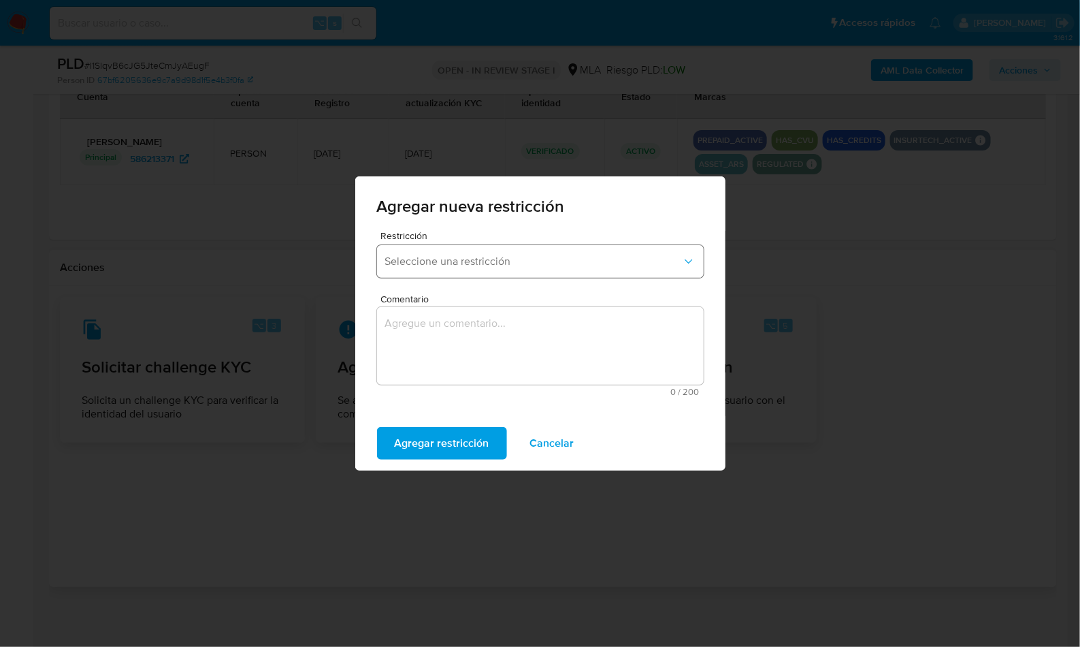
click at [462, 274] on button "Seleccione una restricción" at bounding box center [540, 261] width 327 height 33
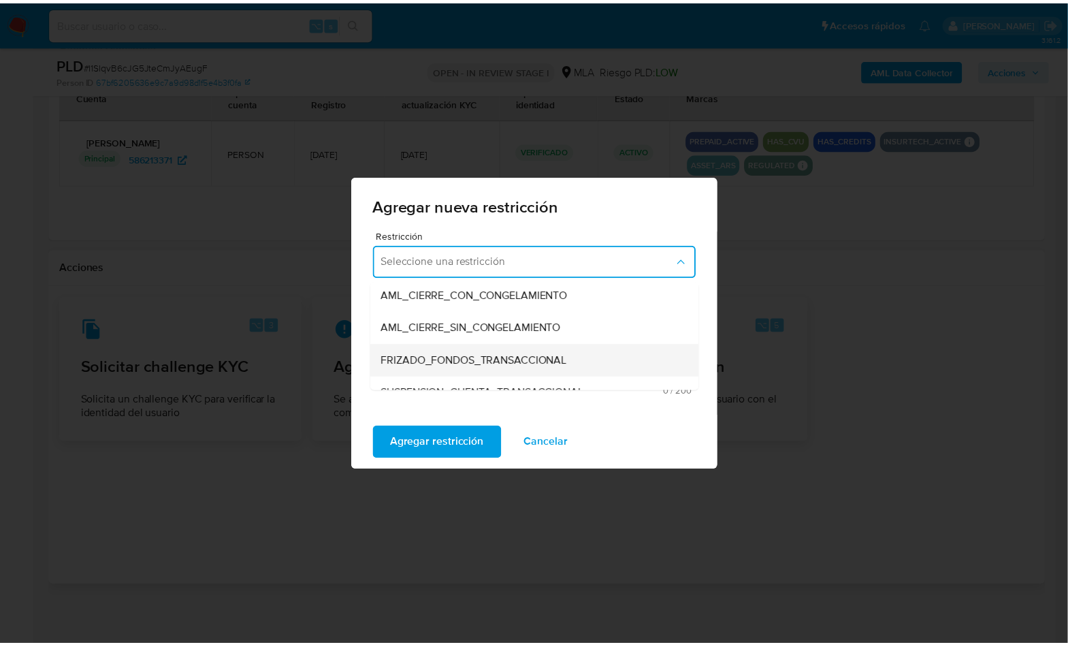
scroll to position [144, 0]
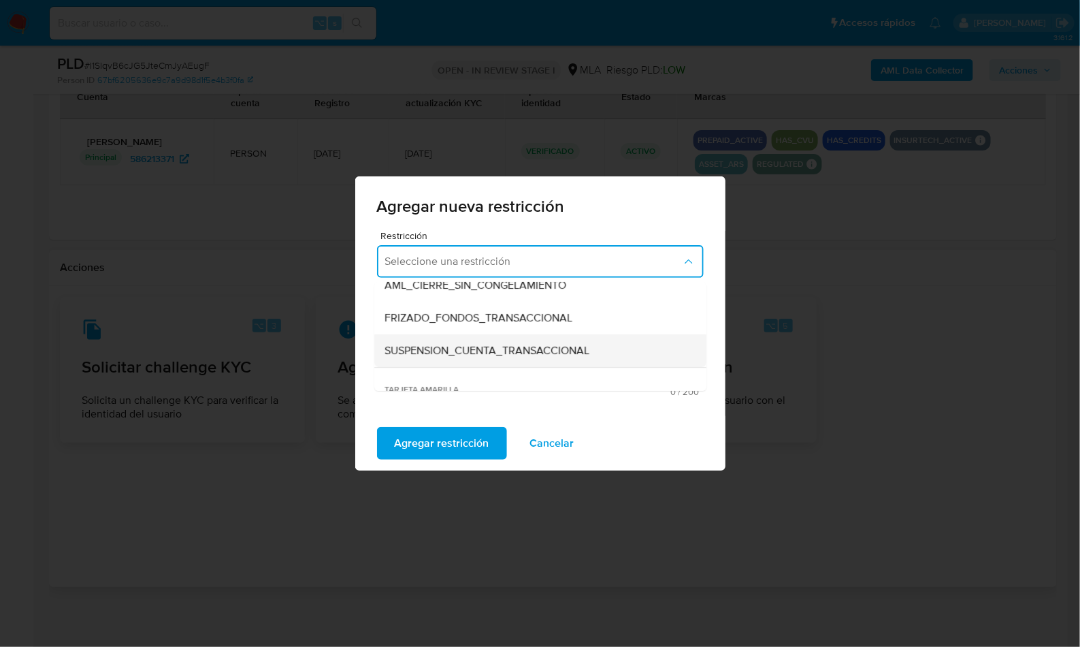
click at [494, 338] on div "SUSPENSION_CUENTA_TRANSACCIONAL" at bounding box center [536, 350] width 302 height 33
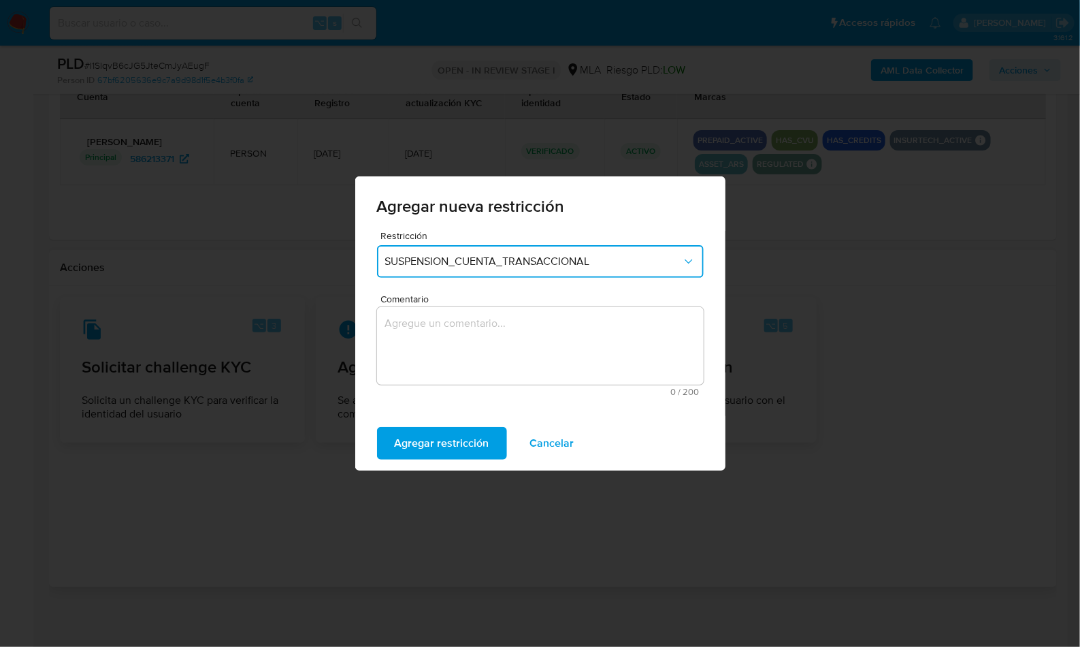
click at [494, 338] on textarea "Comentario" at bounding box center [540, 346] width 327 height 78
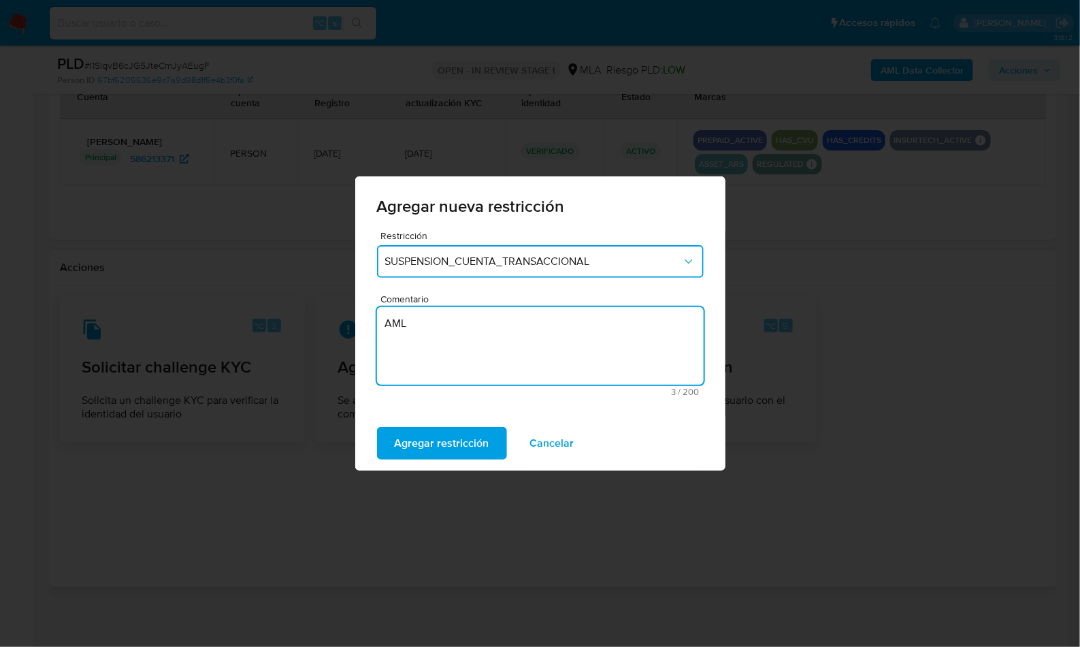
type textarea "AML"
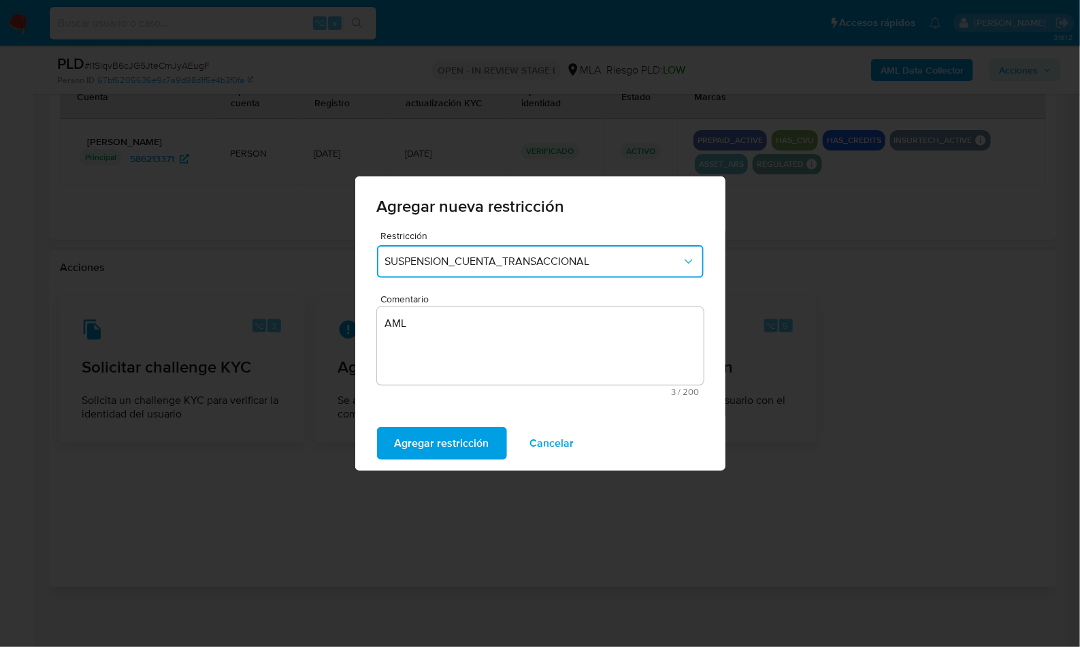
click at [434, 417] on div "Agregar restricción Cancelar" at bounding box center [540, 443] width 370 height 54
click at [432, 430] on span "Agregar restricción" at bounding box center [442, 443] width 95 height 30
click at [431, 431] on span "Confirmar" at bounding box center [419, 443] width 49 height 30
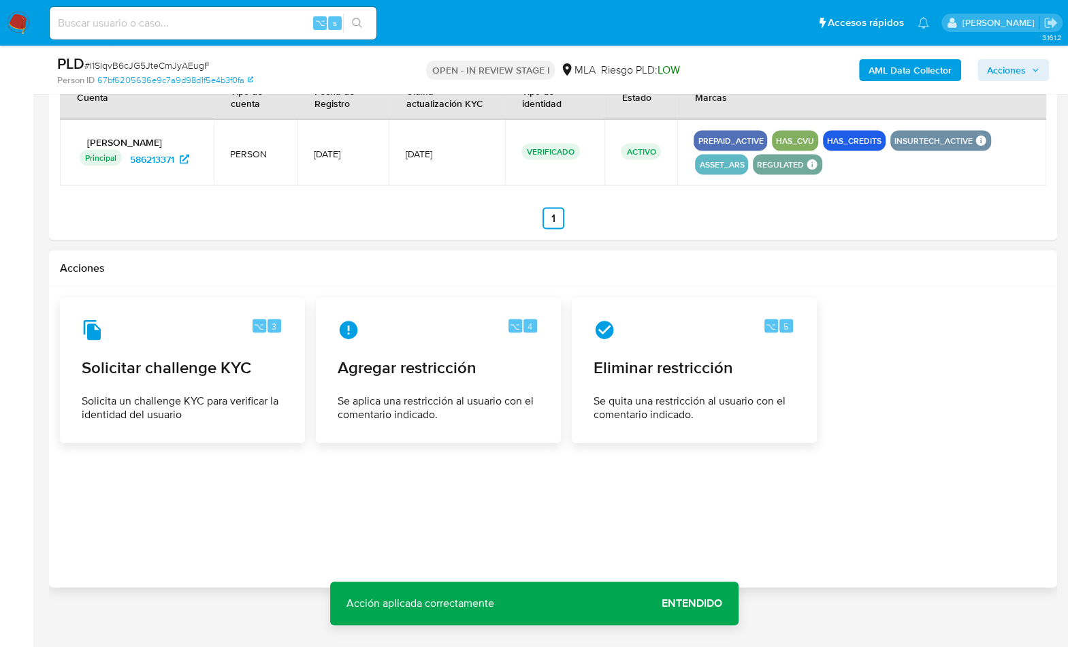
click at [914, 445] on div at bounding box center [553, 436] width 986 height 279
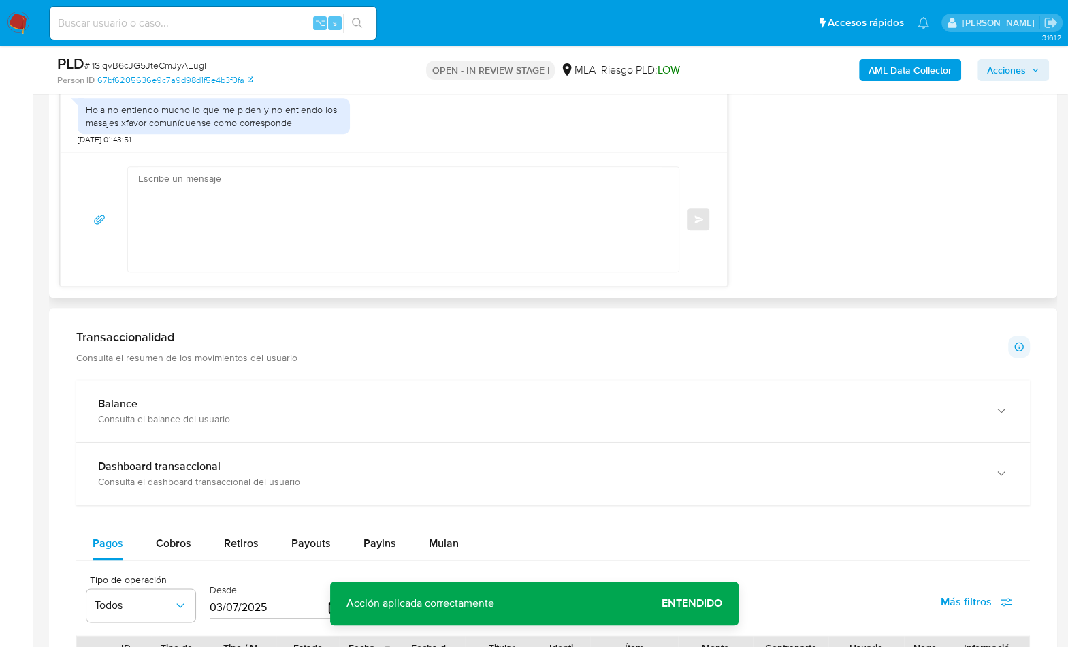
click at [397, 227] on textarea at bounding box center [400, 219] width 524 height 105
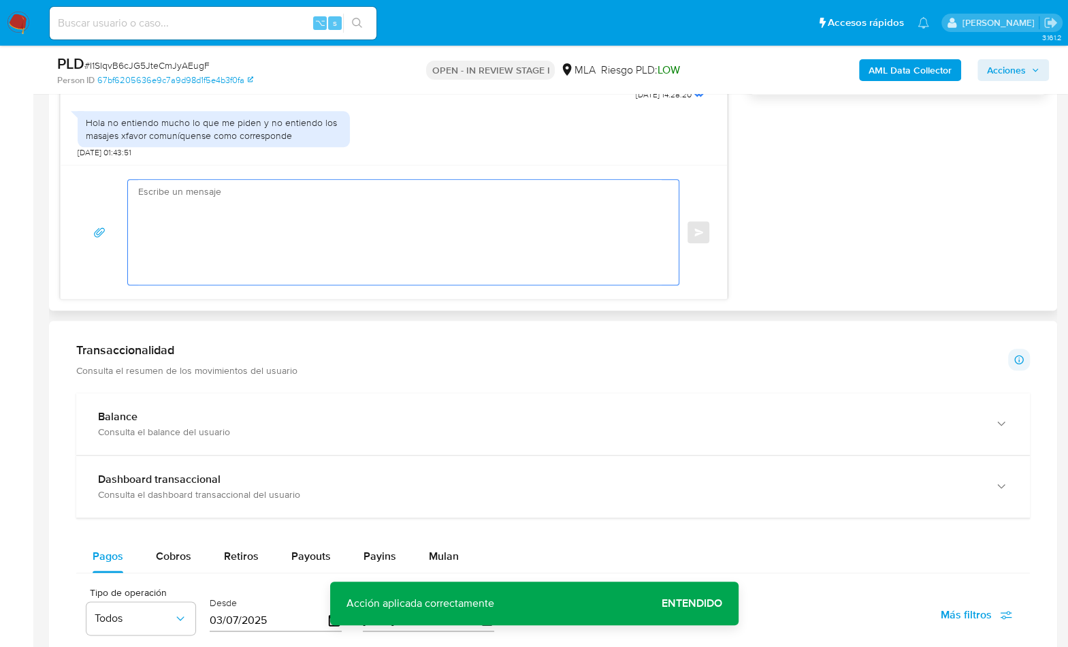
scroll to position [939, 0]
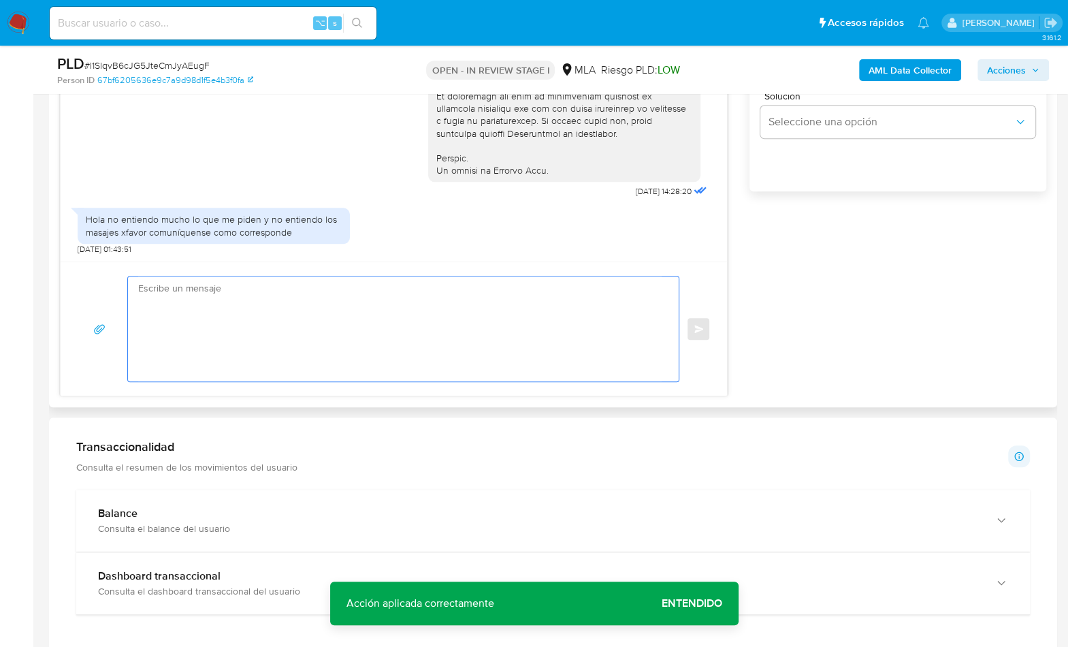
click at [336, 339] on textarea at bounding box center [400, 328] width 524 height 105
paste textarea "Hola , En función de las operaciones registradas en tu cuenta de Mercado Pago, …"
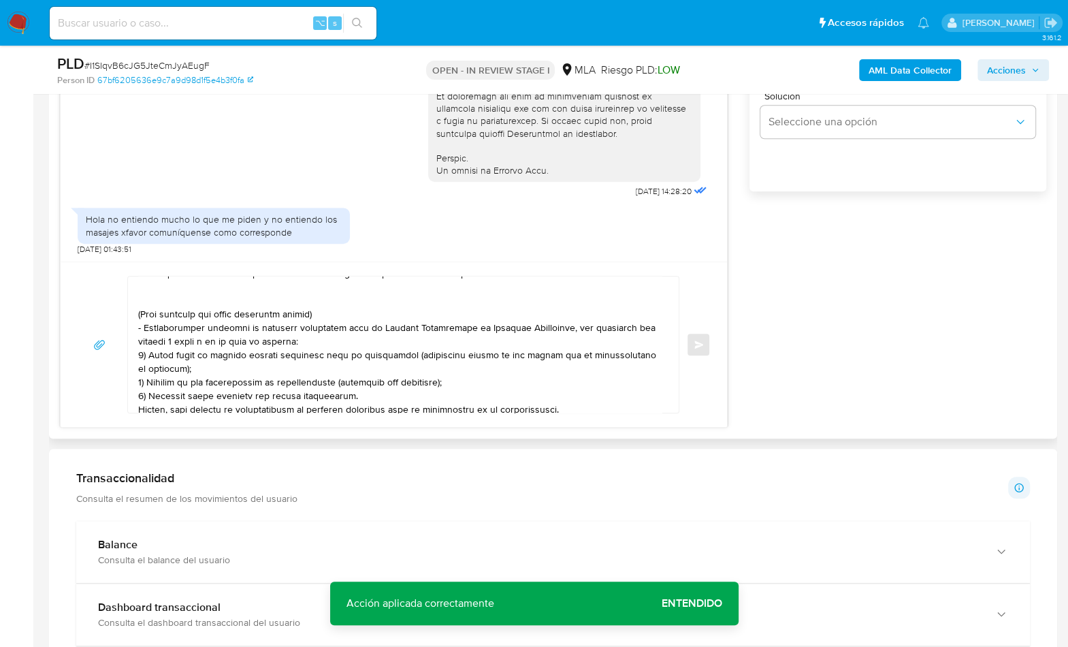
scroll to position [0, 0]
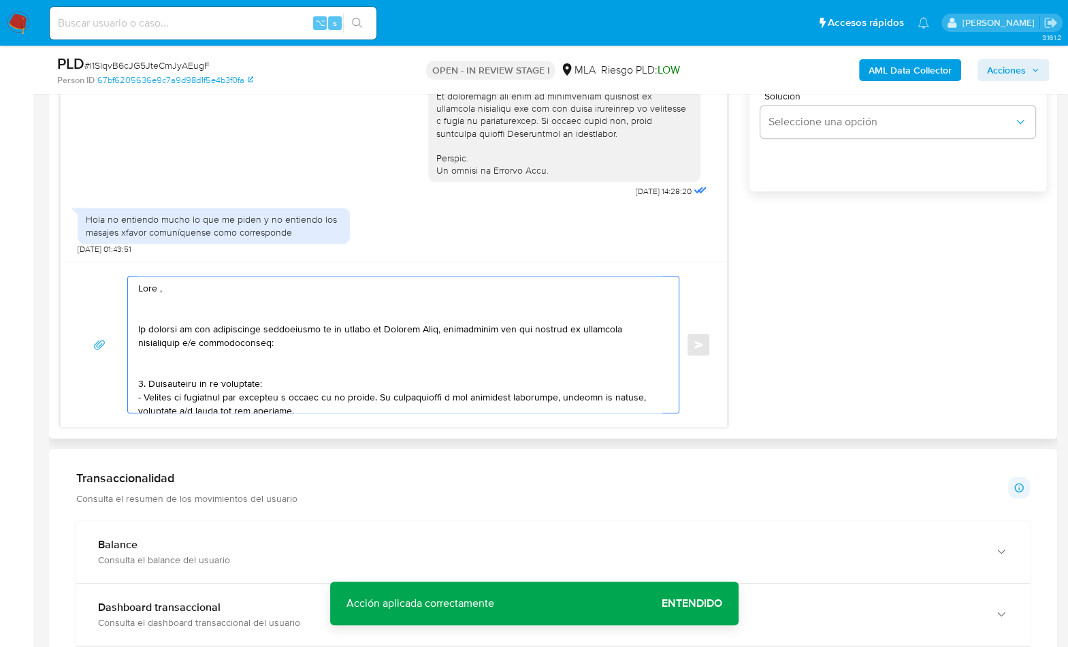
click at [198, 283] on textarea at bounding box center [400, 344] width 524 height 136
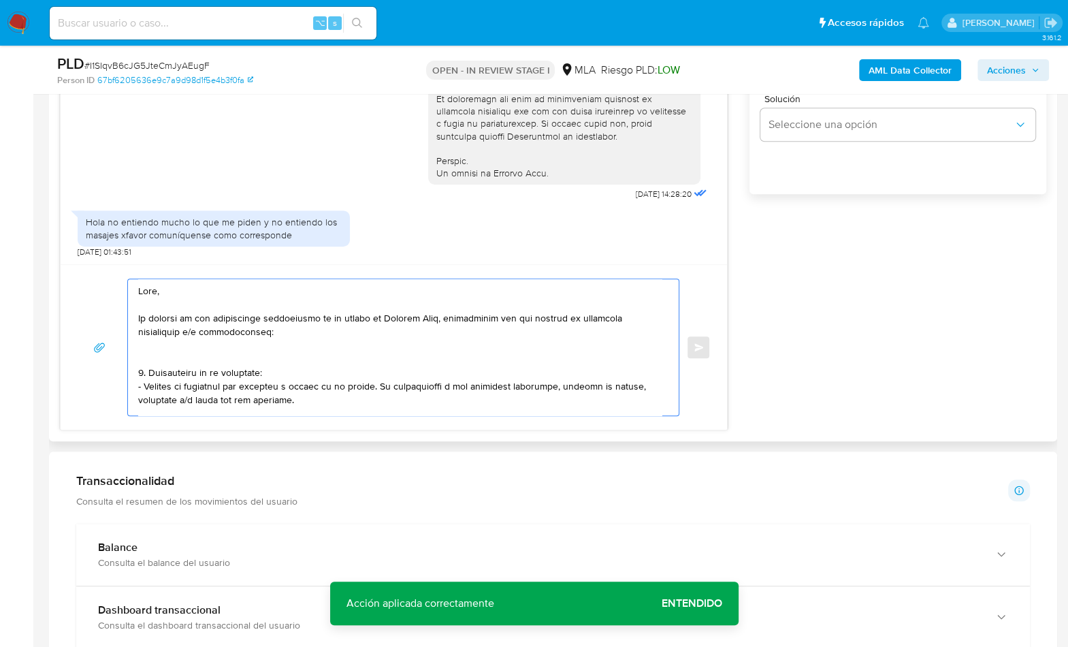
scroll to position [935, 0]
click at [442, 319] on textarea at bounding box center [400, 348] width 524 height 136
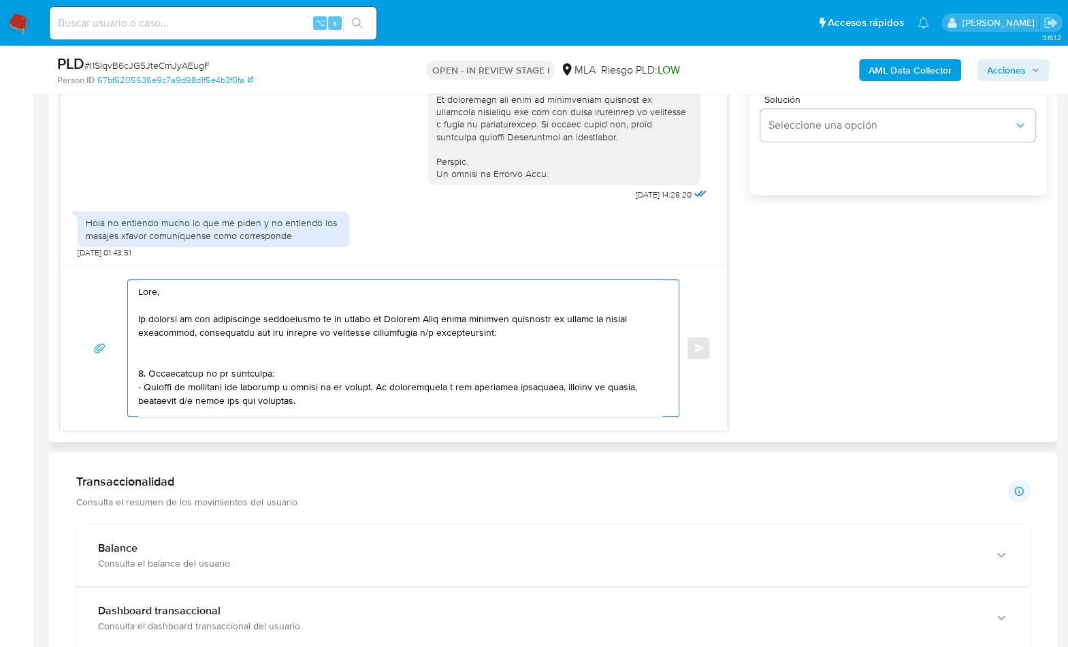
click at [187, 332] on textarea at bounding box center [400, 348] width 524 height 136
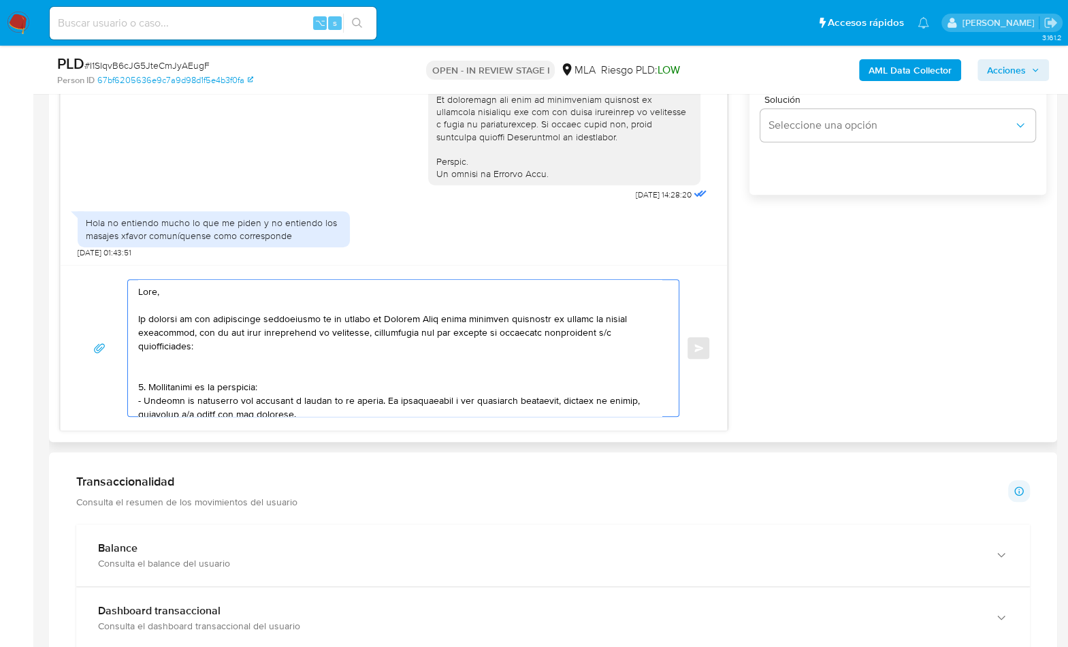
click at [237, 340] on textarea at bounding box center [400, 348] width 524 height 136
click at [206, 372] on textarea at bounding box center [400, 348] width 524 height 136
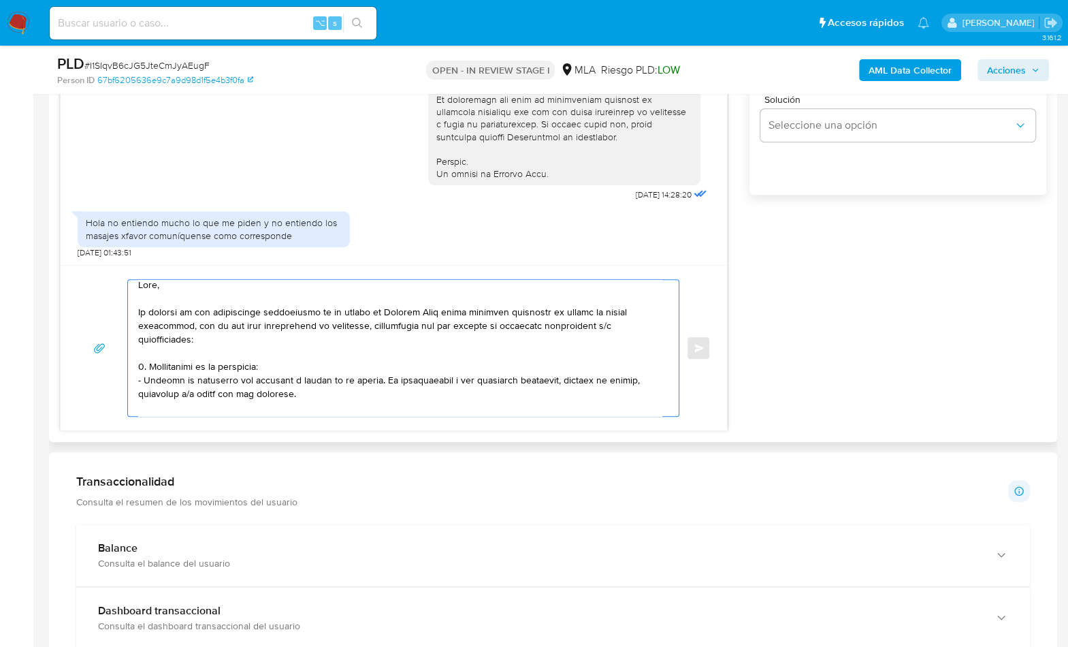
scroll to position [25, 0]
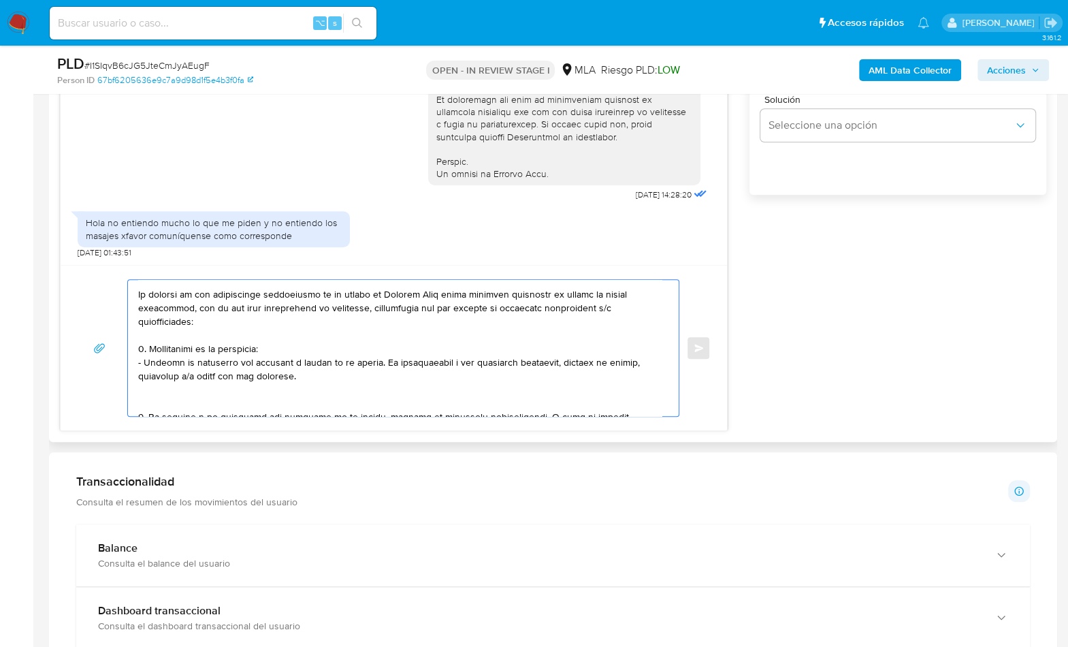
click at [181, 401] on textarea at bounding box center [400, 348] width 524 height 136
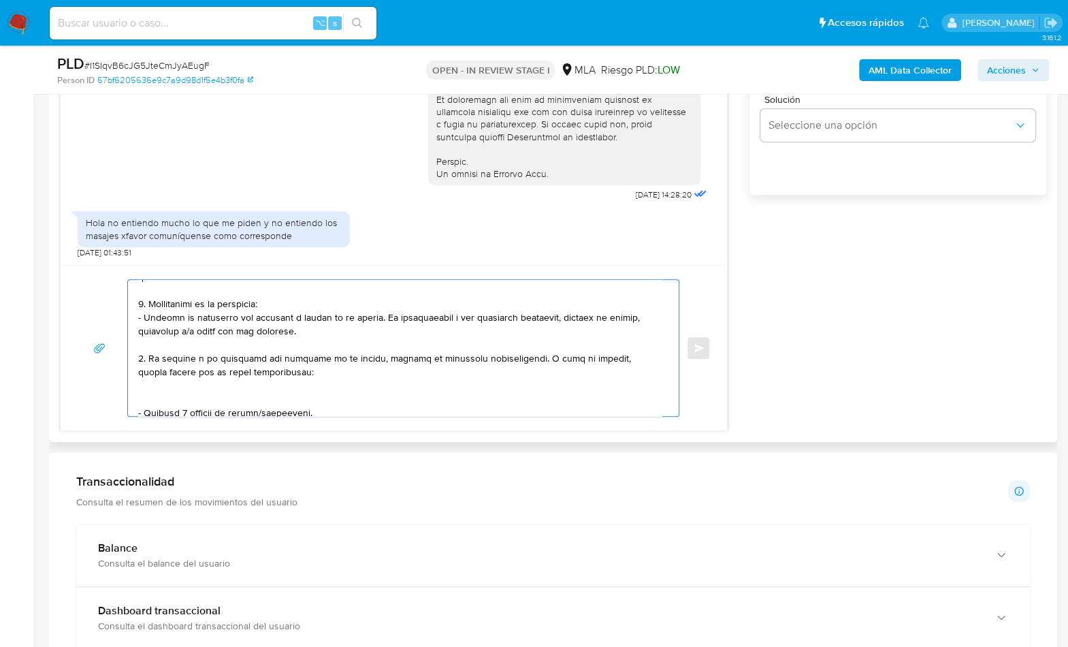
scroll to position [72, 0]
click at [172, 391] on textarea at bounding box center [400, 348] width 524 height 136
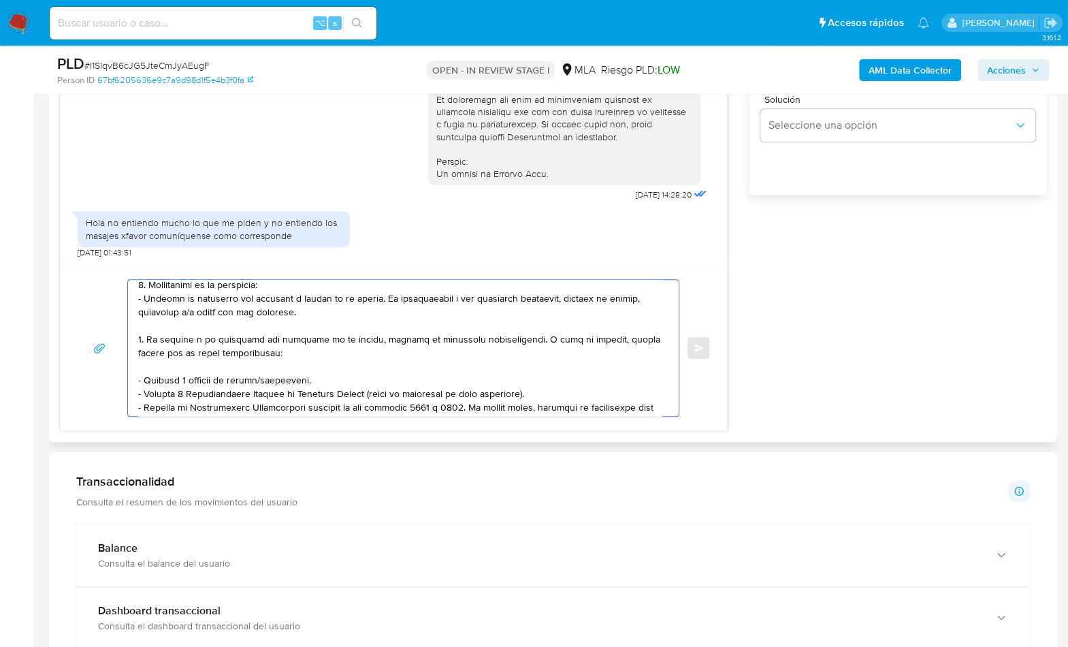
scroll to position [97, 0]
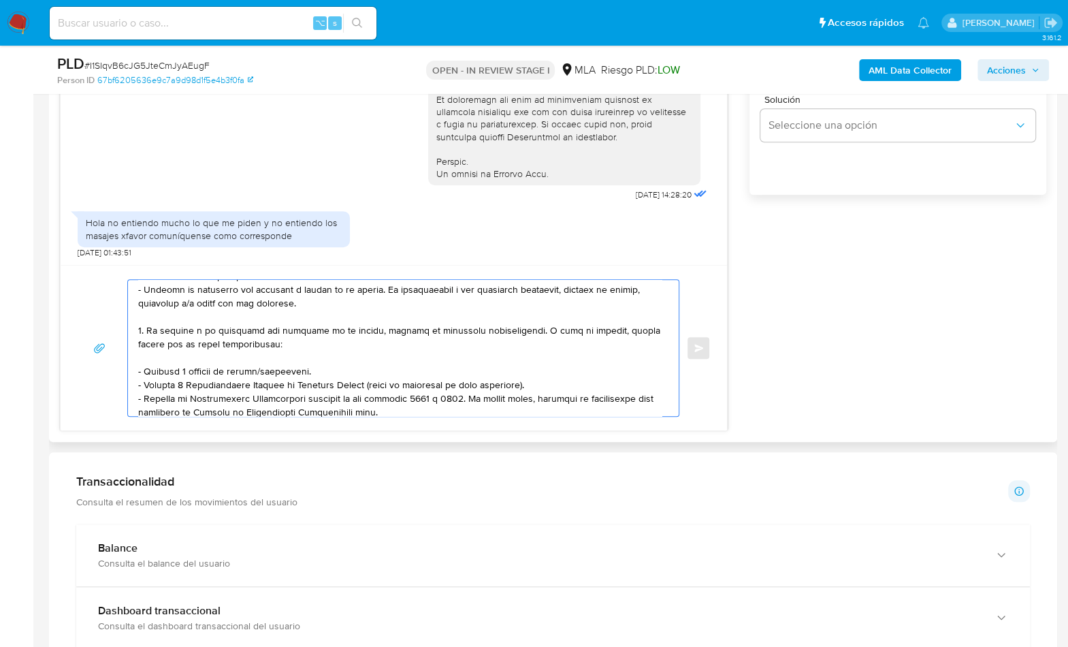
drag, startPoint x: 310, startPoint y: 371, endPoint x: 329, endPoint y: 363, distance: 20.1
click at [310, 371] on textarea at bounding box center [400, 348] width 524 height 136
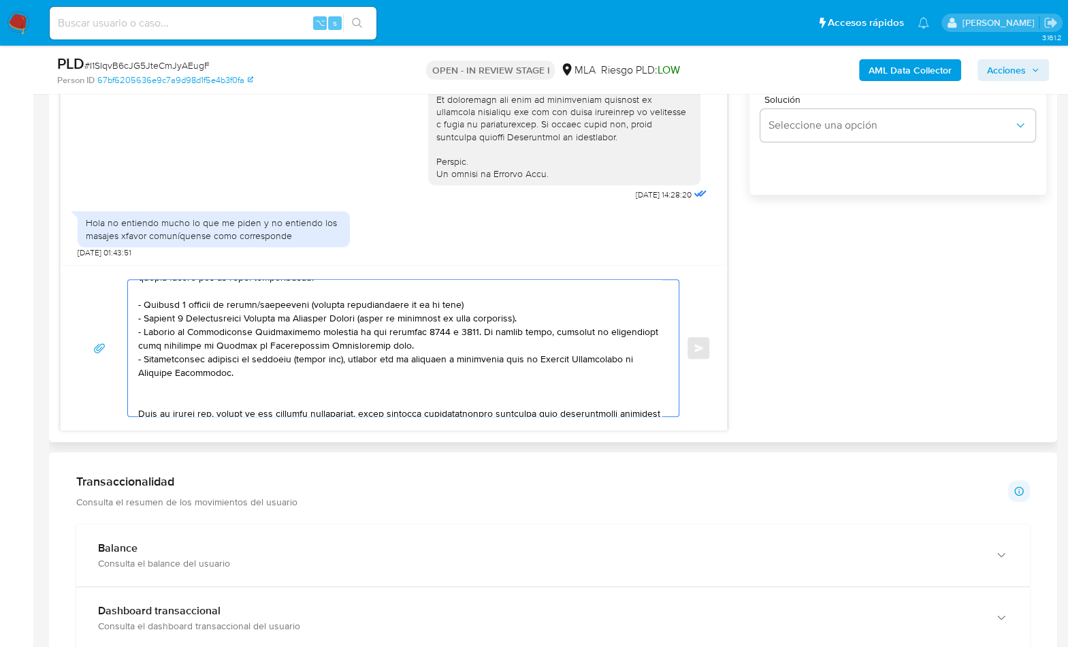
scroll to position [172, 0]
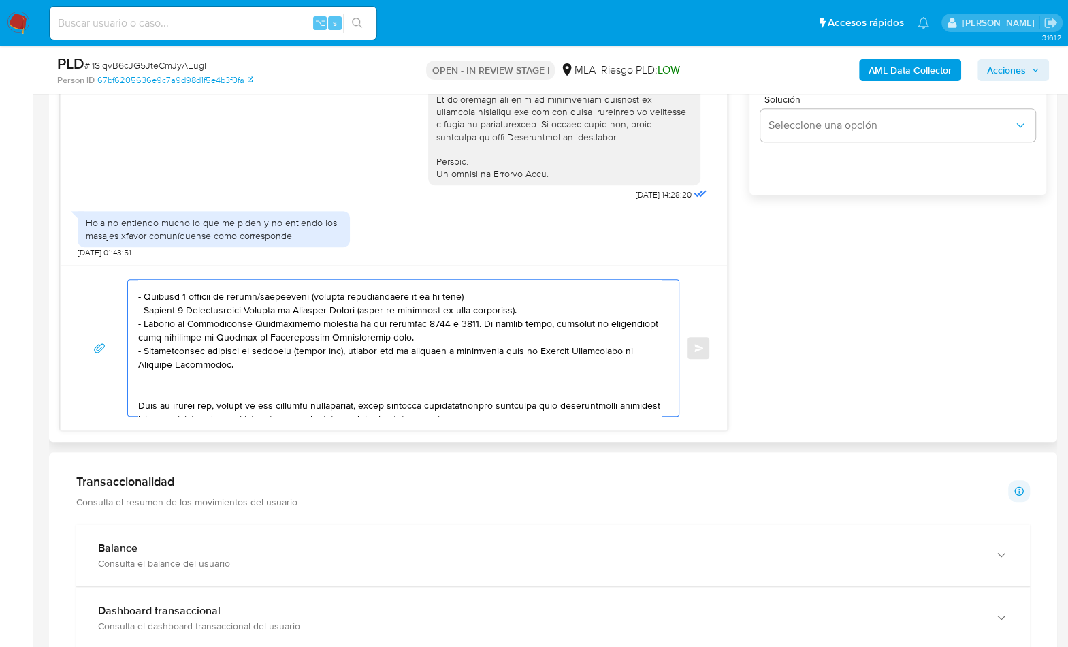
drag, startPoint x: 246, startPoint y: 357, endPoint x: 193, endPoint y: 325, distance: 62.0
click at [193, 325] on textarea at bounding box center [400, 348] width 524 height 136
click at [249, 370] on textarea at bounding box center [400, 348] width 524 height 136
click at [180, 387] on textarea at bounding box center [400, 348] width 524 height 136
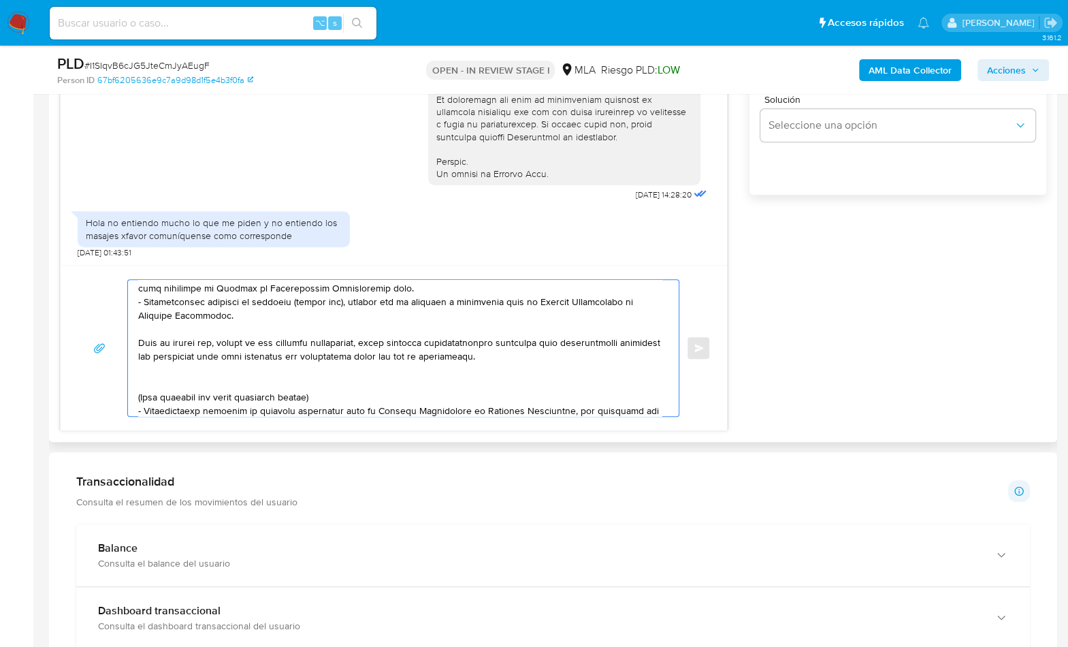
scroll to position [222, 0]
click at [180, 373] on textarea at bounding box center [400, 348] width 524 height 136
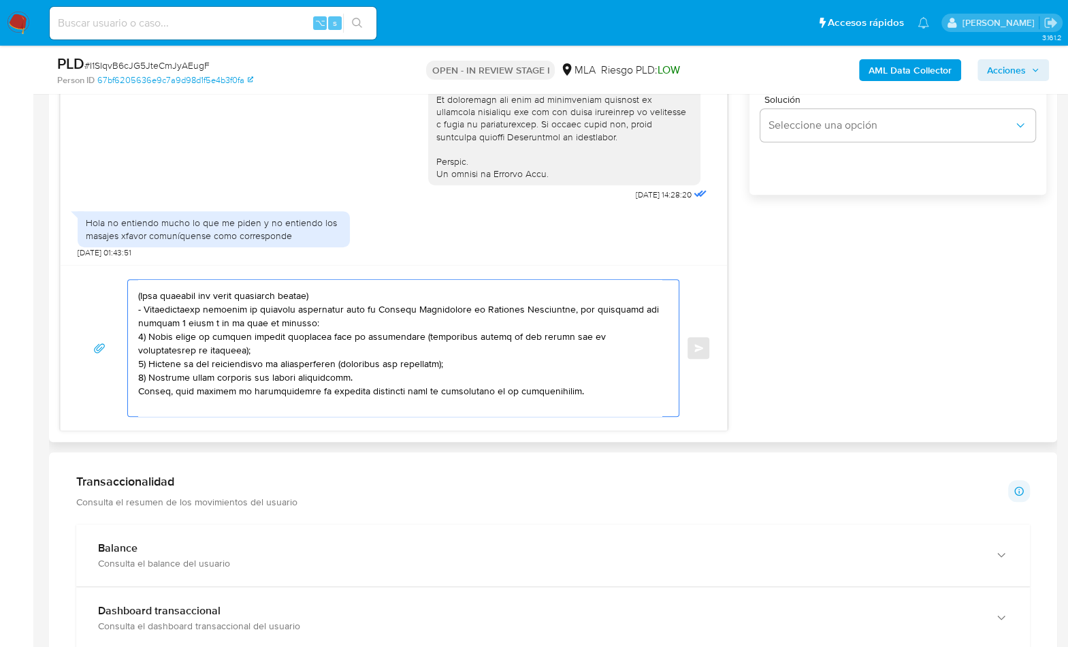
drag, startPoint x: 159, startPoint y: 370, endPoint x: 223, endPoint y: 390, distance: 67.2
click at [223, 390] on textarea at bounding box center [400, 348] width 524 height 136
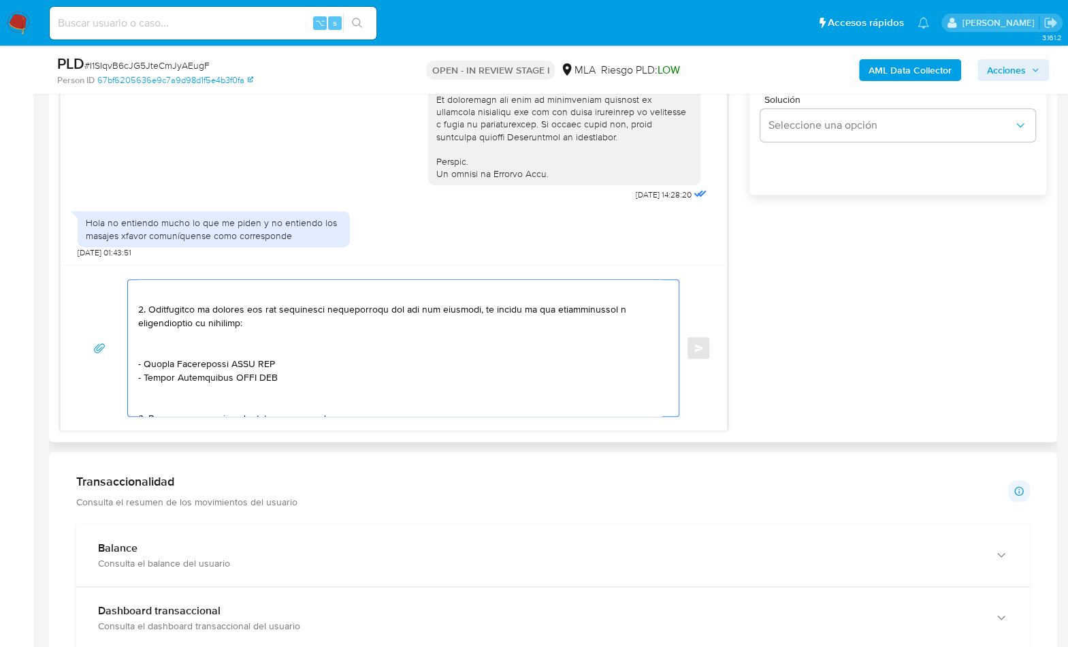
scroll to position [200, 0]
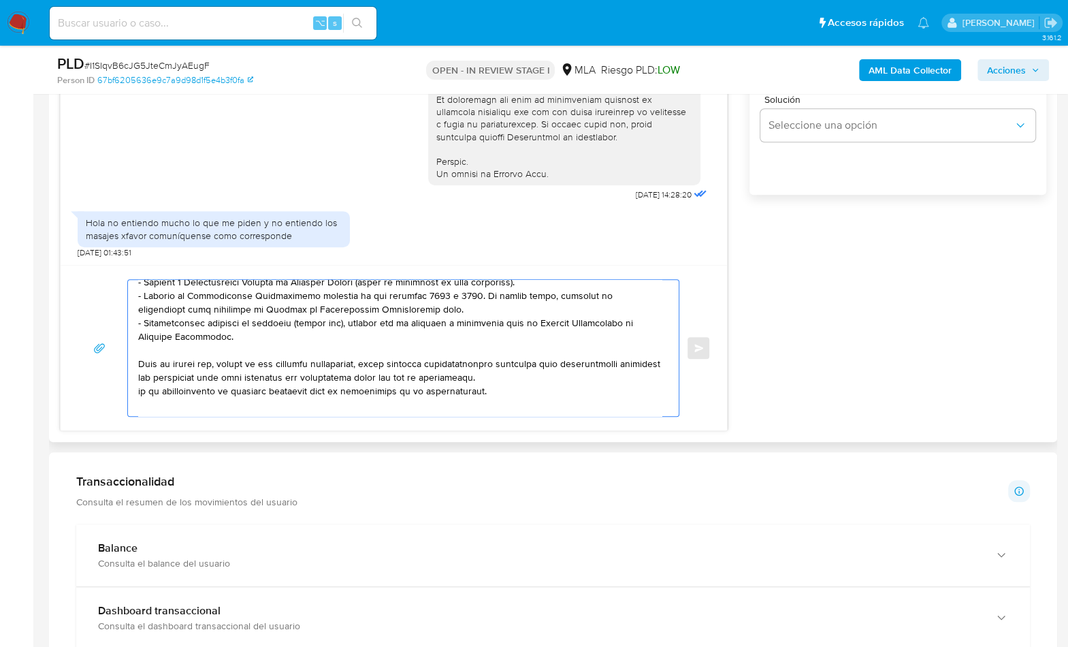
drag, startPoint x: 497, startPoint y: 391, endPoint x: 135, endPoint y: 379, distance: 361.7
click at [135, 379] on div at bounding box center [400, 348] width 544 height 136
click at [472, 400] on textarea at bounding box center [400, 348] width 524 height 136
drag, startPoint x: 498, startPoint y: 390, endPoint x: 140, endPoint y: 386, distance: 358.1
click at [140, 386] on textarea at bounding box center [400, 348] width 524 height 136
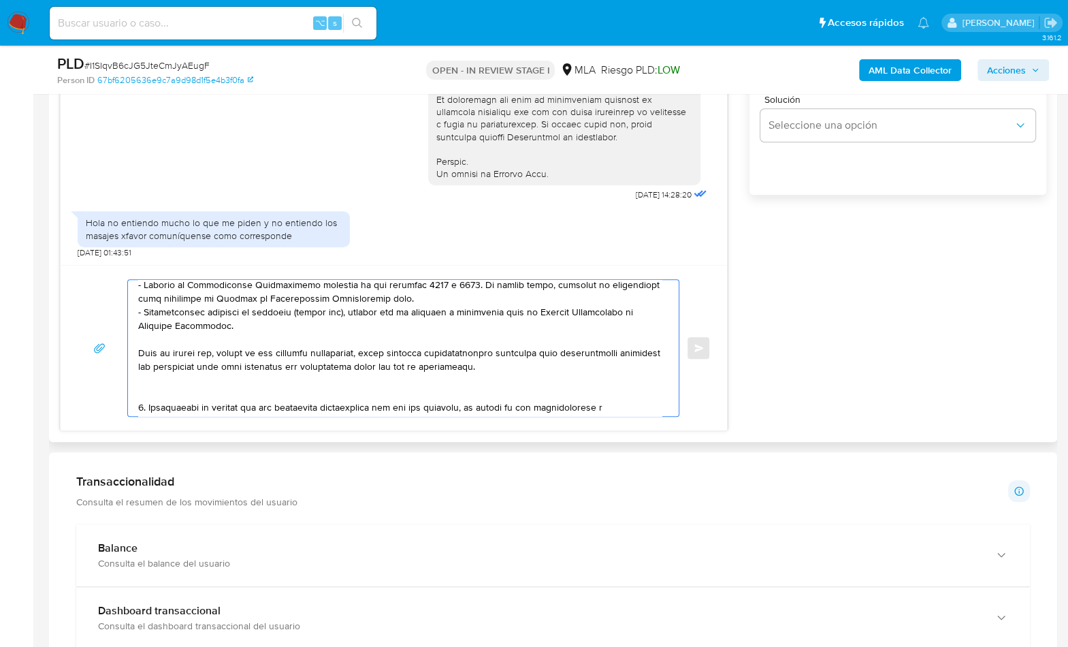
click at [152, 383] on textarea at bounding box center [400, 348] width 524 height 136
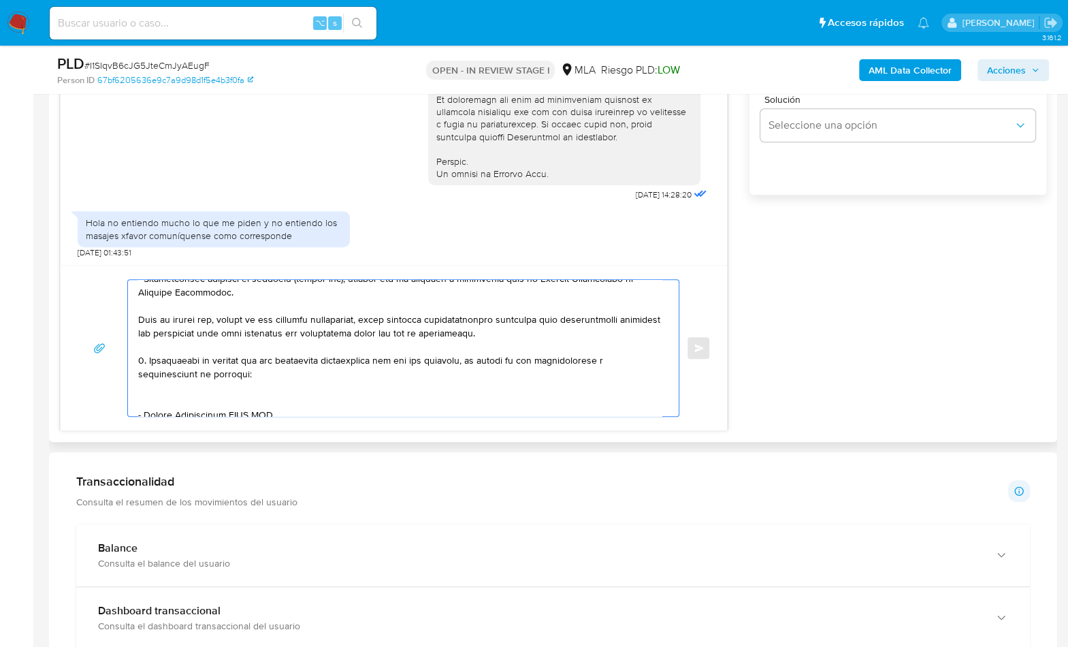
click at [155, 393] on textarea at bounding box center [400, 348] width 524 height 136
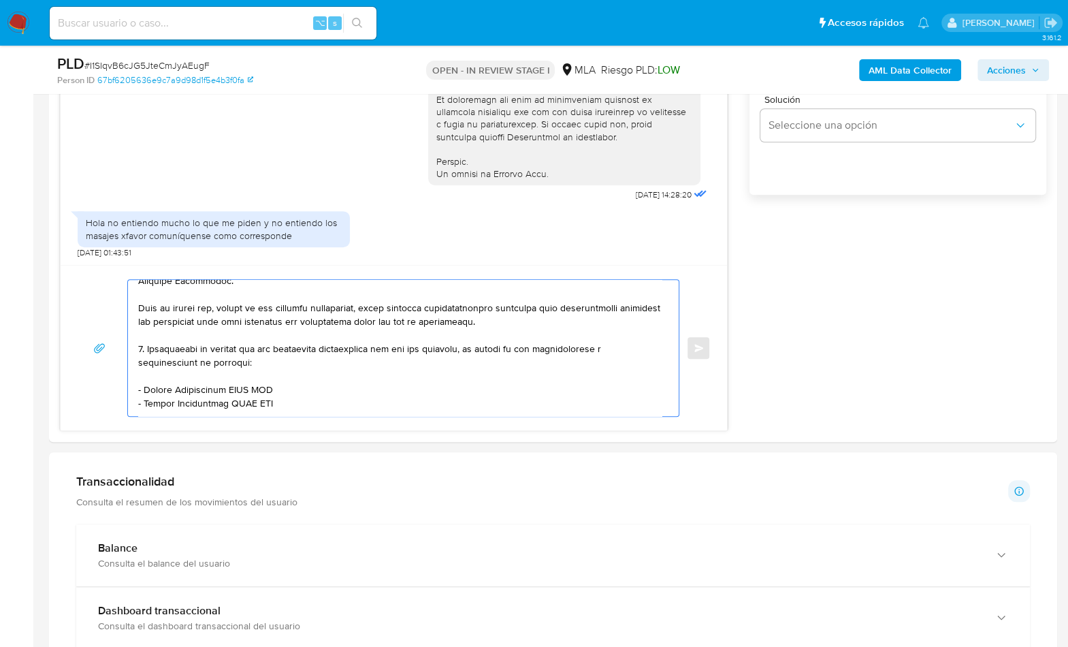
scroll to position [257, 0]
drag, startPoint x: 147, startPoint y: 388, endPoint x: 203, endPoint y: 387, distance: 55.8
click at [202, 387] on textarea at bounding box center [400, 348] width 524 height 136
drag, startPoint x: 231, startPoint y: 387, endPoint x: 144, endPoint y: 389, distance: 87.8
click at [144, 389] on textarea at bounding box center [400, 348] width 524 height 136
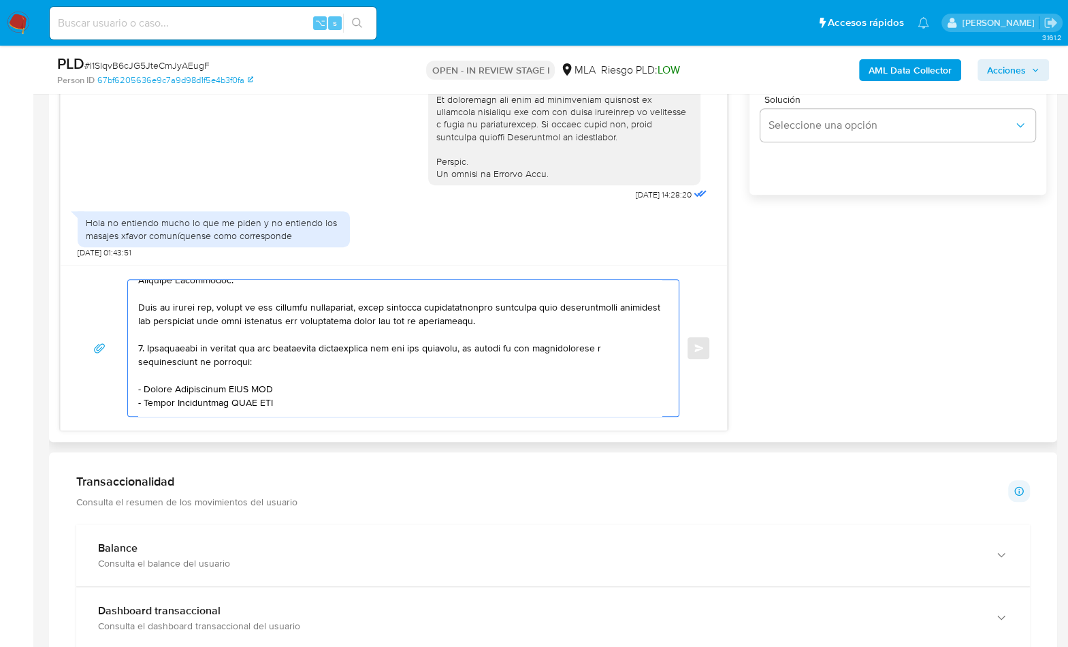
paste textarea "Vanesa Susana Gutierrez"
click at [287, 387] on textarea at bounding box center [400, 348] width 524 height 136
paste textarea "27281621756"
drag, startPoint x: 144, startPoint y: 399, endPoint x: 227, endPoint y: 402, distance: 83.1
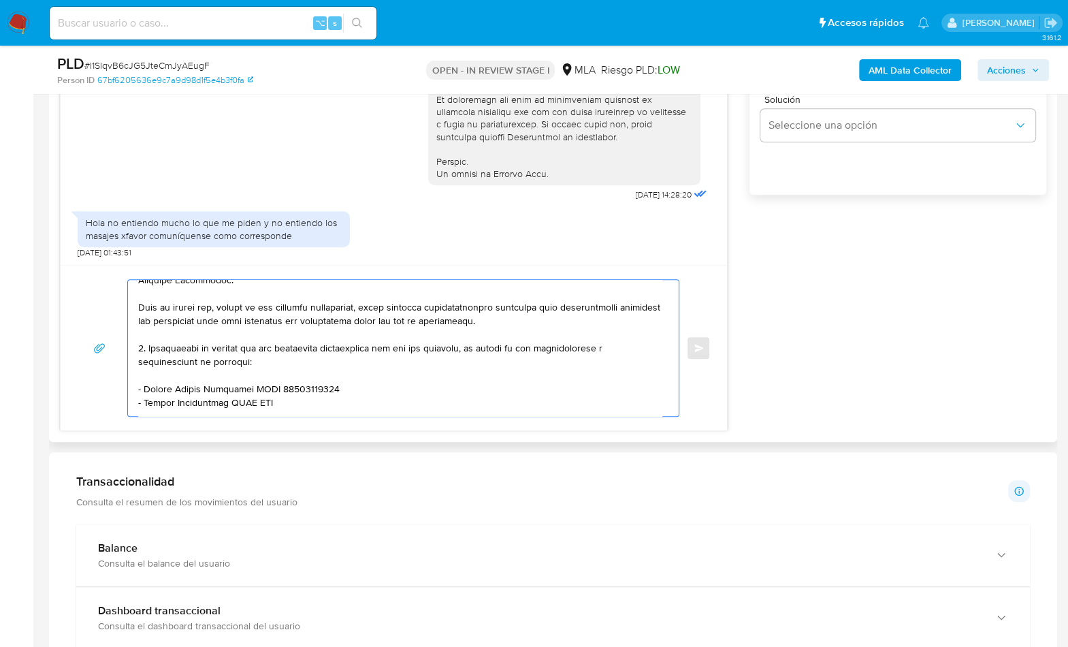
click at [227, 402] on textarea at bounding box center [400, 348] width 524 height 136
paste textarea "Gustavo Javier Garces"
click at [266, 402] on textarea at bounding box center [400, 348] width 524 height 136
paste textarea "20254880923"
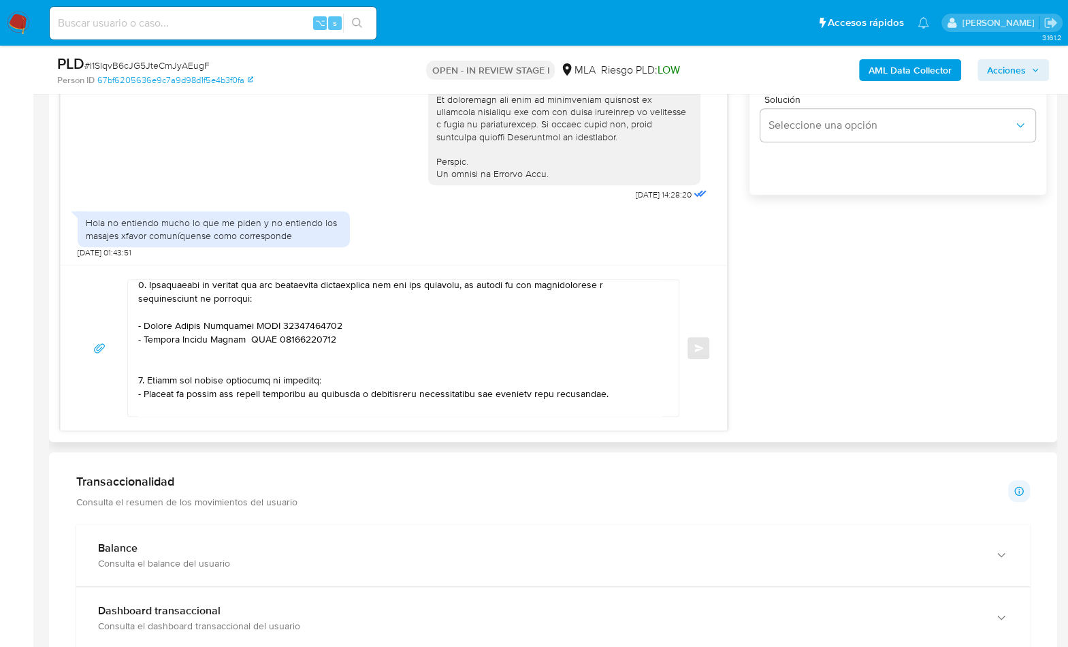
scroll to position [353, 0]
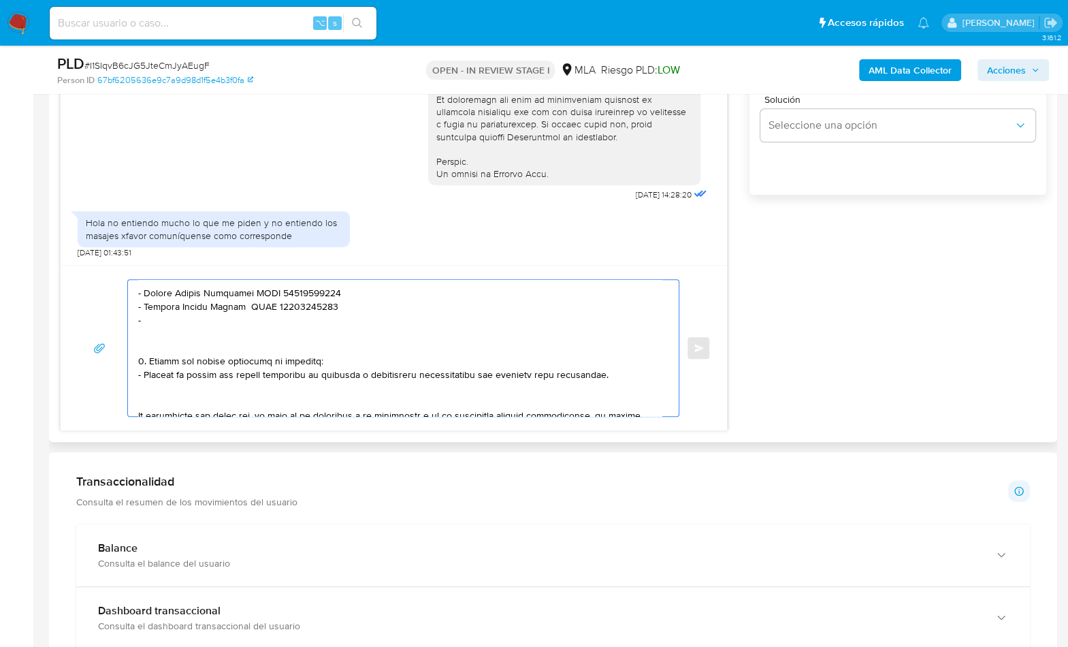
paste textarea "Juan Carlos Esquivel"
paste textarea "20364401672"
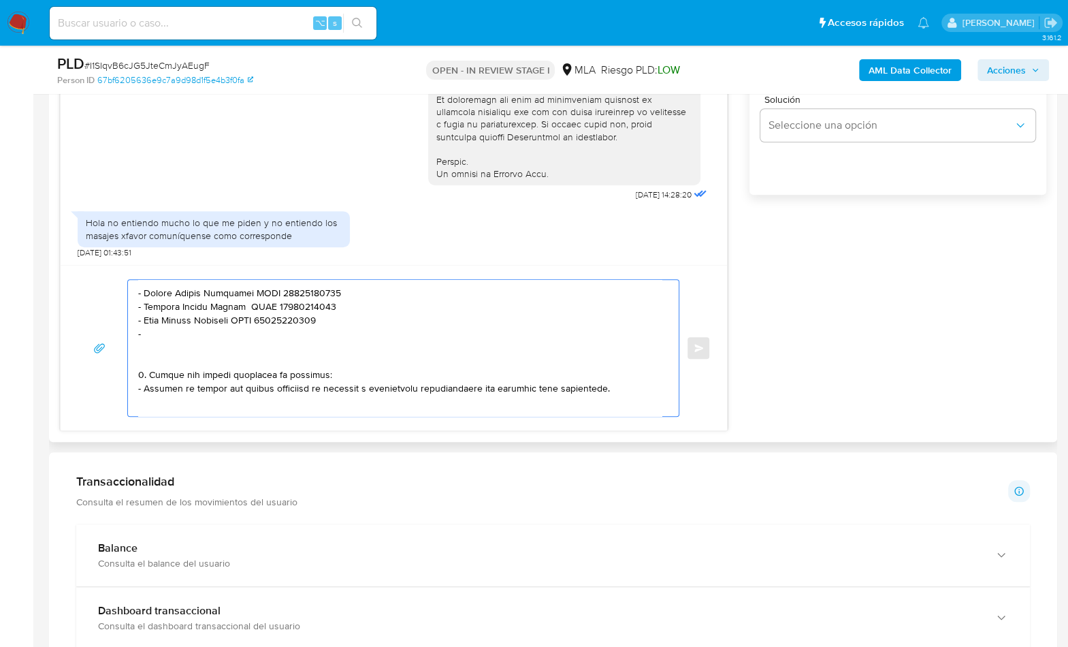
paste textarea "Yonatan Daniel Lezcano Sena"
paste textarea "20190034098"
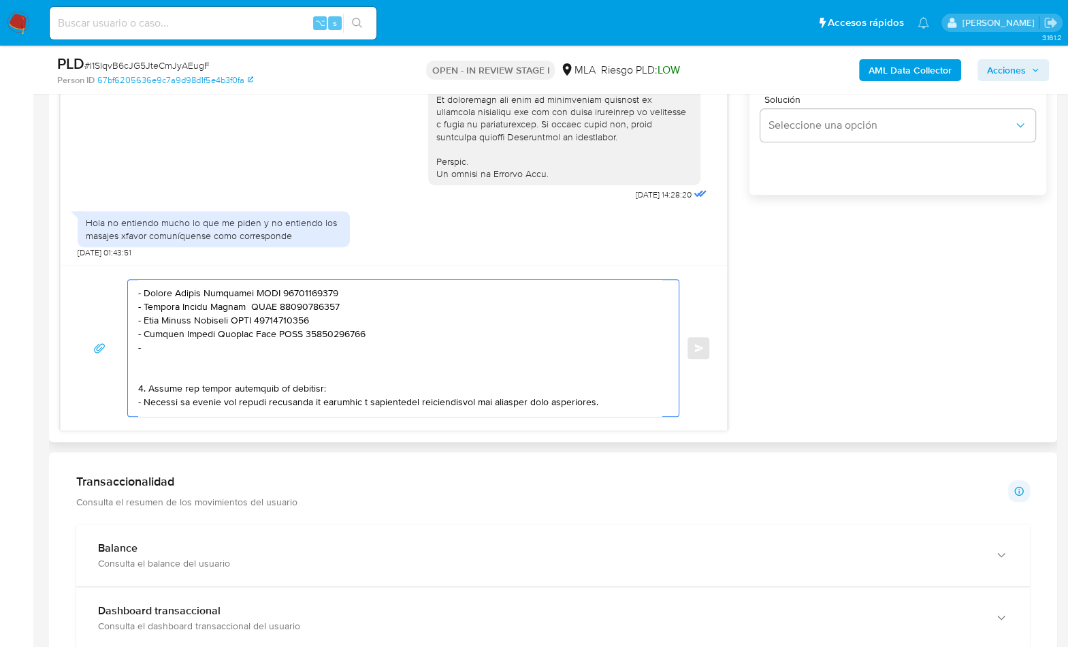
paste textarea "Vanina Ginette Pizarro"
paste textarea "27353510725"
paste textarea "Tatiana Ailen Pasinato"
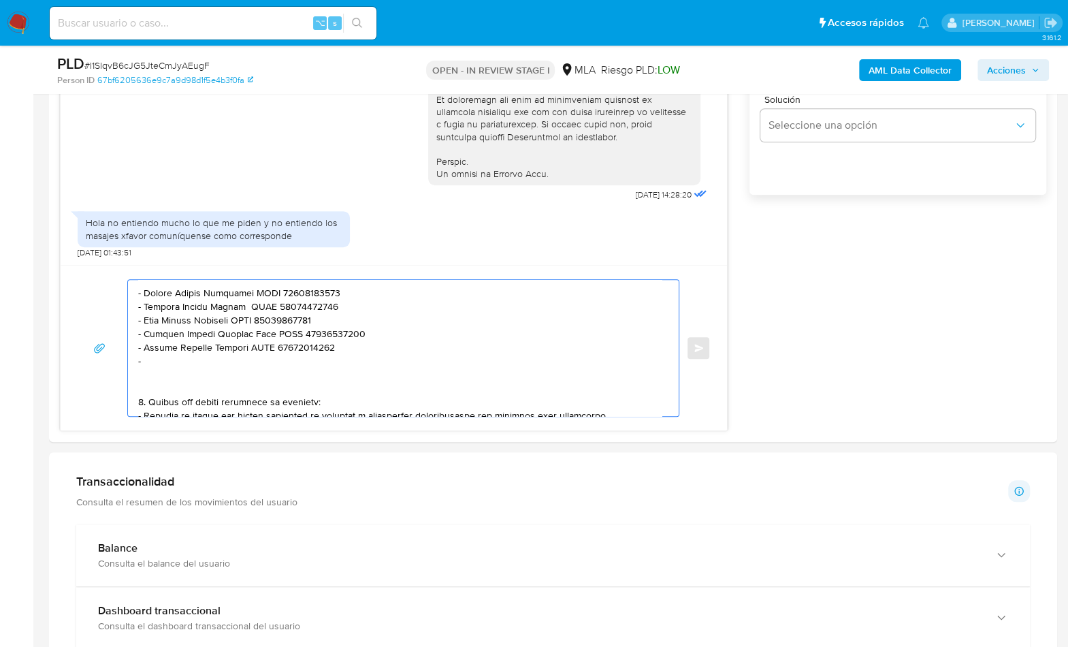
paste textarea "Tatiana Ailen Pasinato"
paste textarea "27402573665"
click at [308, 389] on textarea at bounding box center [400, 348] width 524 height 136
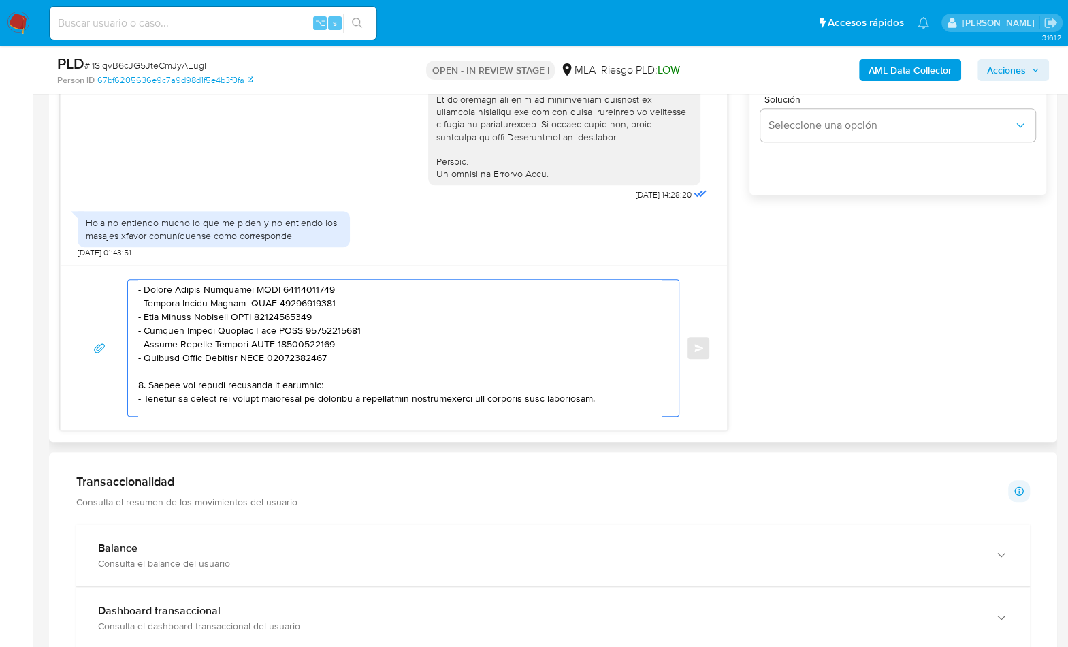
scroll to position [370, 0]
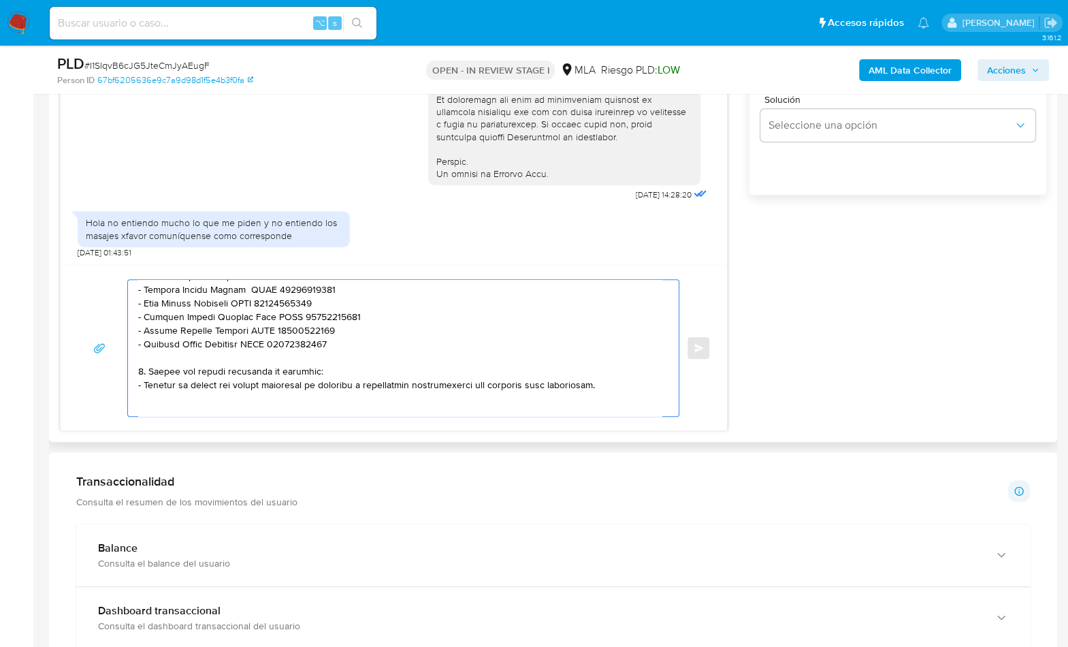
drag, startPoint x: 624, startPoint y: 378, endPoint x: 104, endPoint y: 364, distance: 519.6
click at [104, 364] on div "Enviar" at bounding box center [394, 348] width 634 height 138
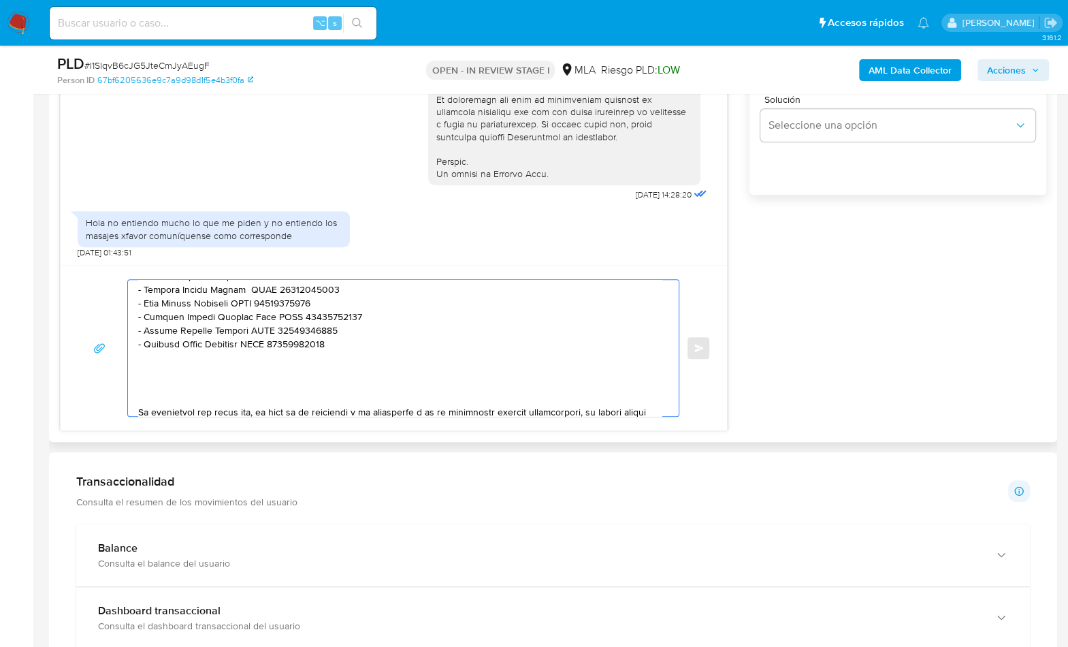
click at [159, 391] on textarea at bounding box center [400, 348] width 524 height 136
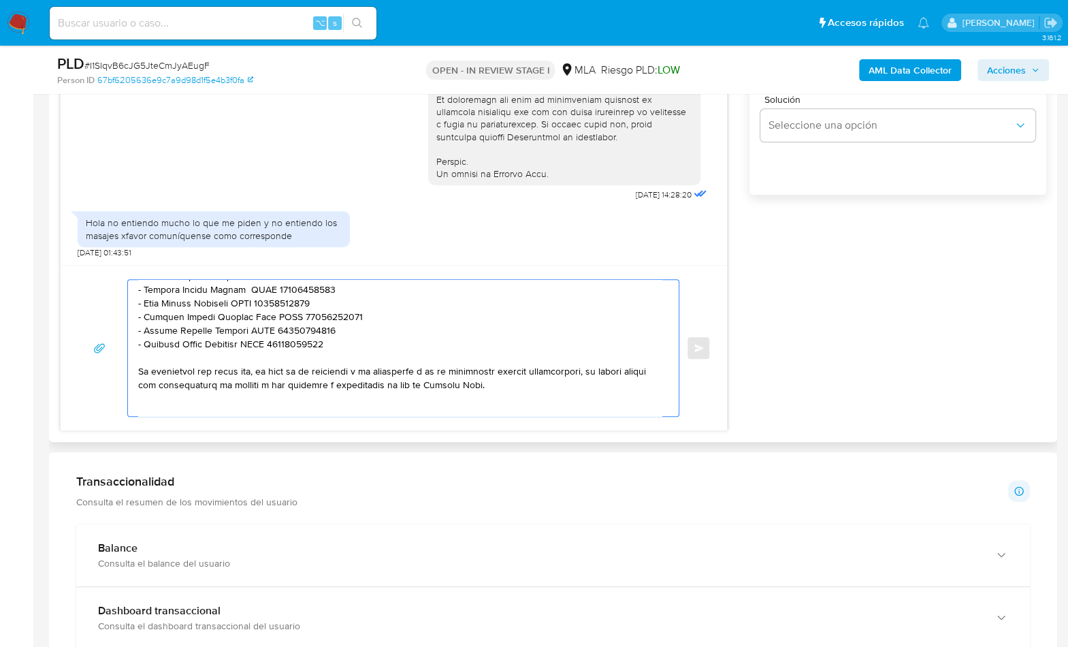
drag, startPoint x: 471, startPoint y: 385, endPoint x: 123, endPoint y: 362, distance: 348.6
click at [123, 362] on div "Enviar" at bounding box center [394, 348] width 634 height 138
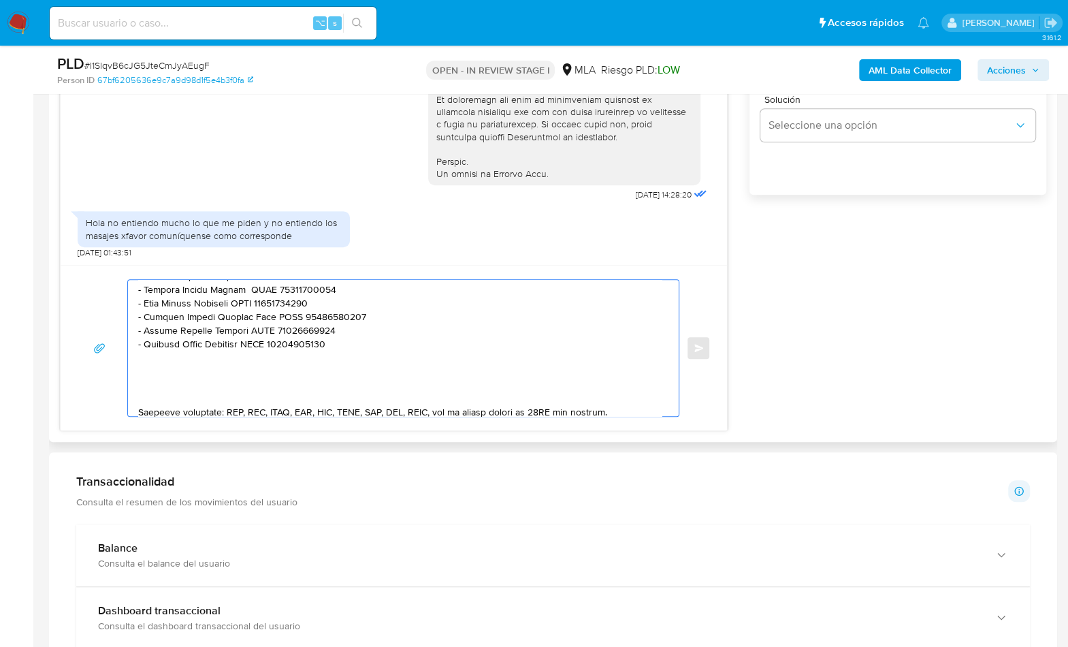
click at [148, 394] on textarea at bounding box center [400, 348] width 524 height 136
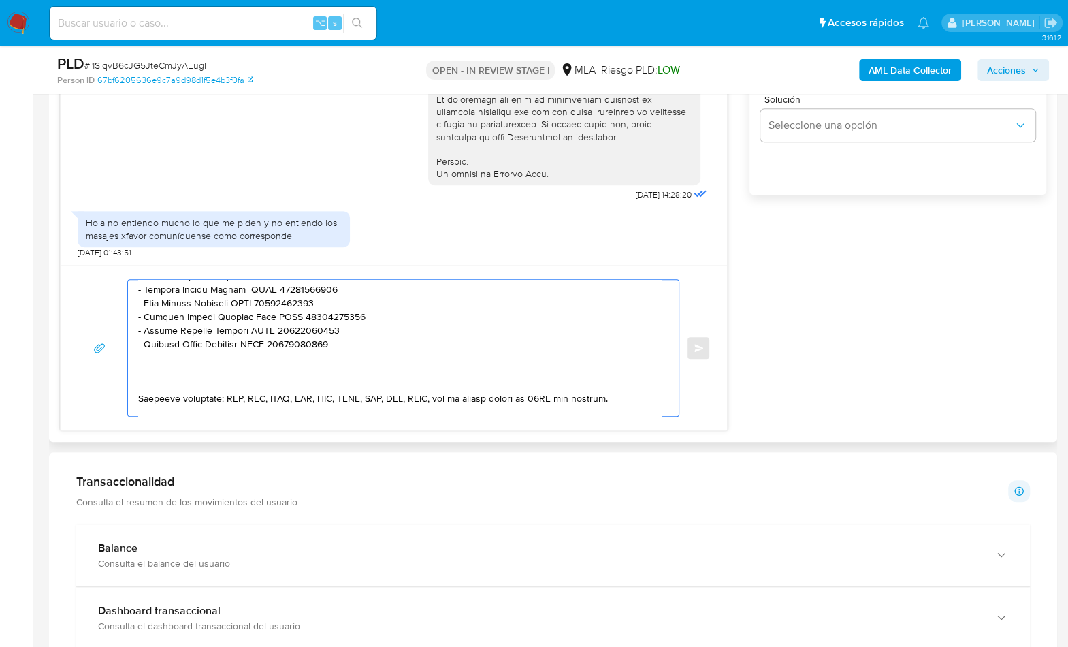
click at [180, 369] on textarea at bounding box center [400, 348] width 524 height 136
paste textarea "Recordá que si tenés dinero en Mercado de Pago, podés retirarlo realizando una …"
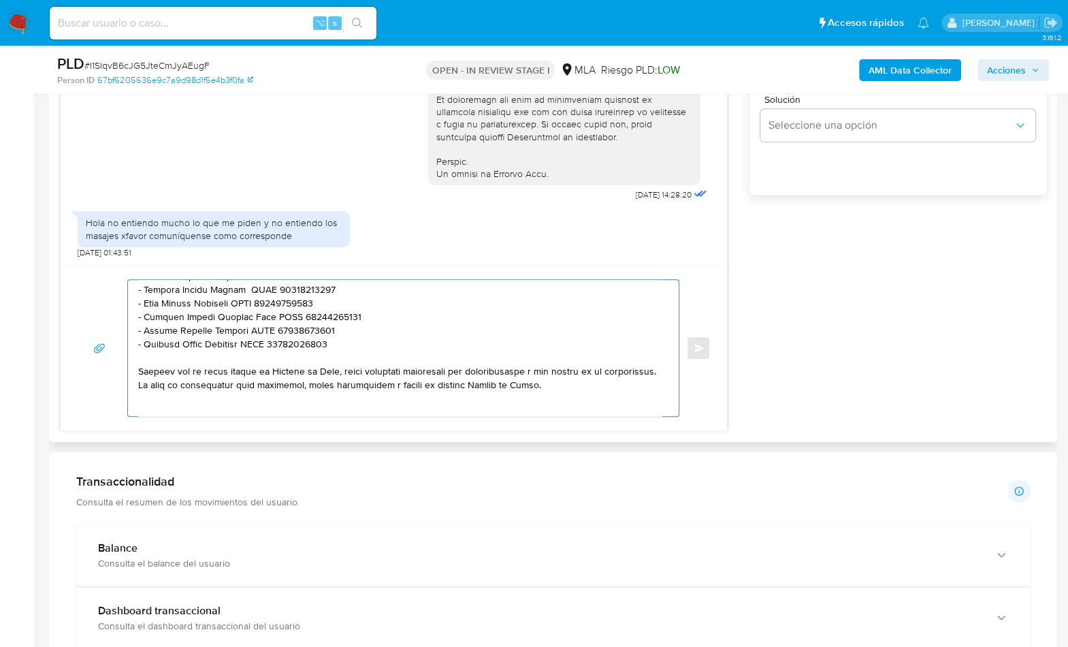
click at [588, 385] on textarea at bounding box center [400, 348] width 524 height 136
drag, startPoint x: 590, startPoint y: 383, endPoint x: 191, endPoint y: 384, distance: 399.6
click at [191, 384] on textarea at bounding box center [400, 348] width 524 height 136
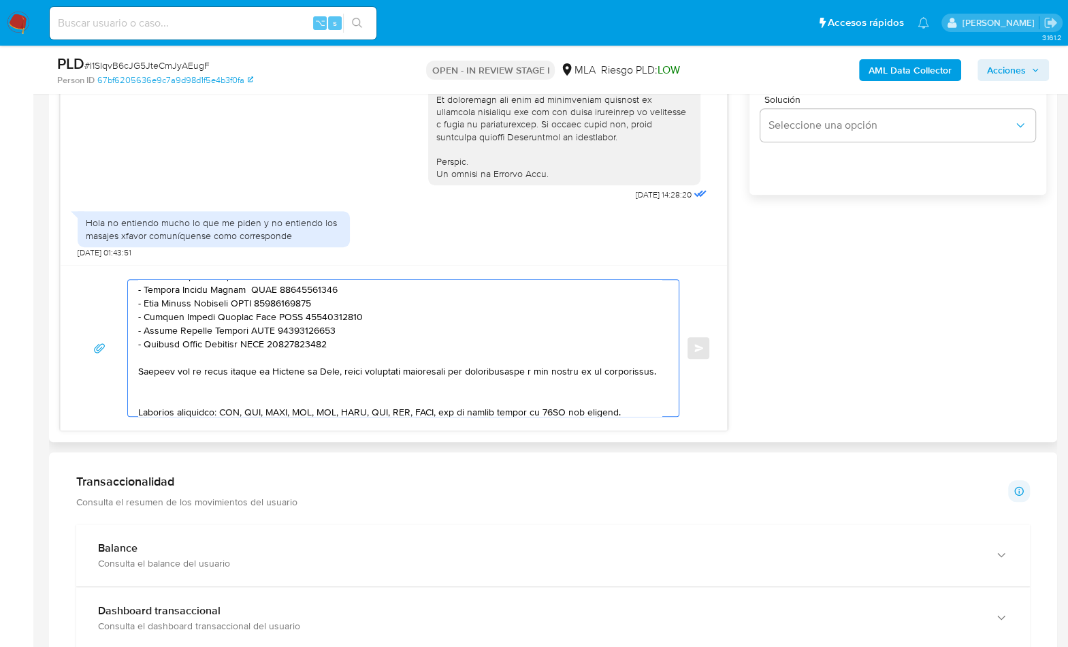
click at [171, 402] on textarea at bounding box center [400, 348] width 524 height 136
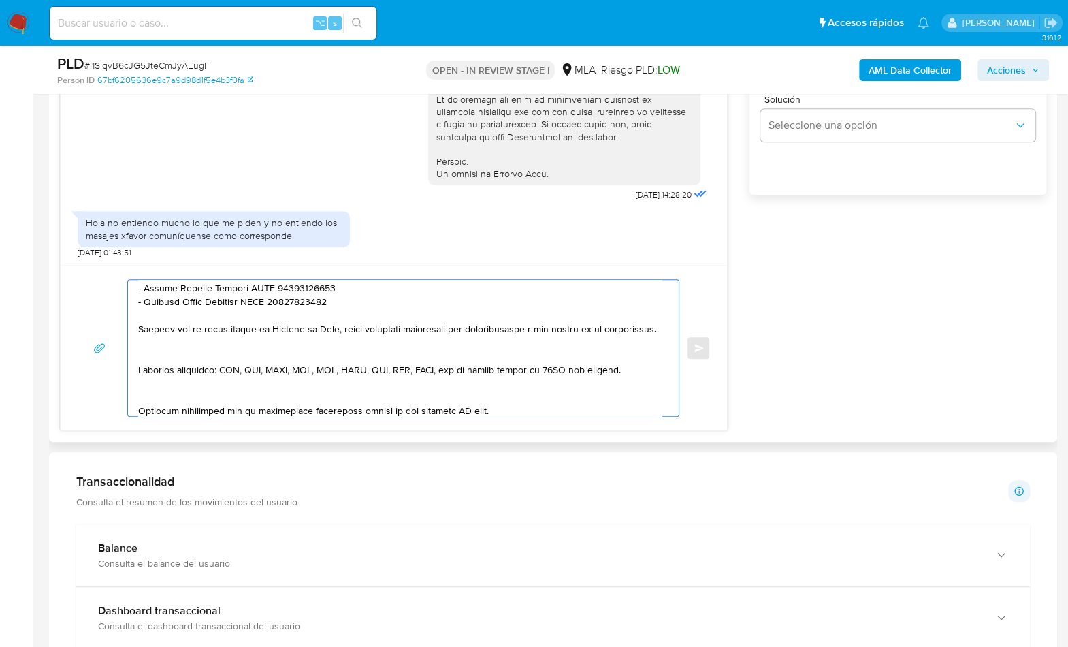
scroll to position [423, 0]
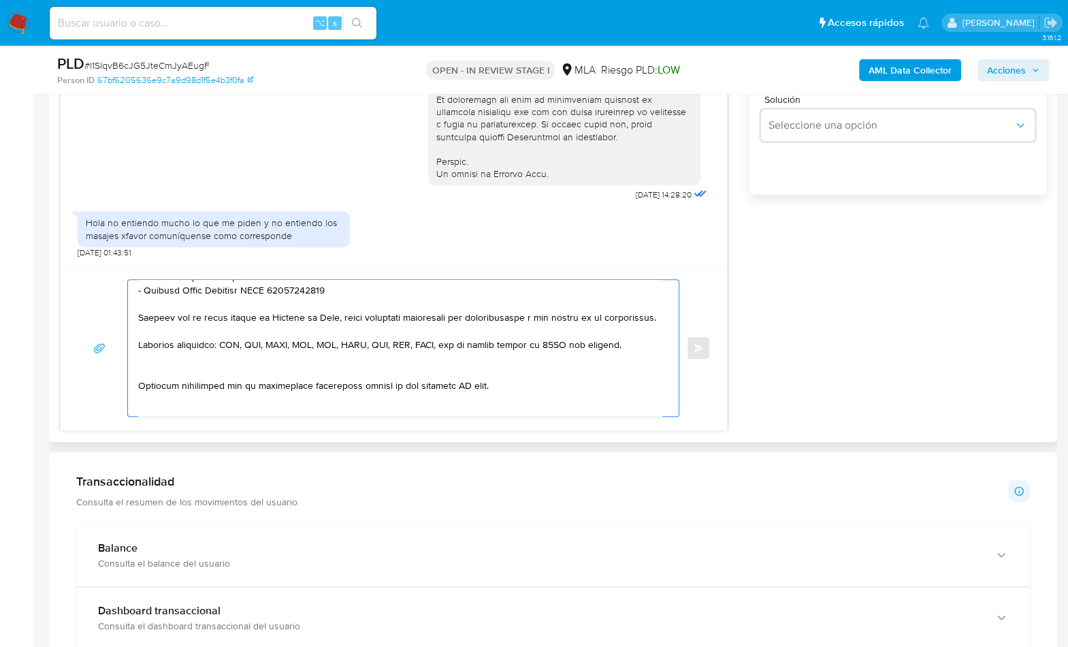
click at [157, 388] on textarea at bounding box center [400, 348] width 524 height 136
click at [463, 384] on textarea at bounding box center [400, 348] width 524 height 136
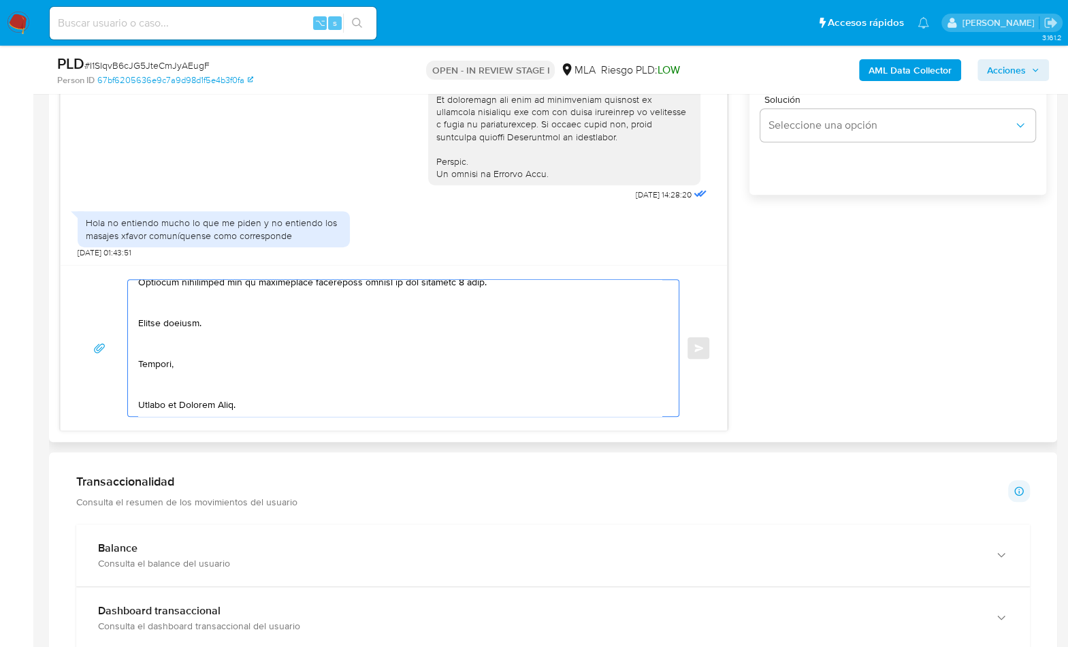
click at [163, 302] on textarea at bounding box center [400, 348] width 524 height 136
click at [150, 338] on textarea at bounding box center [400, 348] width 524 height 136
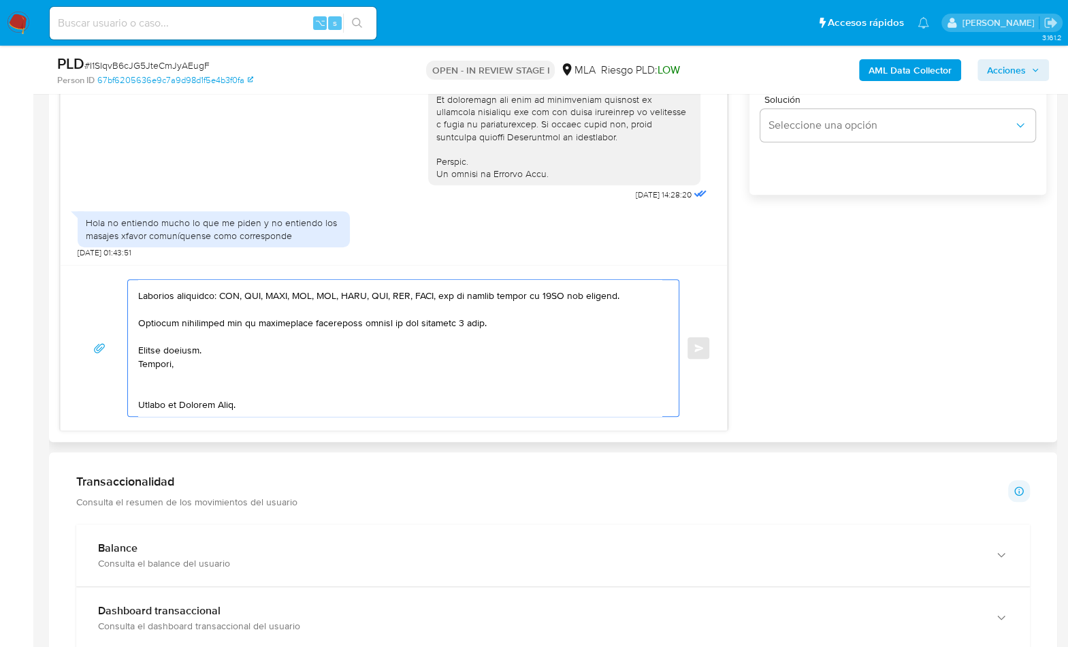
click at [151, 373] on textarea at bounding box center [400, 348] width 524 height 136
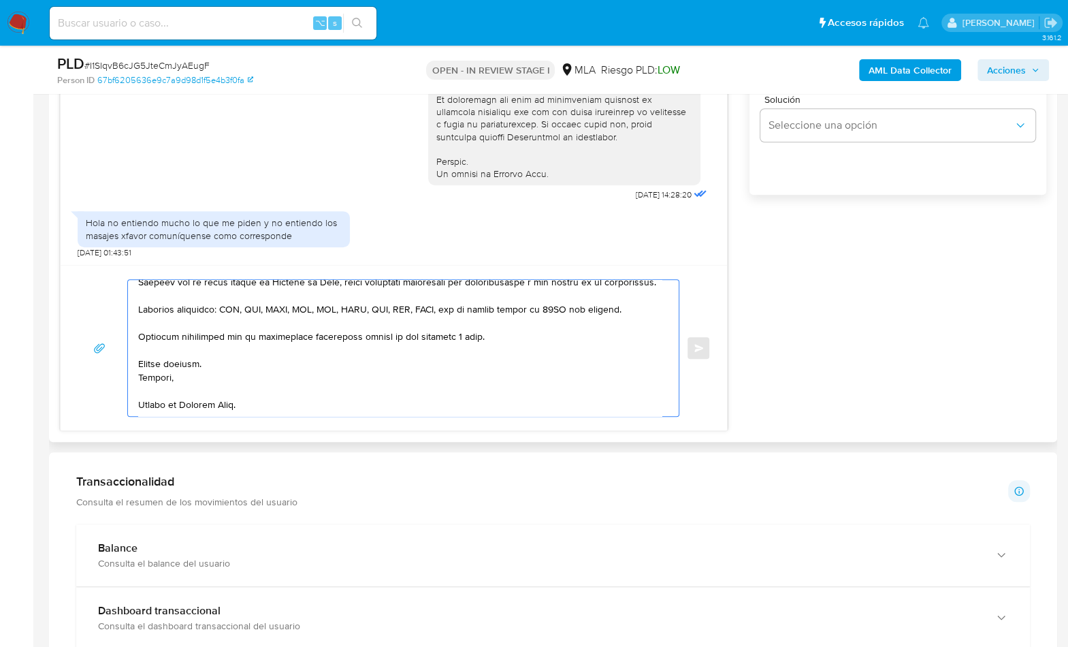
click at [158, 406] on textarea at bounding box center [400, 348] width 524 height 136
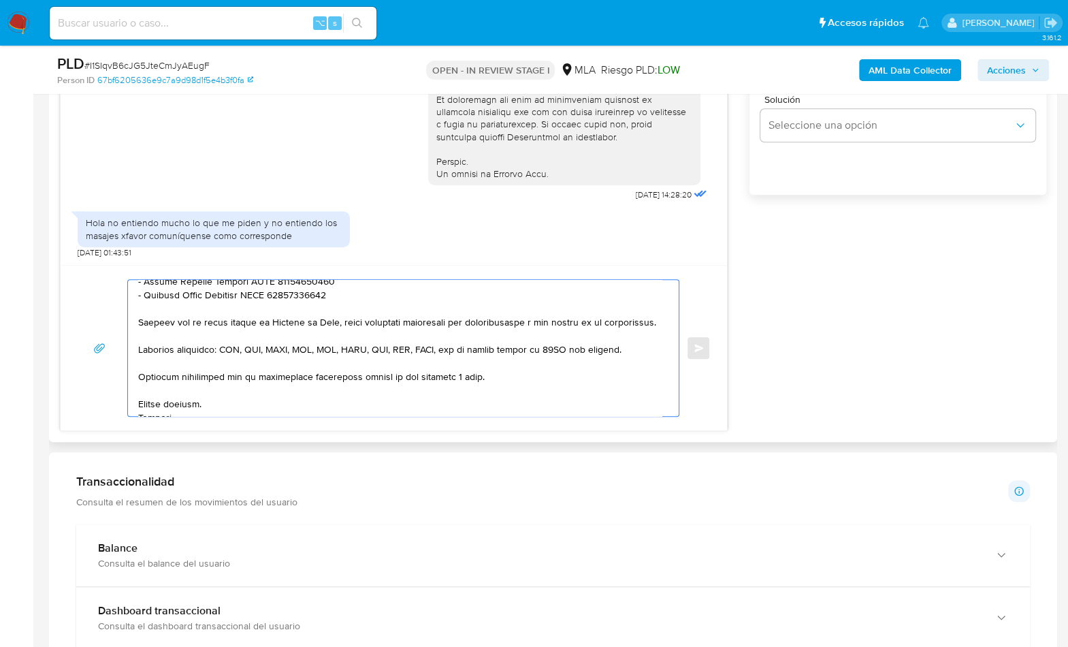
scroll to position [417, 0]
click at [637, 365] on textarea at bounding box center [400, 348] width 524 height 136
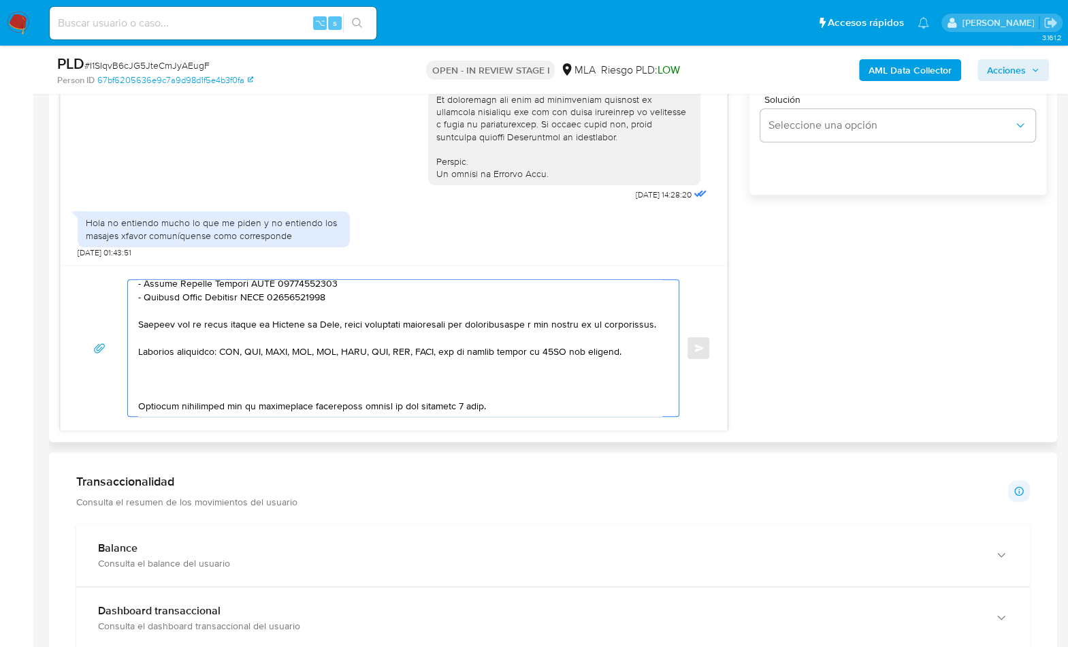
paste textarea "Es importante que sepas que, en caso de no responder a lo solicitado o si lo pr…"
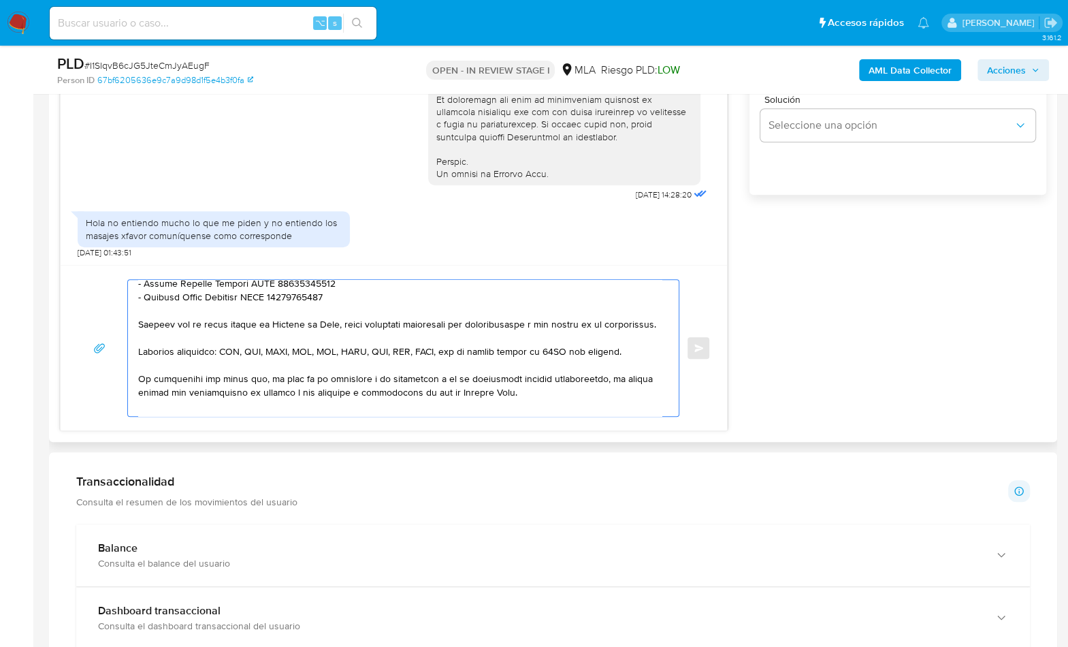
scroll to position [427, 0]
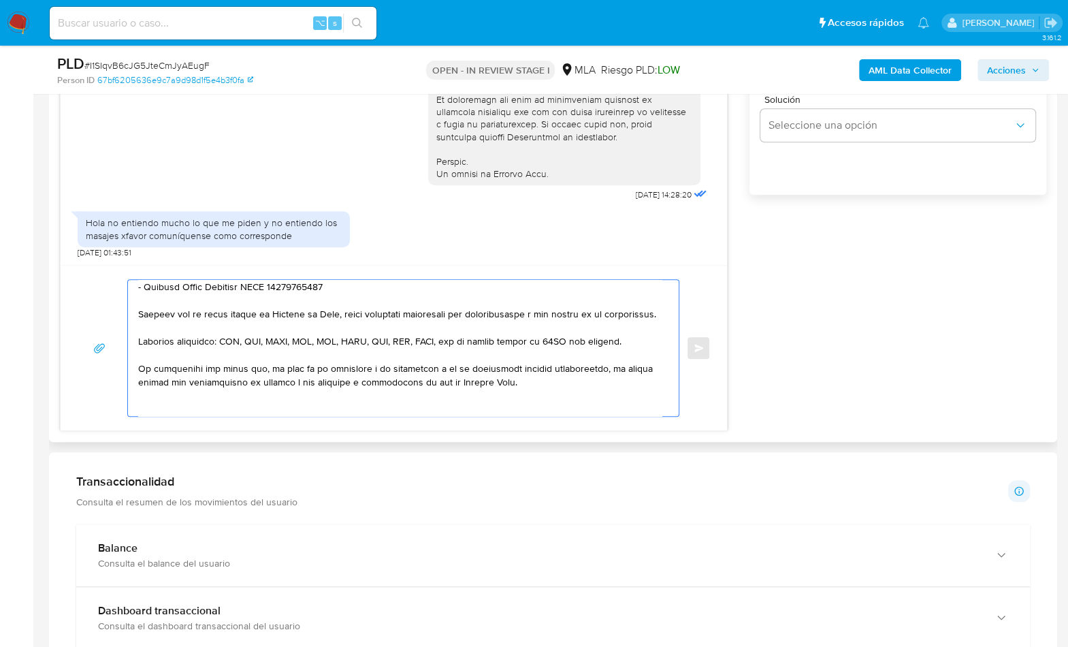
click at [174, 397] on textarea at bounding box center [400, 348] width 524 height 136
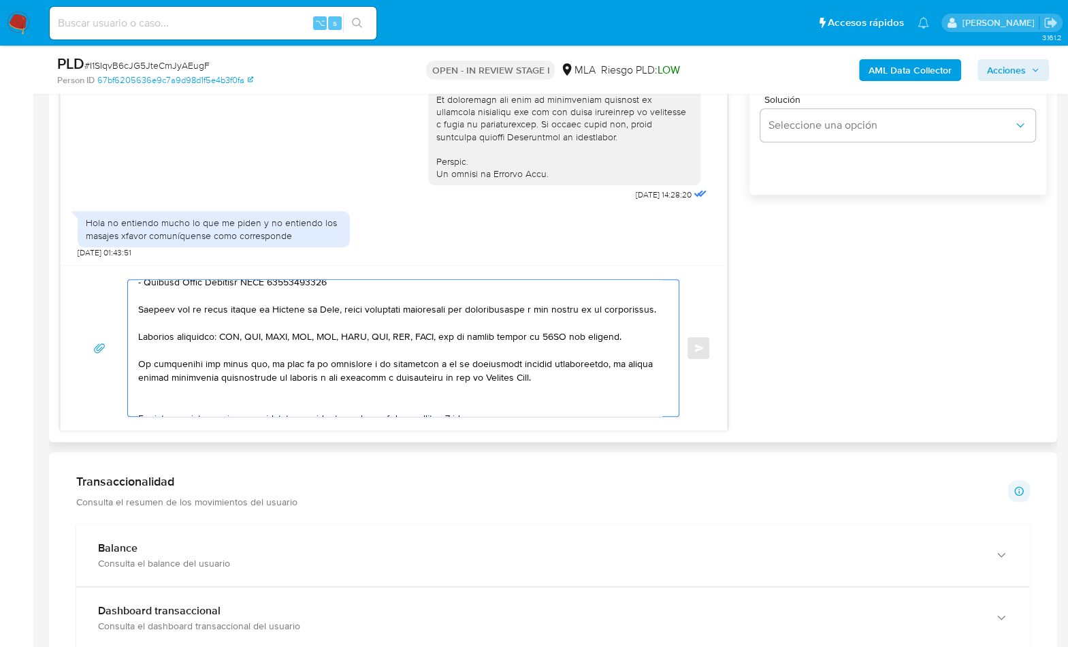
scroll to position [447, 0]
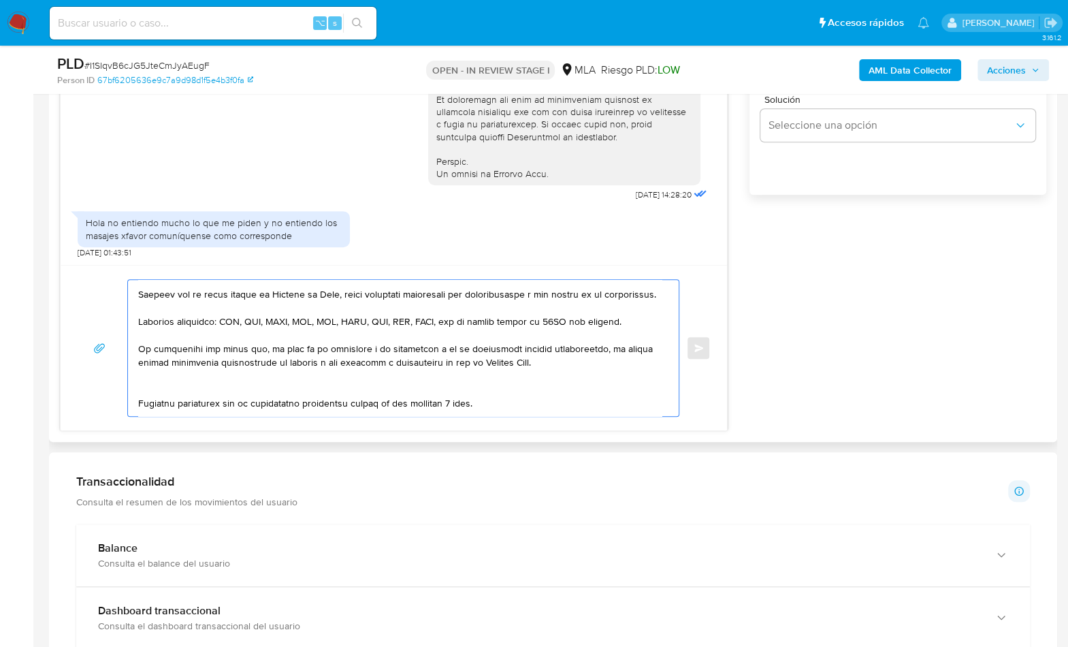
click at [161, 398] on textarea at bounding box center [400, 348] width 524 height 136
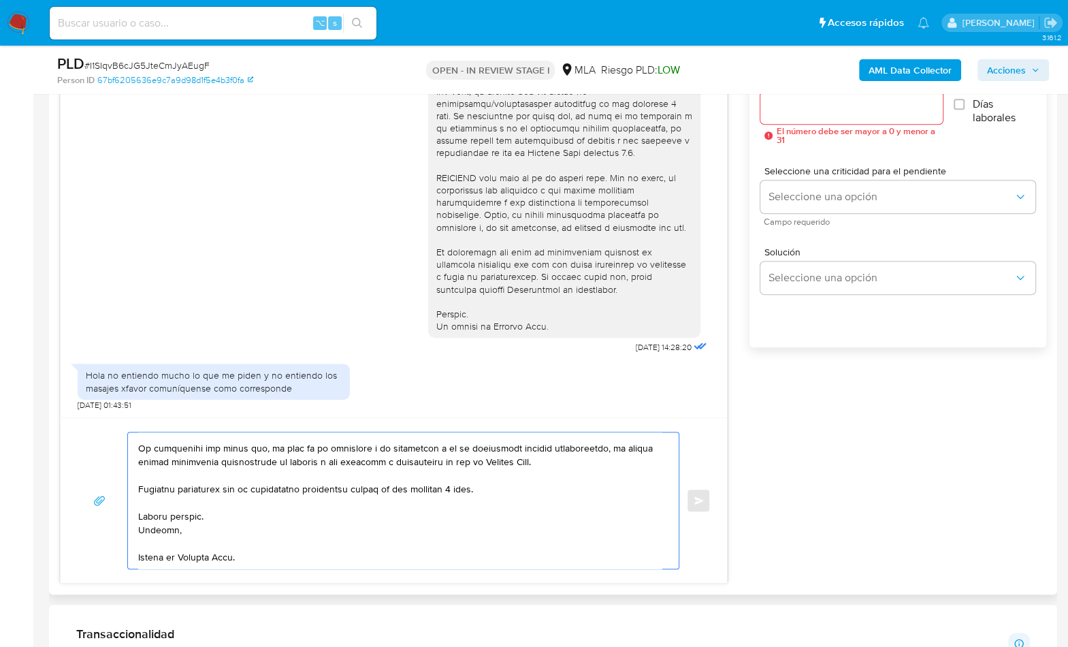
scroll to position [782, 0]
type textarea "Hola, En función de las operaciones registradas en tu cuenta de Mercado Pago he…"
click at [808, 96] on div at bounding box center [851, 109] width 182 height 33
click at [808, 110] on input "Esperar Respuesta (días)" at bounding box center [851, 109] width 182 height 18
type input "2"
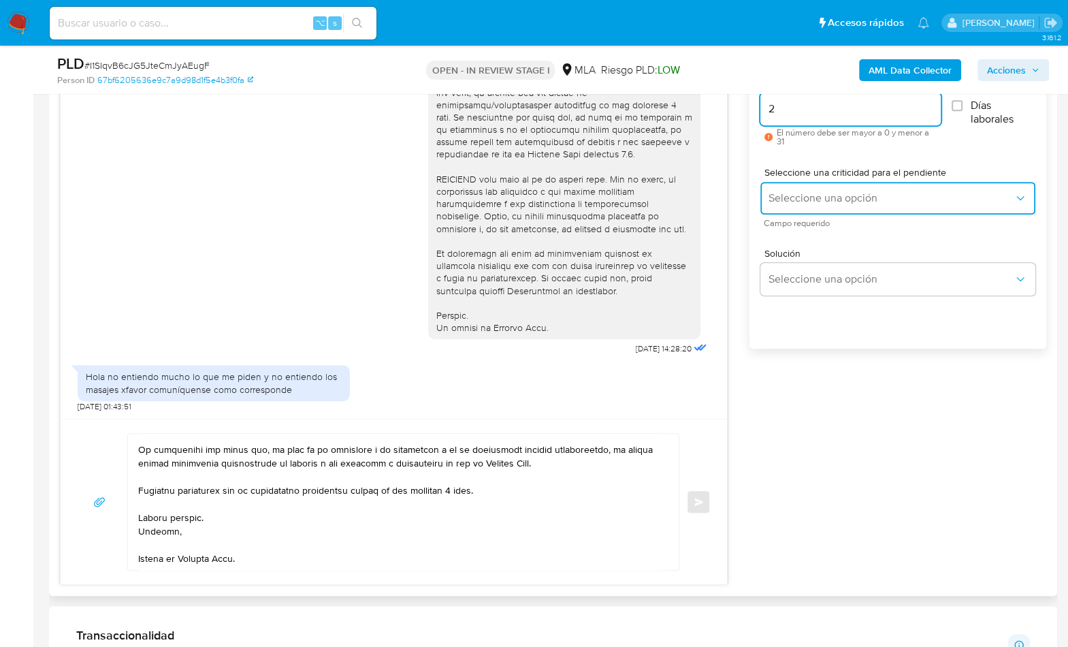
click at [817, 198] on span "Seleccione una opción" at bounding box center [891, 198] width 245 height 14
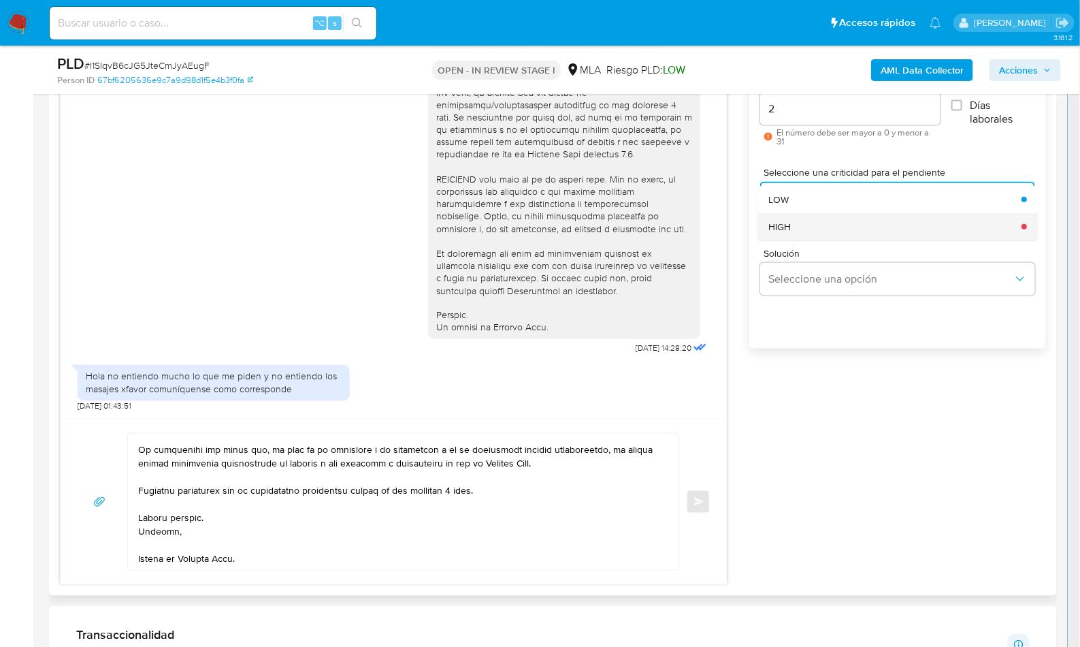
click at [815, 221] on div "HIGH" at bounding box center [891, 226] width 245 height 27
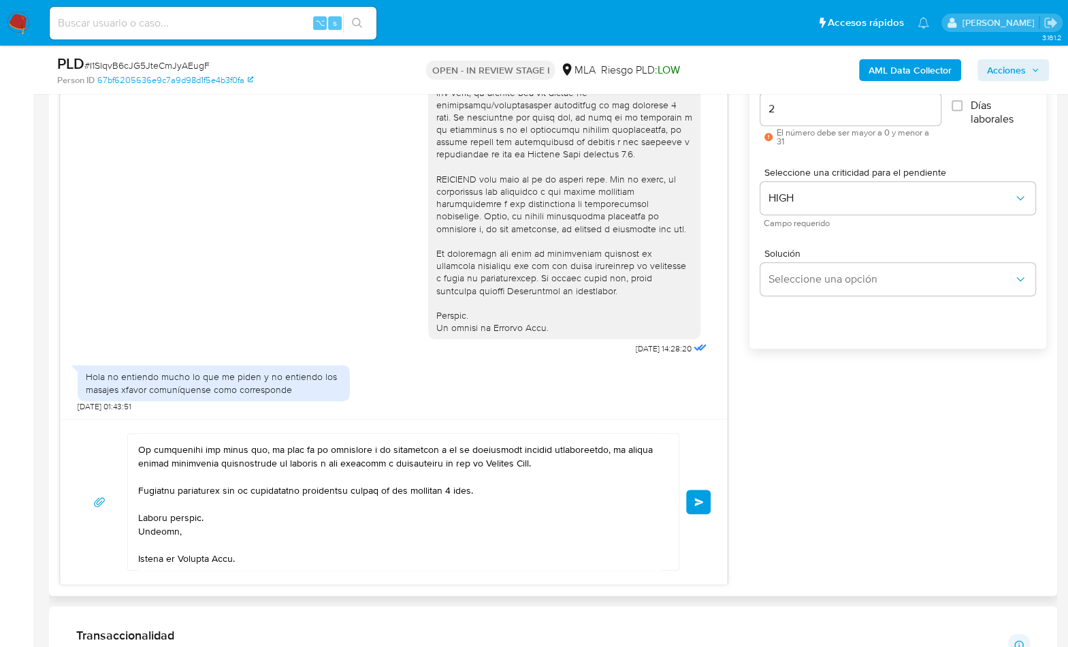
click at [705, 504] on button "Enviar" at bounding box center [698, 501] width 25 height 25
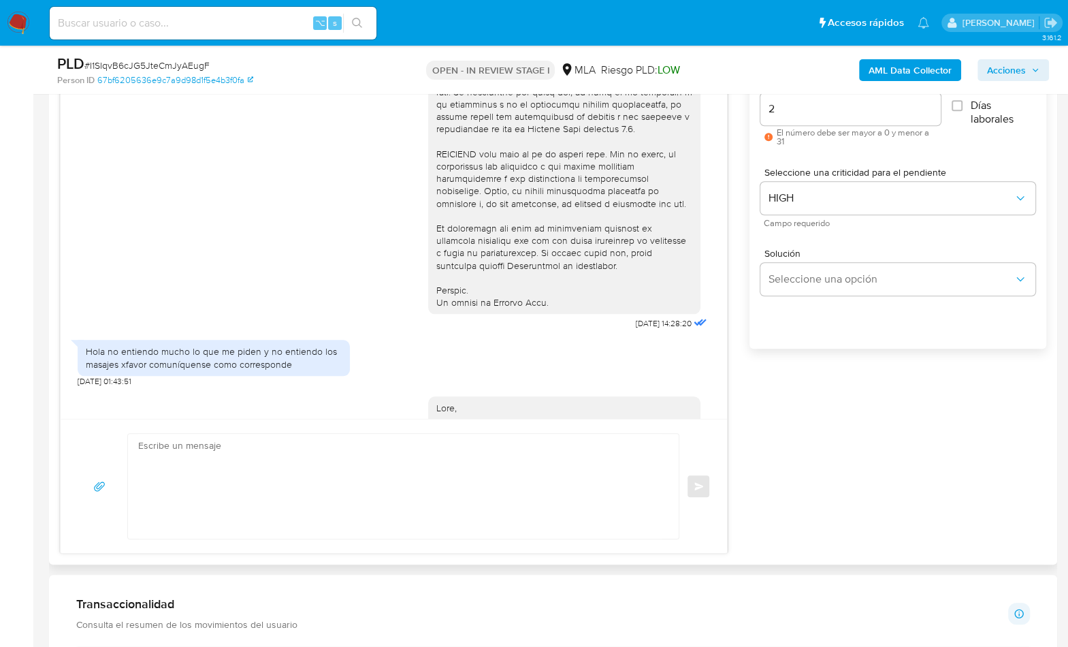
scroll to position [1296, 0]
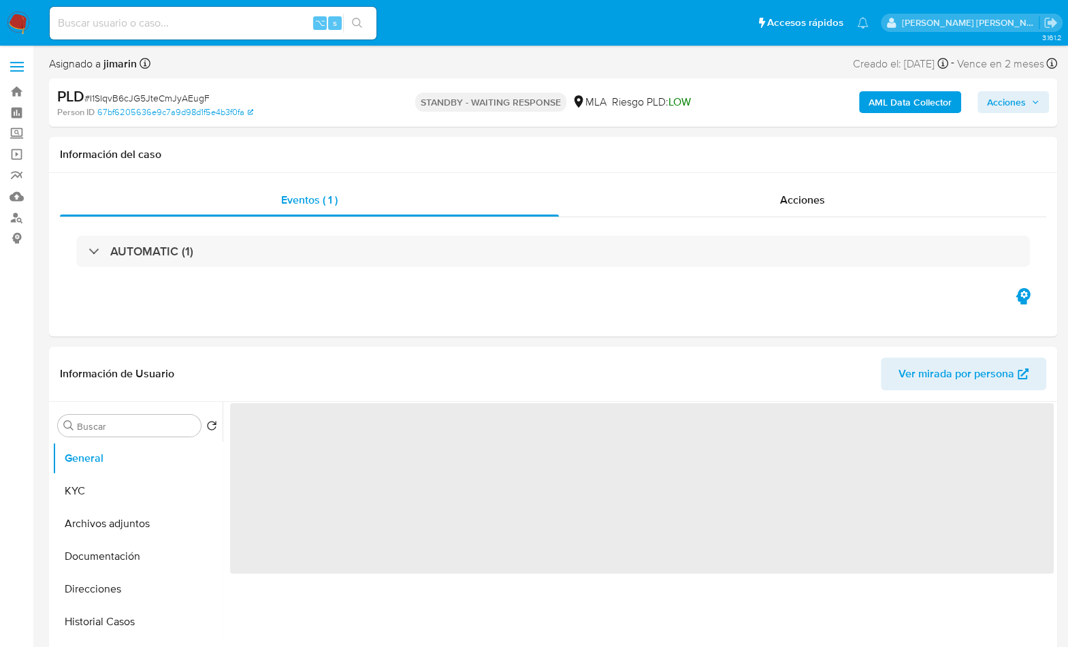
select select "10"
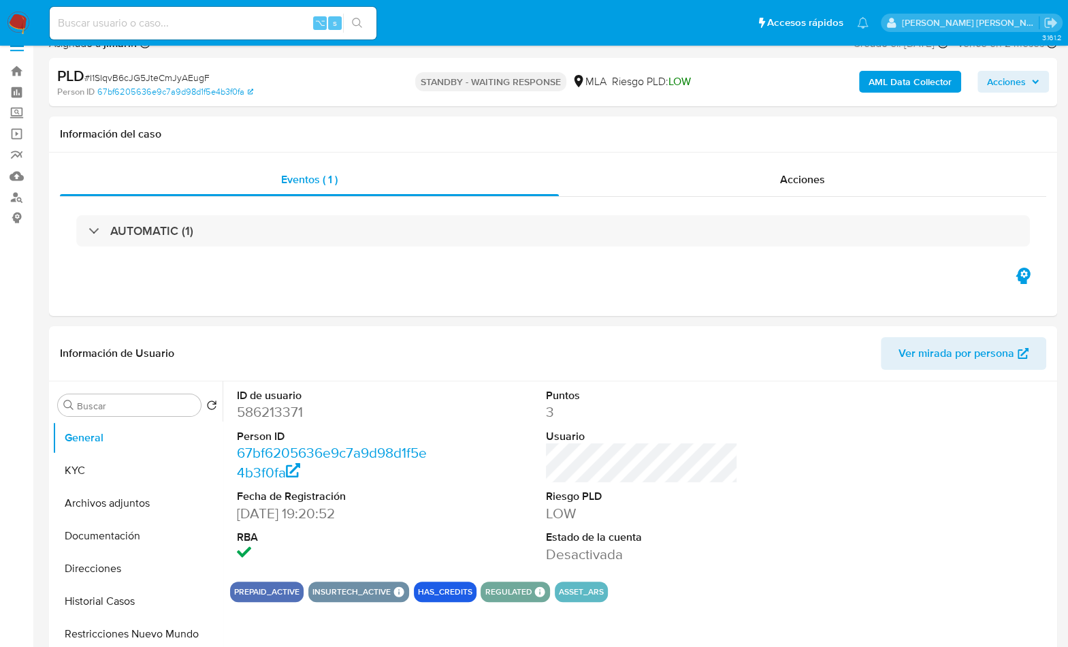
scroll to position [24, 0]
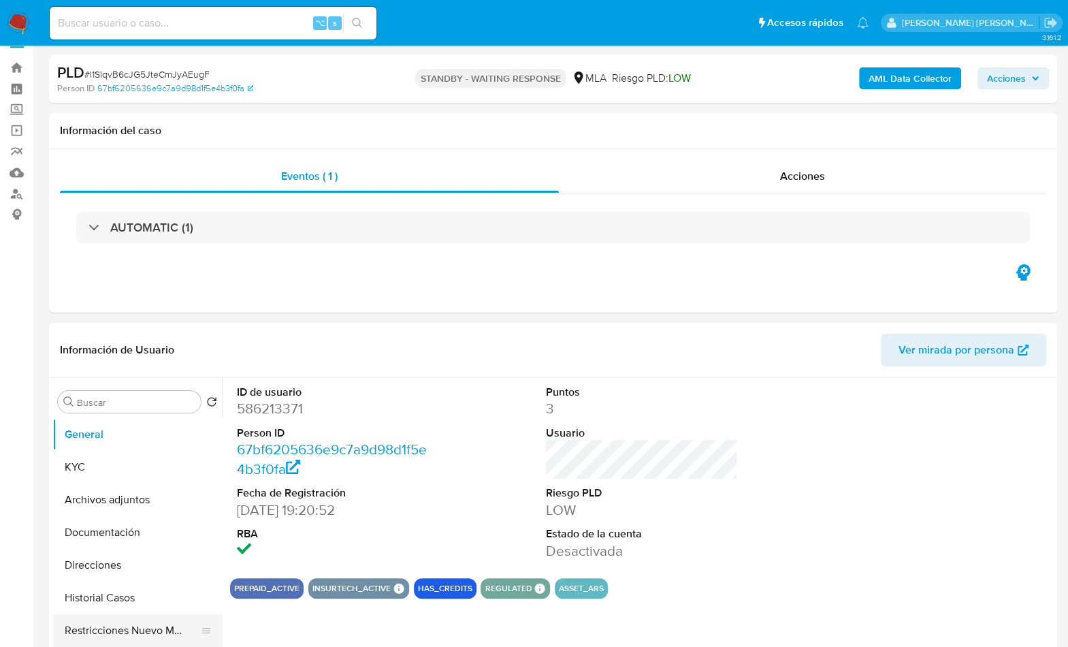
click at [138, 626] on button "Restricciones Nuevo Mundo" at bounding box center [131, 630] width 159 height 33
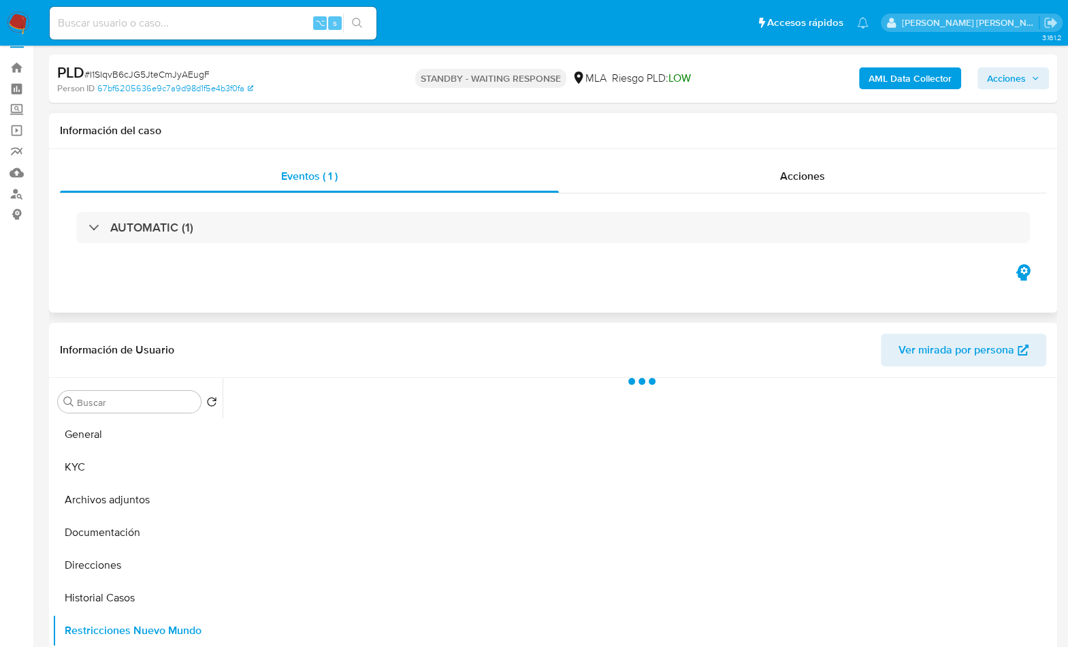
click at [389, 262] on div "Eventos ( 1 ) Acciones AUTOMATIC (1)" at bounding box center [553, 230] width 1008 height 163
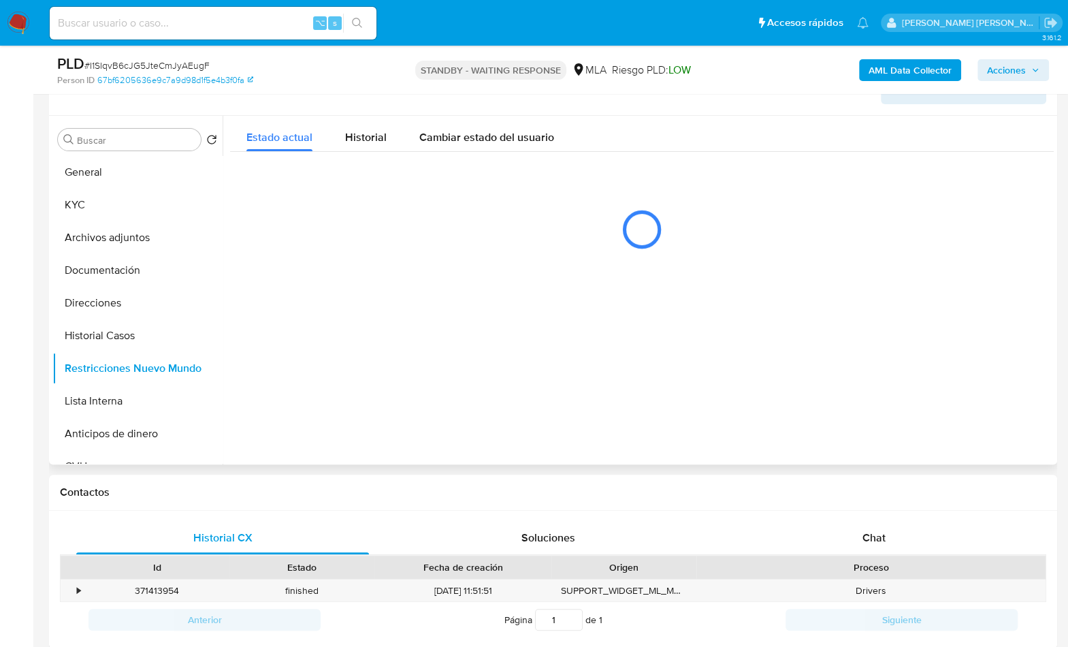
scroll to position [220, 0]
